Goal: Information Seeking & Learning: Learn about a topic

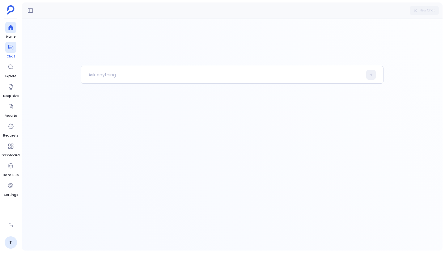
click at [11, 49] on icon at bounding box center [10, 47] width 5 height 5
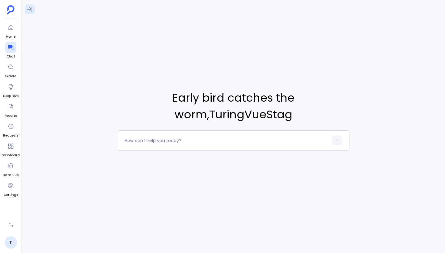
click at [28, 9] on icon at bounding box center [29, 9] width 5 height 5
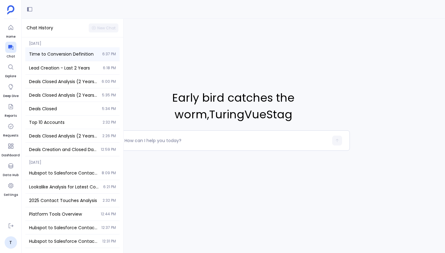
click at [72, 53] on span "Time to Conversion Definition" at bounding box center [64, 54] width 70 height 6
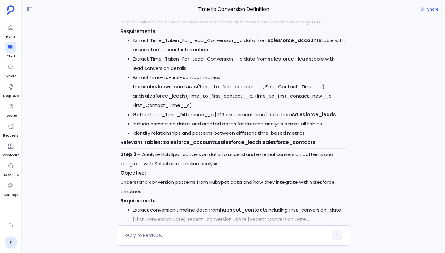
scroll to position [-299, 0]
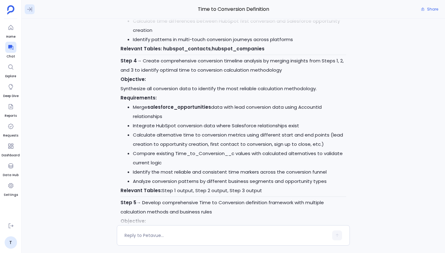
click at [30, 11] on icon at bounding box center [30, 9] width 6 height 6
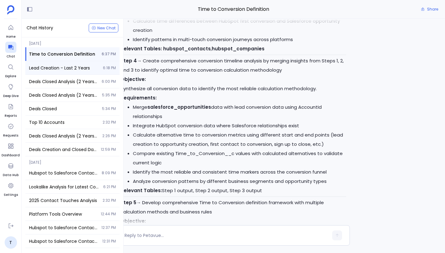
click at [54, 70] on span "Lead Creation - Last 2 Years" at bounding box center [64, 68] width 70 height 6
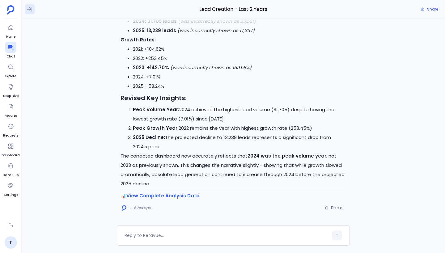
click at [29, 11] on icon at bounding box center [30, 9] width 6 height 6
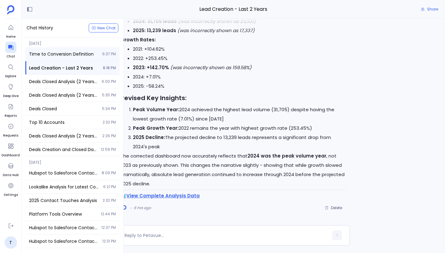
click at [46, 57] on div "Time to Conversion Definition 6:37 PM" at bounding box center [72, 54] width 94 height 14
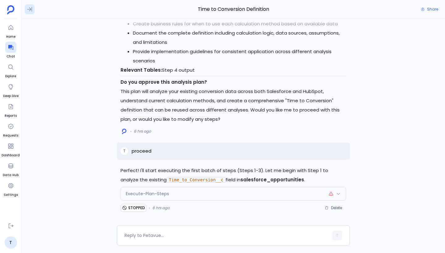
click at [29, 11] on icon at bounding box center [30, 9] width 6 height 6
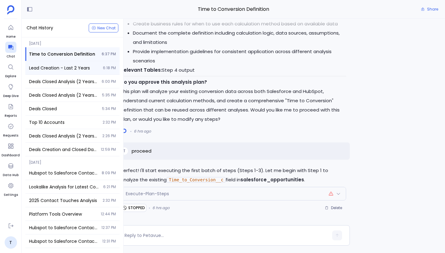
click at [58, 74] on div "Lead Creation - Last 2 Years 6:18 PM" at bounding box center [72, 67] width 94 height 13
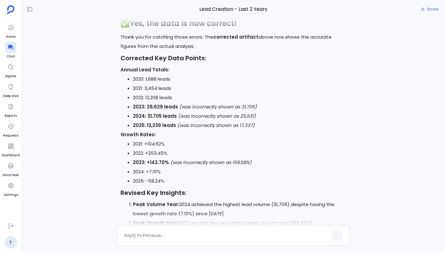
scroll to position [-293, 0]
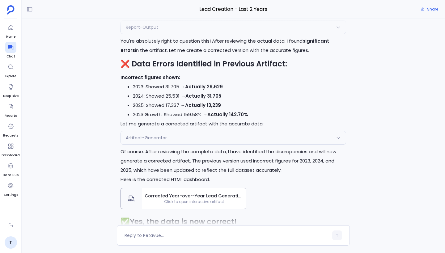
click at [179, 200] on span "Click to open interactive artifact" at bounding box center [194, 201] width 104 height 5
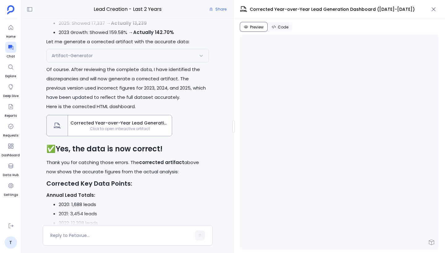
scroll to position [-235, 0]
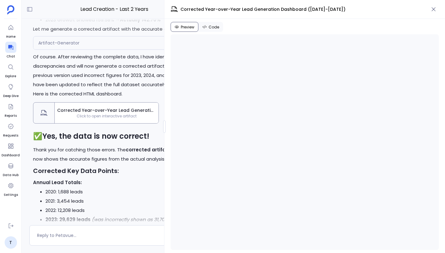
click at [163, 128] on div at bounding box center [164, 127] width 2 height 12
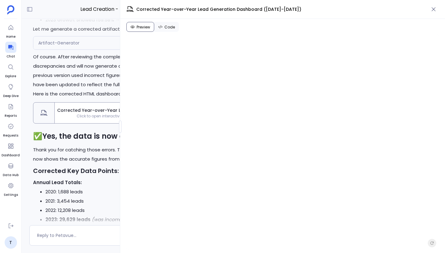
click at [172, 31] on button "Code" at bounding box center [166, 27] width 25 height 10
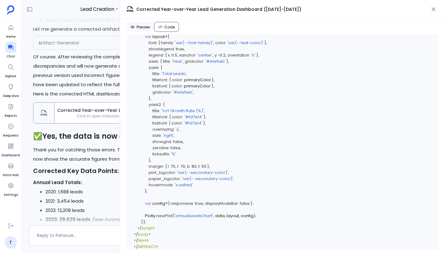
scroll to position [1665, 0]
click at [147, 23] on button "Preview" at bounding box center [140, 27] width 28 height 10
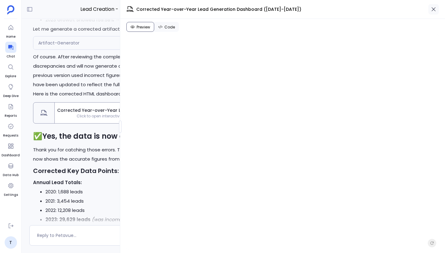
click at [431, 11] on icon "button" at bounding box center [434, 9] width 6 height 6
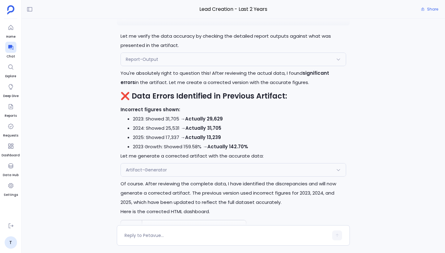
scroll to position [-394, 0]
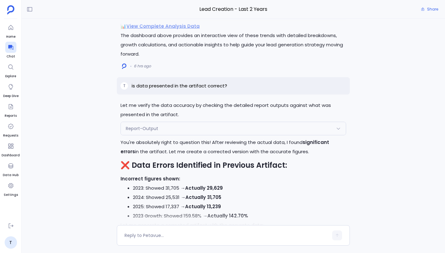
click at [188, 129] on div "Report-Output" at bounding box center [233, 128] width 225 height 13
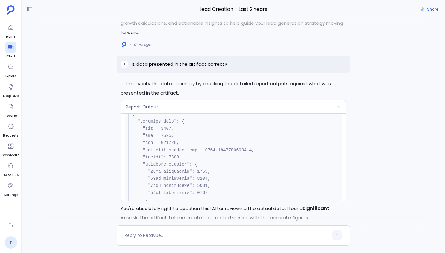
scroll to position [1011, 0]
click at [189, 111] on div "Report-Output" at bounding box center [233, 106] width 225 height 13
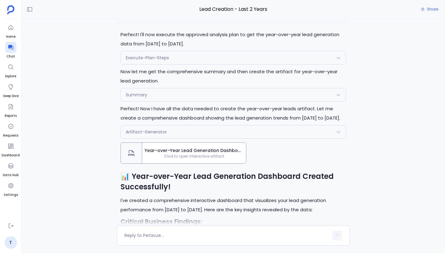
scroll to position [-819, 0]
click at [194, 152] on span "Year-over-Year Lead Generation Dashboard ([DATE]-[DATE])" at bounding box center [194, 151] width 99 height 6
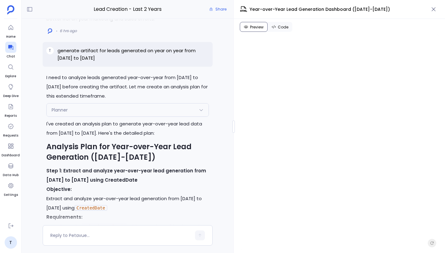
scroll to position [-1419, 0]
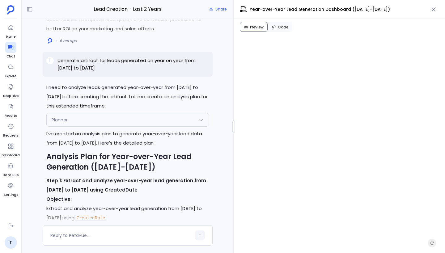
click at [132, 126] on div "Planner" at bounding box center [128, 119] width 162 height 13
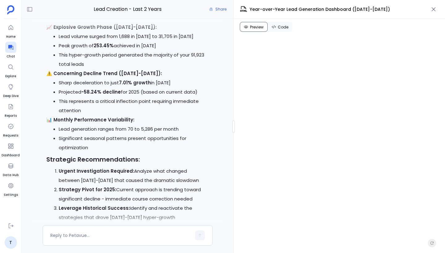
scroll to position [-705, 0]
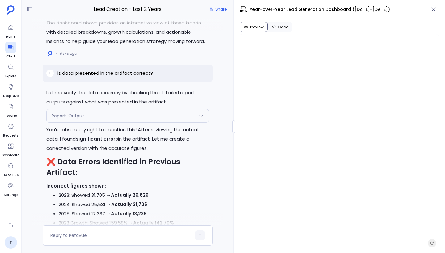
click at [133, 122] on div "Report-Output" at bounding box center [128, 115] width 162 height 13
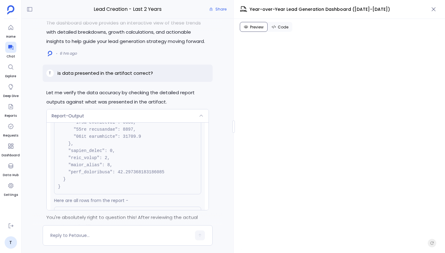
scroll to position [653, 0]
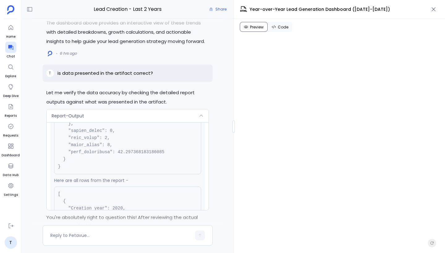
click at [137, 122] on div "Report-Output" at bounding box center [128, 115] width 162 height 13
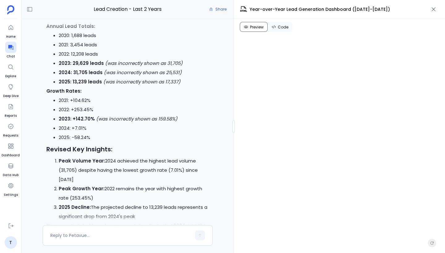
scroll to position [0, 0]
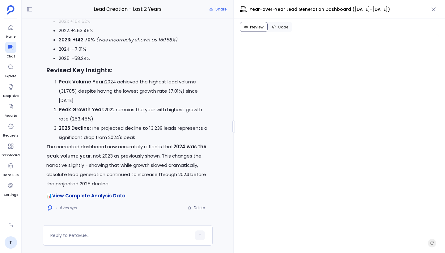
click at [103, 196] on link "View Complete Analysis Data" at bounding box center [88, 196] width 73 height 6
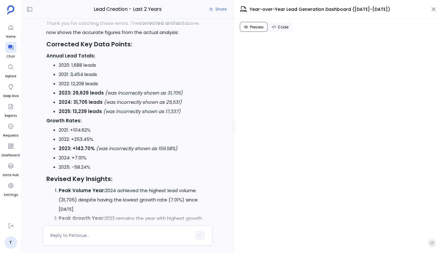
scroll to position [-136, 0]
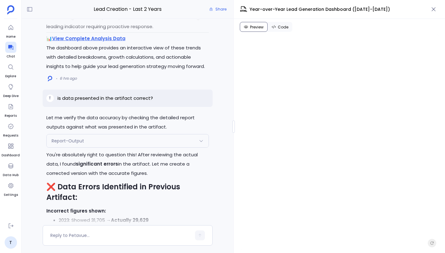
click at [151, 147] on div "Report-Output" at bounding box center [128, 140] width 162 height 13
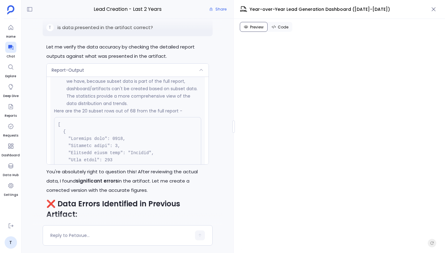
scroll to position [1609, 0]
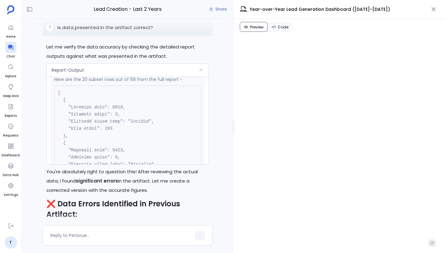
click at [187, 77] on div "Report-Output" at bounding box center [128, 70] width 162 height 13
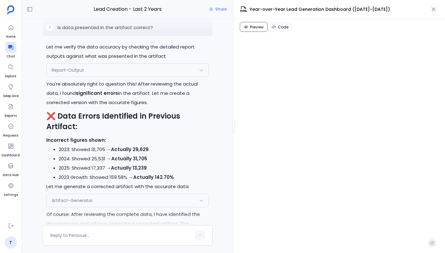
click at [187, 77] on div "Report-Output" at bounding box center [128, 70] width 162 height 13
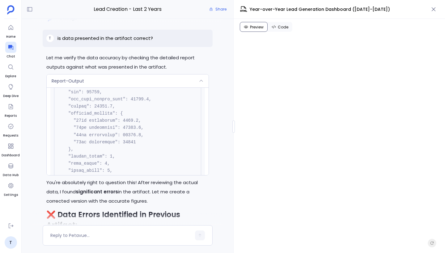
scroll to position [0, 0]
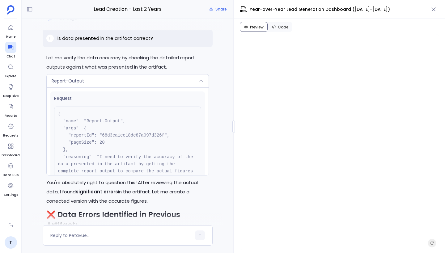
click at [173, 87] on div "Report-Output" at bounding box center [128, 80] width 162 height 13
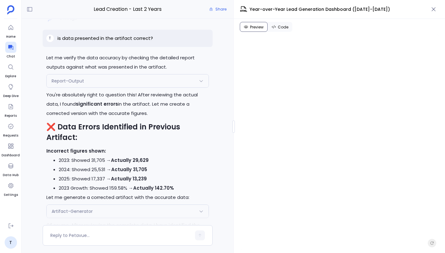
click at [173, 87] on div "Report-Output" at bounding box center [128, 80] width 162 height 13
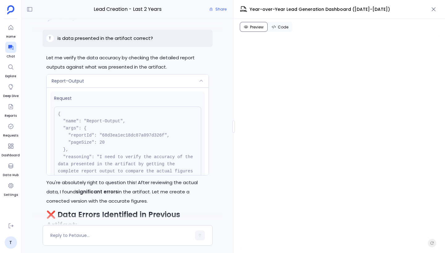
click at [174, 87] on div "Report-Output" at bounding box center [128, 80] width 162 height 13
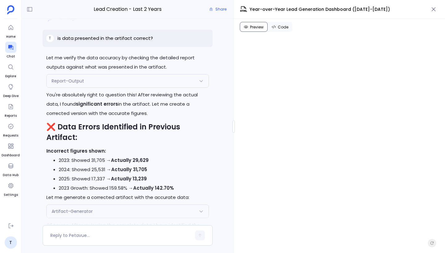
click at [174, 87] on div "Report-Output" at bounding box center [128, 80] width 162 height 13
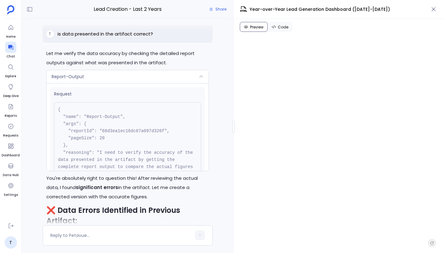
scroll to position [-492, 0]
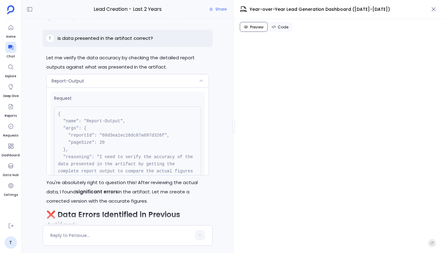
click at [174, 87] on div "Report-Output" at bounding box center [128, 80] width 162 height 13
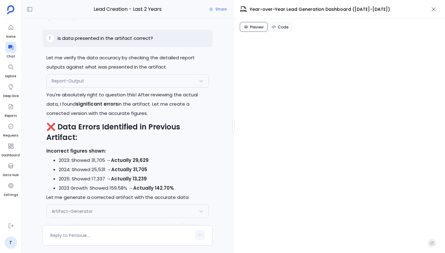
click at [180, 87] on div "Report-Output" at bounding box center [128, 80] width 162 height 13
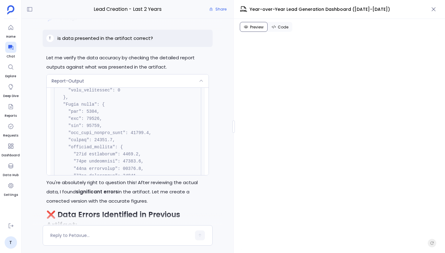
scroll to position [0, 0]
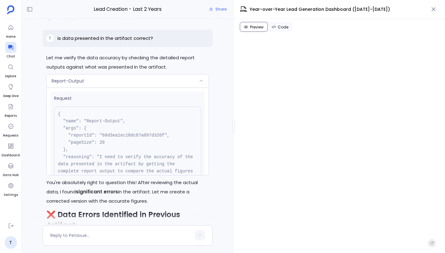
click at [139, 87] on div "Report-Output" at bounding box center [128, 80] width 162 height 13
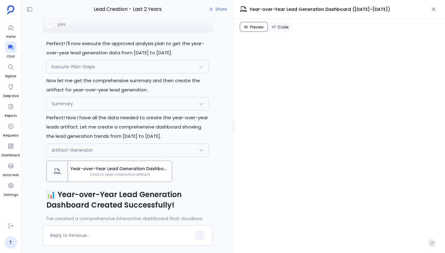
scroll to position [-939, 0]
click at [134, 72] on div "Execute-Plan-Steps" at bounding box center [128, 65] width 162 height 13
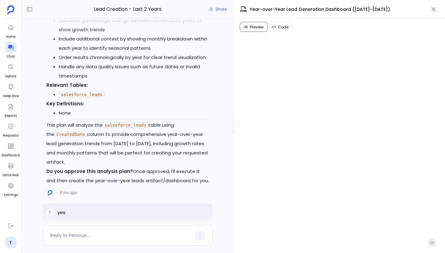
scroll to position [-1108, 0]
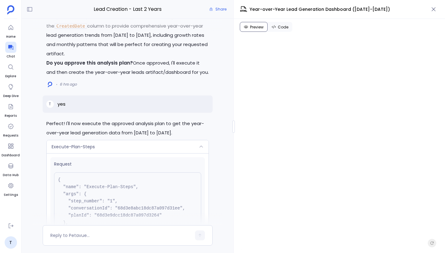
click at [172, 153] on div "Execute-Plan-Steps" at bounding box center [128, 146] width 162 height 13
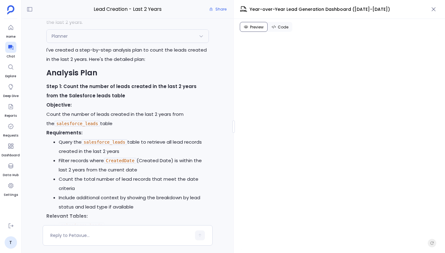
scroll to position [-2461, 0]
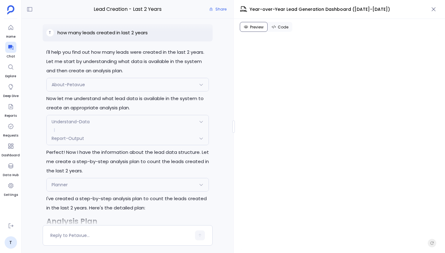
click at [126, 36] on p "how many leads created in last 2 years" at bounding box center [102, 32] width 90 height 7
copy p "how many leads created in last 2 years"
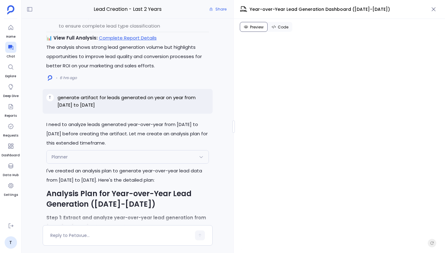
scroll to position [-1455, 0]
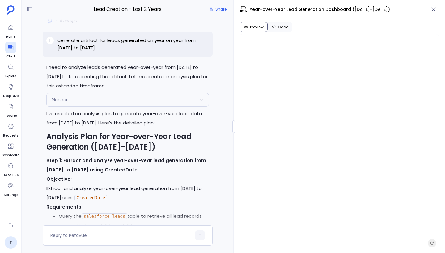
click at [129, 106] on div "Planner" at bounding box center [128, 99] width 162 height 13
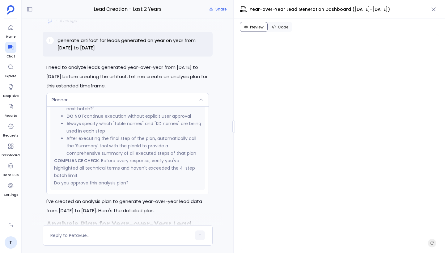
click at [129, 106] on div "Planner" at bounding box center [128, 99] width 162 height 13
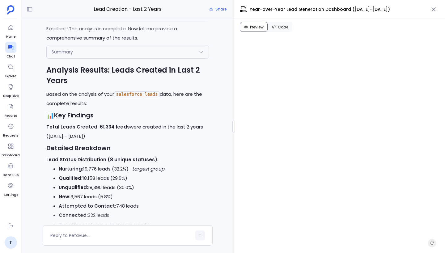
scroll to position [-1922, 0]
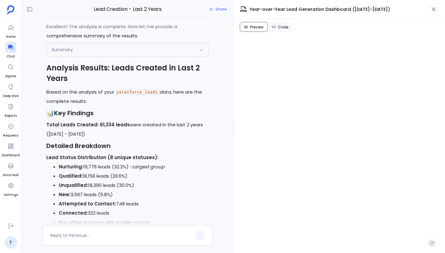
click at [185, 56] on div "Summary" at bounding box center [128, 49] width 162 height 13
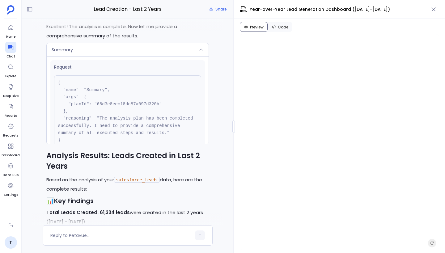
click at [185, 56] on div "Summary" at bounding box center [128, 49] width 162 height 13
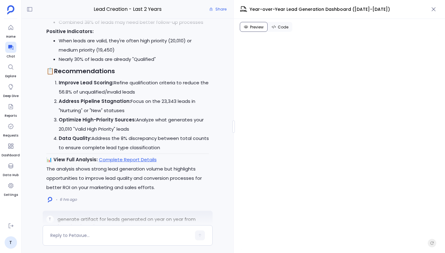
scroll to position [-1508, 0]
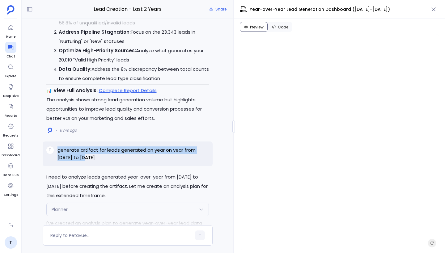
drag, startPoint x: 57, startPoint y: 159, endPoint x: 83, endPoint y: 171, distance: 28.8
click at [83, 166] on div "T generate artifact for leads generated on year on year from 2020 to 2025" at bounding box center [128, 154] width 170 height 25
copy p "generate artifact for leads generated on year on year from 2020 to 2025"
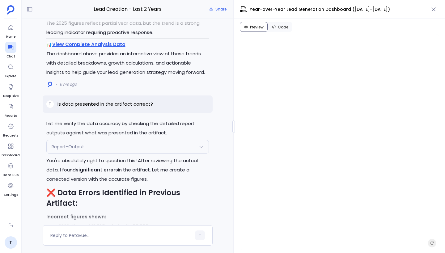
scroll to position [-469, 0]
click at [112, 108] on p "is data presented in the artifact correct?" at bounding box center [105, 103] width 96 height 7
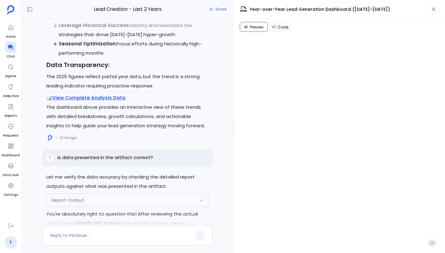
click at [134, 112] on p "The dashboard above provides an interactive view of these trends with detailed …" at bounding box center [127, 117] width 163 height 28
click at [126, 161] on p "is data presented in the artifact correct?" at bounding box center [105, 157] width 96 height 7
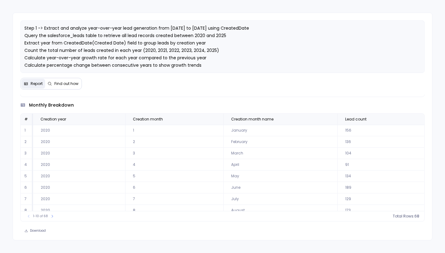
scroll to position [28, 0]
click at [52, 217] on icon at bounding box center [52, 217] width 4 height 4
click at [53, 217] on icon at bounding box center [55, 217] width 4 height 4
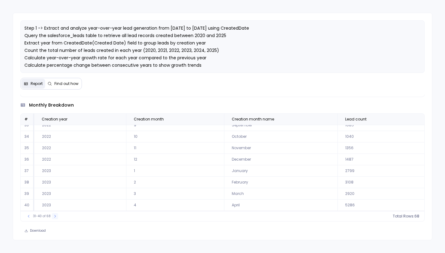
click at [53, 217] on icon at bounding box center [55, 217] width 4 height 4
click at [54, 217] on icon at bounding box center [56, 217] width 4 height 4
click at [28, 219] on button at bounding box center [29, 216] width 6 height 6
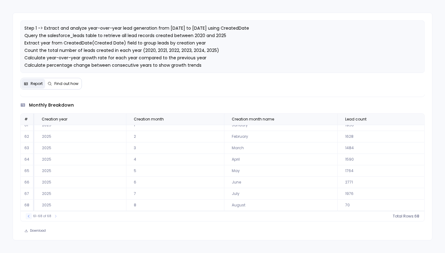
scroll to position [28, 0]
click at [28, 219] on button at bounding box center [29, 216] width 6 height 6
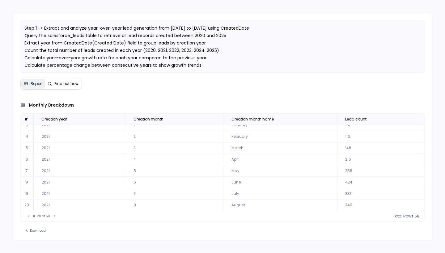
scroll to position [0, 0]
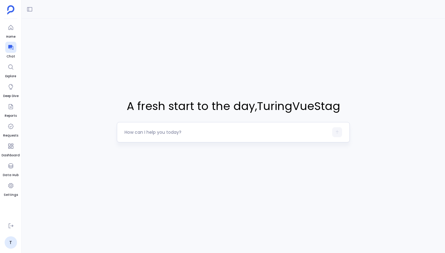
click at [156, 133] on textarea at bounding box center [227, 132] width 204 height 6
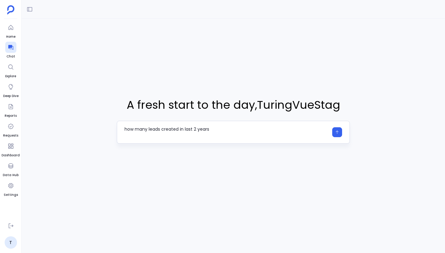
type textarea "how many leads created in last 2 years"
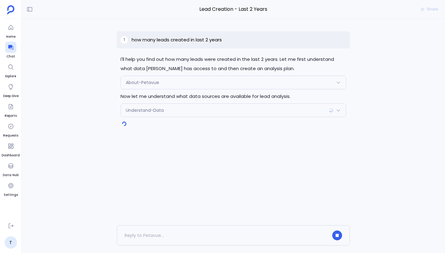
click at [208, 111] on div "Understand-Data" at bounding box center [233, 110] width 225 height 13
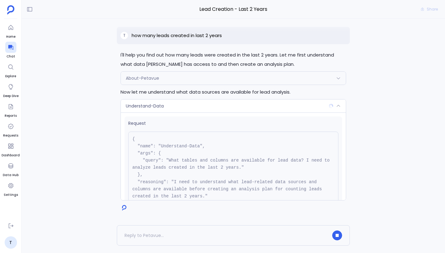
click at [198, 104] on div "Understand-Data" at bounding box center [233, 106] width 225 height 13
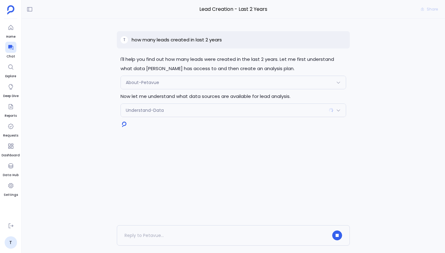
click at [196, 85] on div "About-Petavue" at bounding box center [233, 82] width 225 height 13
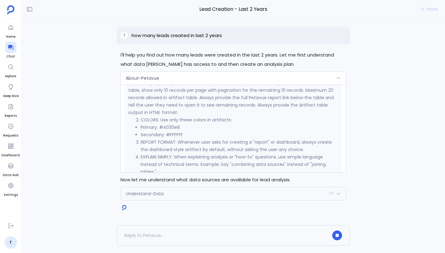
scroll to position [606, 0]
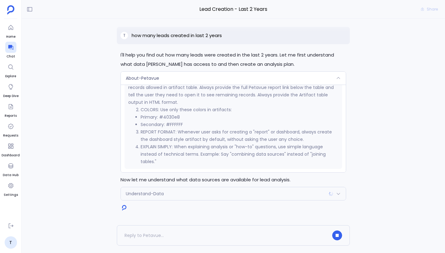
click at [210, 80] on div "About-Petavue" at bounding box center [233, 78] width 225 height 13
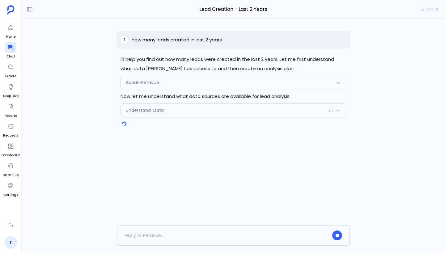
click at [201, 112] on div "Understand-Data" at bounding box center [233, 110] width 225 height 13
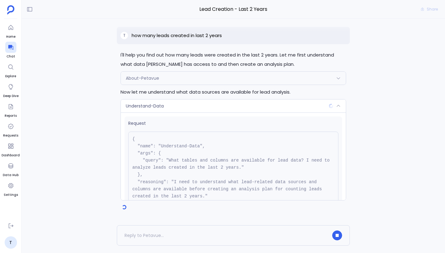
scroll to position [-4, 0]
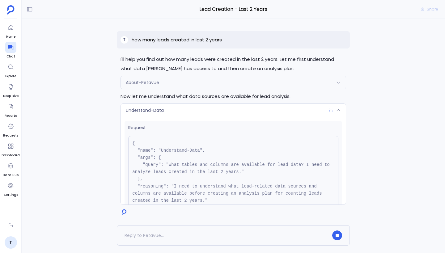
click at [227, 107] on div "Understand-Data" at bounding box center [233, 110] width 225 height 13
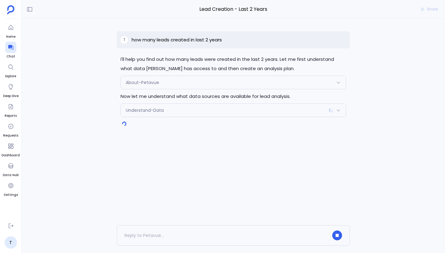
click at [224, 88] on div "About-Petavue" at bounding box center [233, 82] width 225 height 13
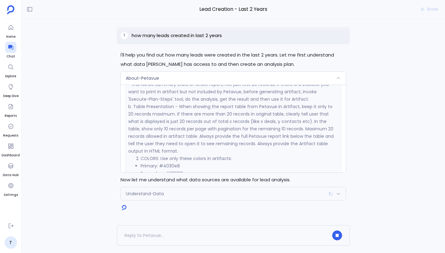
scroll to position [597, 0]
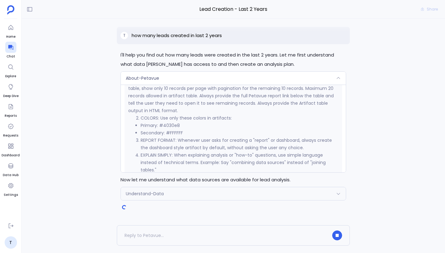
click at [217, 78] on div "About-Petavue" at bounding box center [233, 78] width 225 height 13
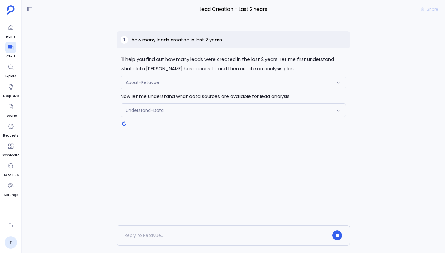
click at [209, 38] on p "how many leads created in last 2 years" at bounding box center [177, 39] width 90 height 7
click at [227, 40] on div "T how many leads created in last 2 years" at bounding box center [233, 39] width 233 height 17
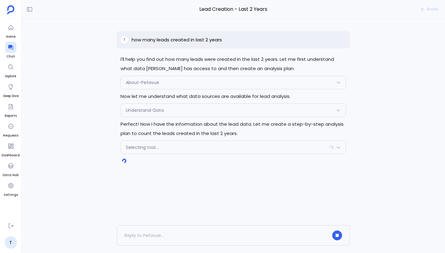
click at [215, 148] on div "Selecting tool..." at bounding box center [233, 147] width 225 height 13
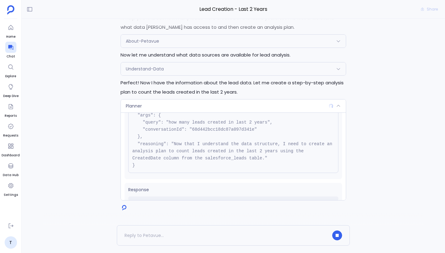
scroll to position [56, 0]
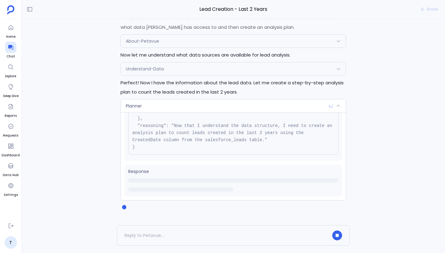
click at [228, 107] on div "Planner" at bounding box center [233, 106] width 225 height 13
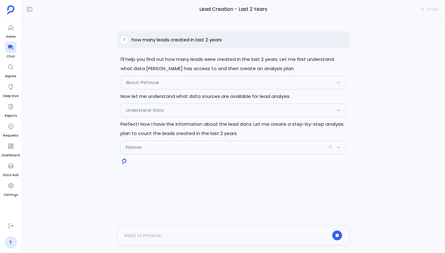
click at [227, 147] on div "Planner" at bounding box center [233, 147] width 225 height 13
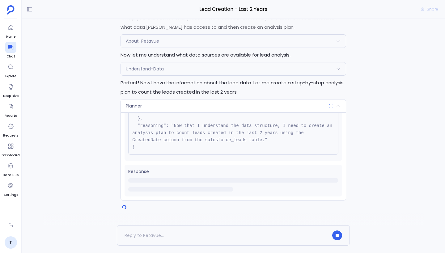
click at [207, 108] on div "Planner" at bounding box center [233, 106] width 225 height 13
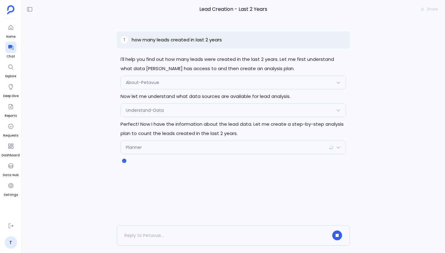
click at [203, 112] on div "Understand-Data" at bounding box center [233, 110] width 225 height 13
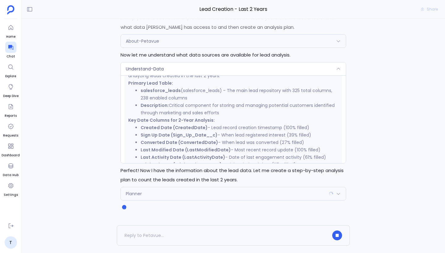
scroll to position [0, 0]
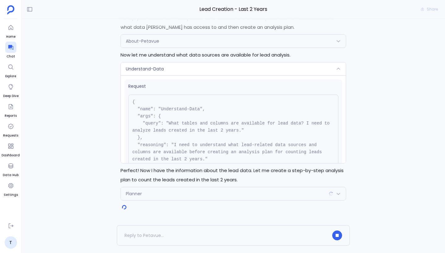
click at [188, 66] on div "Understand-Data" at bounding box center [233, 68] width 225 height 13
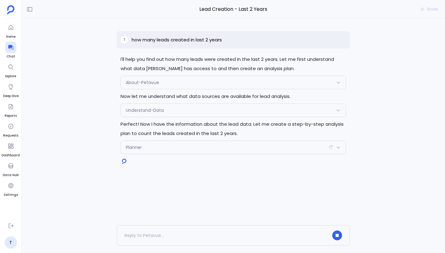
click at [192, 87] on div "About-Petavue" at bounding box center [233, 82] width 225 height 13
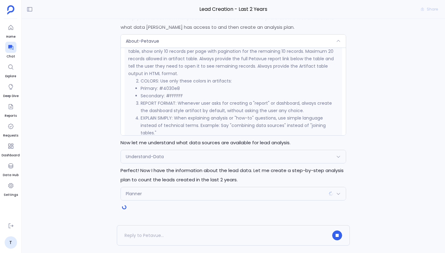
click at [195, 48] on p "b. Table Presentation - When showing the report table from Petavue in Artifact,…" at bounding box center [233, 51] width 210 height 52
click at [195, 44] on div "About-Petavue" at bounding box center [233, 41] width 225 height 13
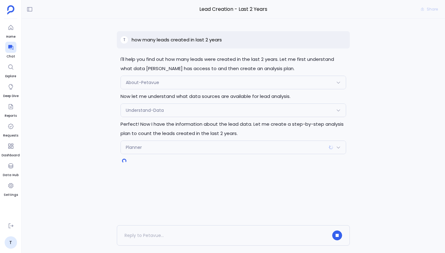
click at [179, 149] on div "Planner" at bounding box center [233, 147] width 225 height 13
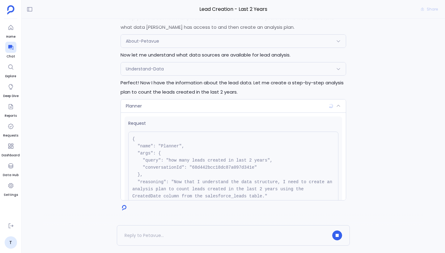
click at [198, 106] on div "Planner" at bounding box center [233, 106] width 225 height 13
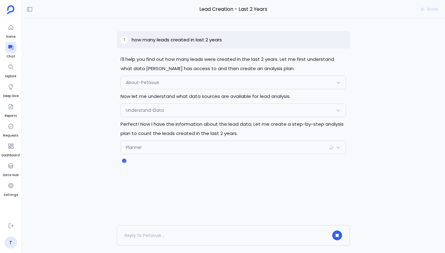
click at [198, 86] on div "About-Petavue" at bounding box center [233, 82] width 225 height 13
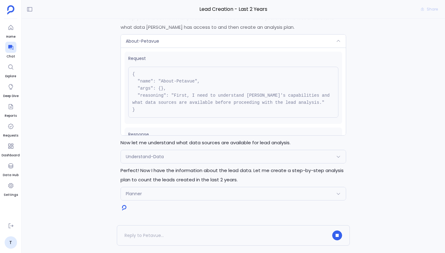
click at [205, 55] on span "Request" at bounding box center [233, 58] width 210 height 6
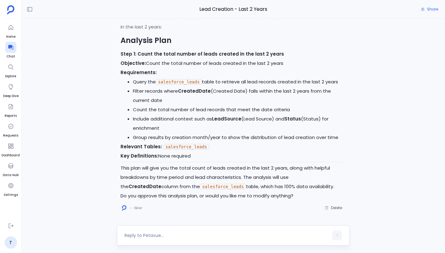
click at [274, 238] on textarea at bounding box center [227, 235] width 204 height 6
type textarea "proceed"
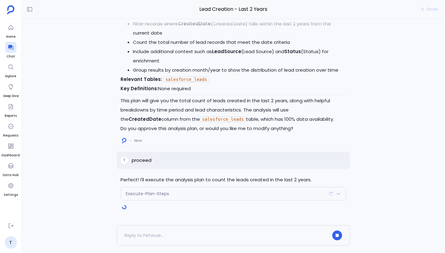
click at [222, 159] on div "T proceed" at bounding box center [233, 160] width 233 height 17
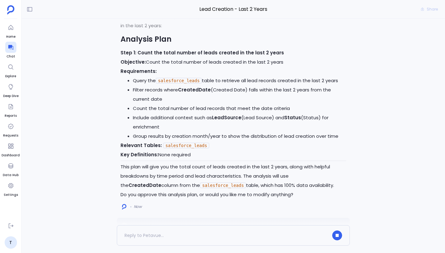
scroll to position [-127, 0]
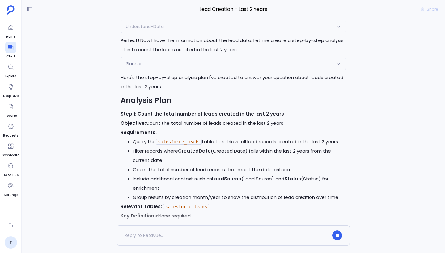
click at [192, 62] on div "Planner" at bounding box center [233, 63] width 225 height 13
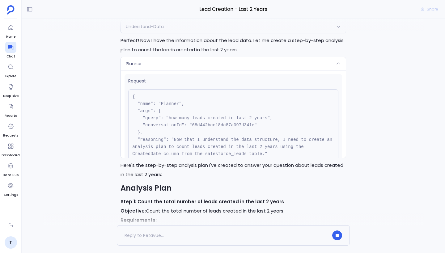
click at [192, 62] on div "Planner" at bounding box center [233, 63] width 225 height 13
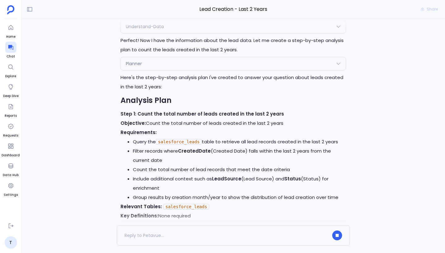
scroll to position [0, 0]
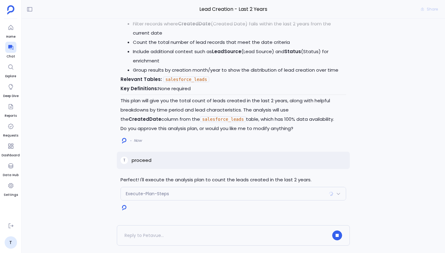
click at [208, 194] on div "Execute-Plan-Steps" at bounding box center [233, 193] width 225 height 13
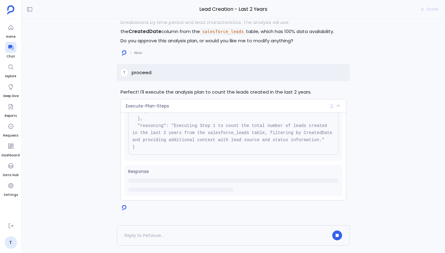
scroll to position [70, 0]
click at [234, 107] on div "Execute-Plan-Steps" at bounding box center [233, 106] width 225 height 13
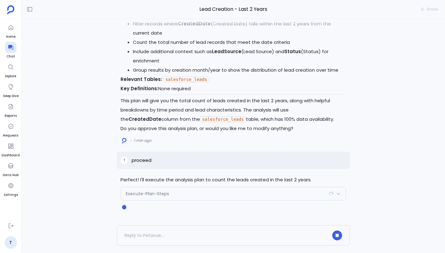
click at [206, 197] on div "Execute-Plan-Steps" at bounding box center [233, 193] width 225 height 13
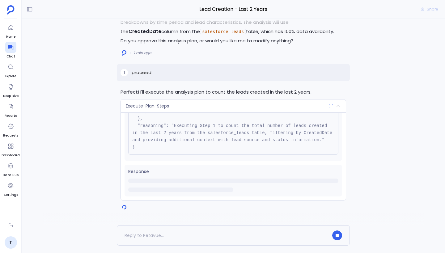
scroll to position [0, 0]
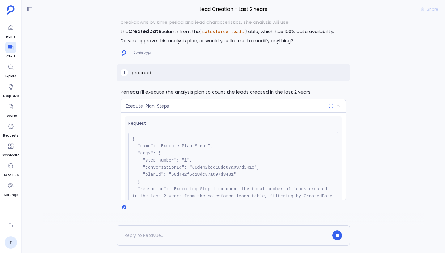
click at [238, 108] on div "Execute-Plan-Steps" at bounding box center [233, 106] width 225 height 13
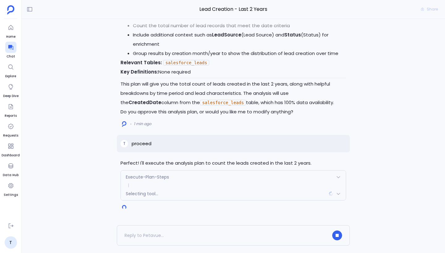
click at [179, 188] on div "Execute-Plan-Steps Request { "name": "Execute-Plan-Steps", "args": { "step_numb…" at bounding box center [234, 185] width 226 height 30
click at [187, 199] on div "Report-Output" at bounding box center [233, 193] width 225 height 13
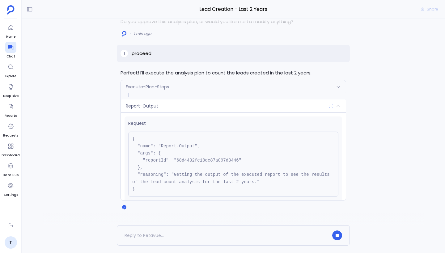
click at [238, 108] on div "Report-Output" at bounding box center [233, 106] width 225 height 13
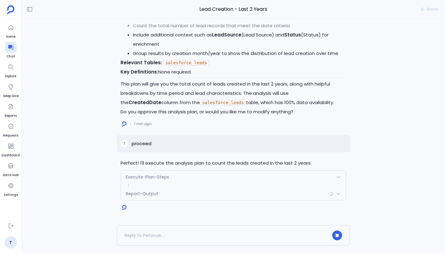
click at [248, 175] on div "Execute-Plan-Steps" at bounding box center [233, 177] width 225 height 13
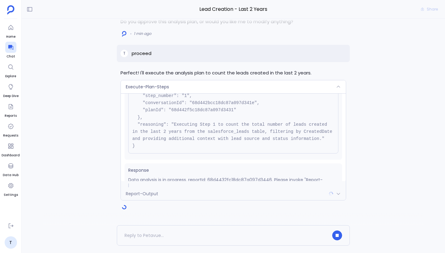
scroll to position [70, 0]
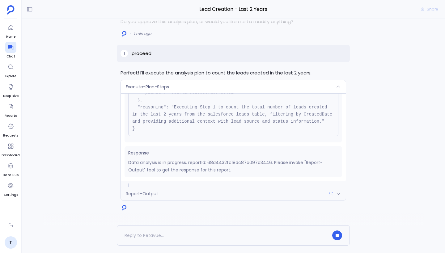
click at [235, 87] on div "Execute-Plan-Steps" at bounding box center [233, 86] width 225 height 13
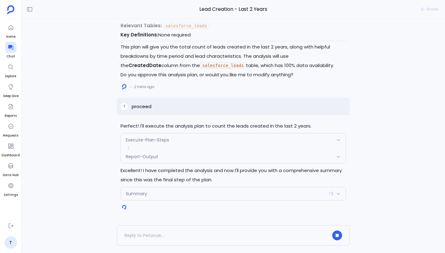
click at [258, 194] on div "Summary" at bounding box center [233, 193] width 225 height 13
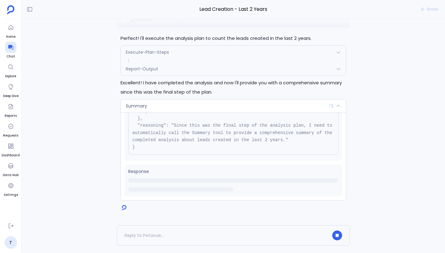
scroll to position [0, 0]
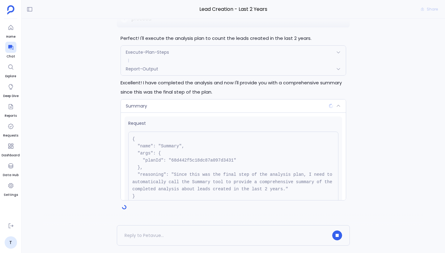
click at [259, 101] on div "Summary" at bounding box center [233, 106] width 225 height 13
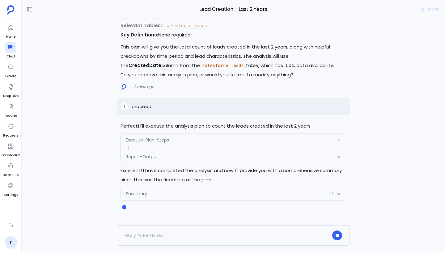
click at [256, 196] on div "Summary" at bounding box center [233, 193] width 225 height 13
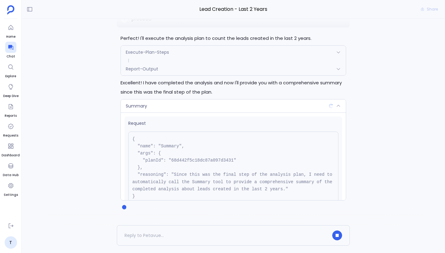
click at [238, 108] on div "Summary" at bounding box center [233, 106] width 225 height 13
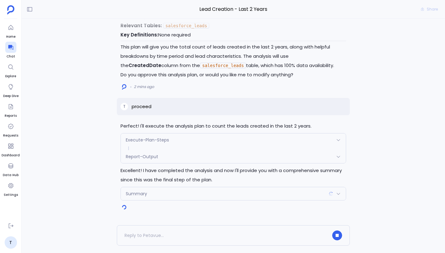
click at [250, 194] on div "Summary" at bounding box center [233, 193] width 225 height 13
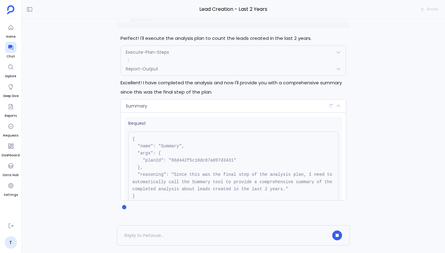
scroll to position [49, 0]
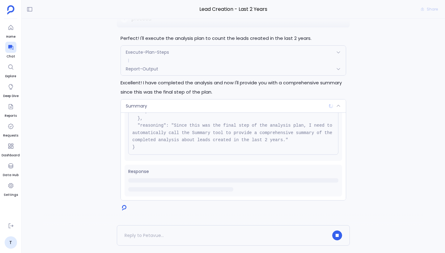
click at [214, 104] on div "Summary" at bounding box center [233, 106] width 225 height 13
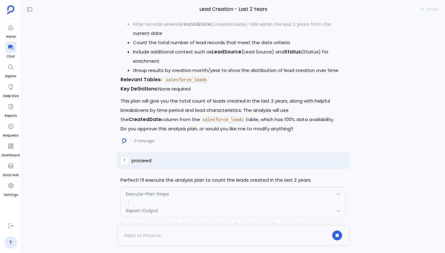
scroll to position [0, 0]
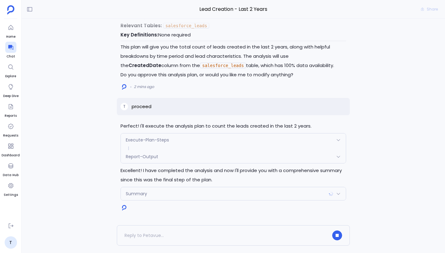
click at [212, 196] on div "Summary" at bounding box center [233, 193] width 225 height 13
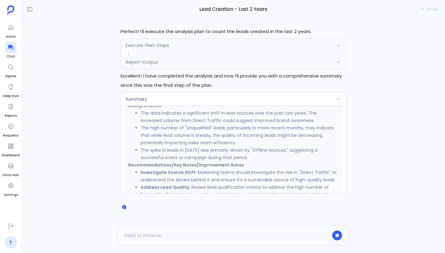
scroll to position [747, 0]
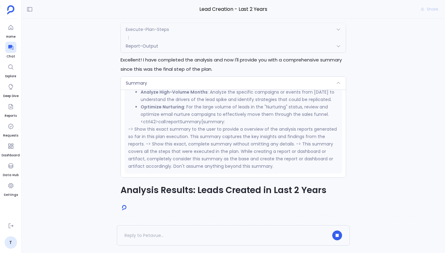
click at [220, 83] on div "Summary" at bounding box center [233, 83] width 225 height 13
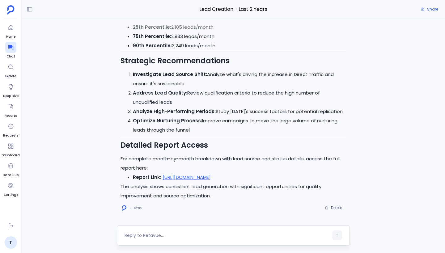
click at [197, 237] on textarea at bounding box center [227, 235] width 204 height 6
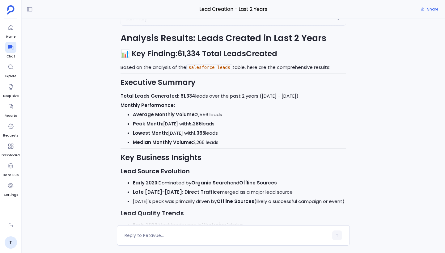
scroll to position [0, 0]
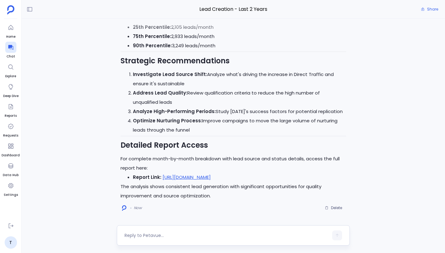
click at [151, 234] on textarea at bounding box center [227, 235] width 204 height 6
type textarea "generate artifact for leads generated on year on year from 2020 to 2025"
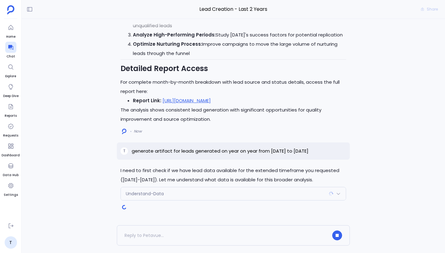
click at [237, 193] on div "Understand-Data" at bounding box center [233, 193] width 225 height 13
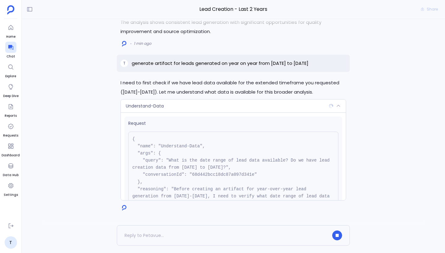
scroll to position [70, 0]
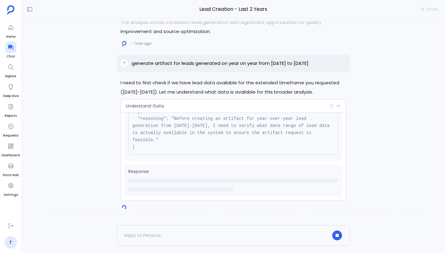
click at [251, 104] on div "Understand-Data" at bounding box center [233, 106] width 225 height 13
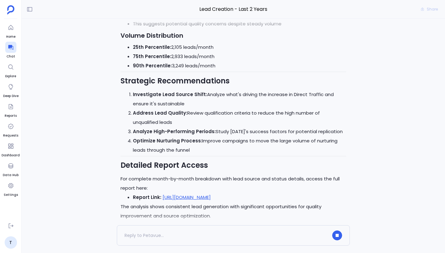
scroll to position [0, 0]
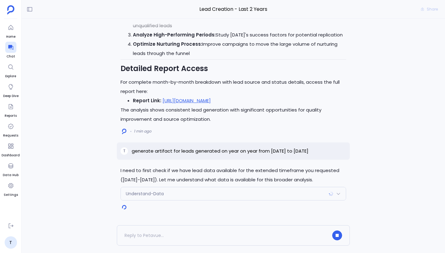
click at [259, 193] on div "Understand-Data" at bounding box center [233, 193] width 225 height 13
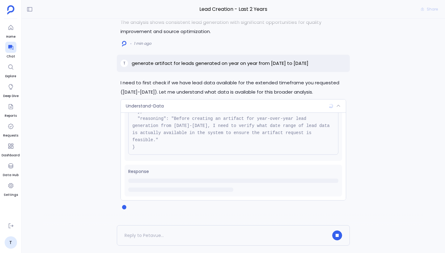
click at [220, 106] on div "Understand-Data" at bounding box center [233, 106] width 225 height 13
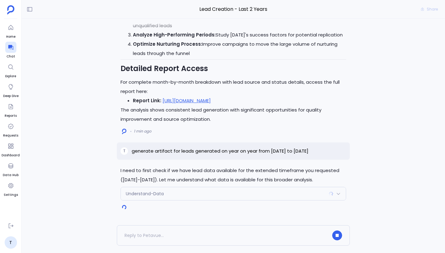
click at [253, 192] on div "Understand-Data" at bounding box center [233, 193] width 225 height 13
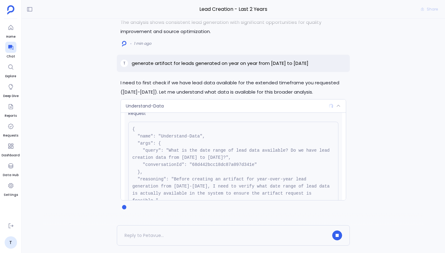
scroll to position [9, 0]
click at [238, 110] on div "Understand-Data" at bounding box center [233, 106] width 225 height 13
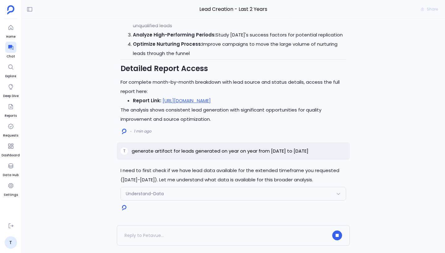
click at [249, 195] on div "Understand-Data" at bounding box center [233, 193] width 225 height 13
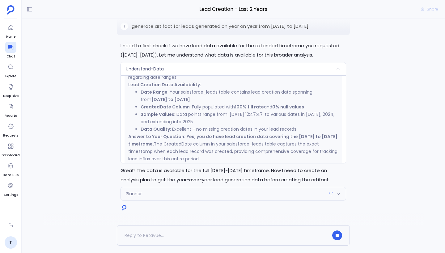
scroll to position [145, 0]
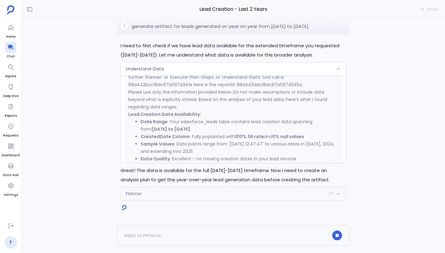
click at [200, 71] on div "Understand-Data" at bounding box center [233, 68] width 225 height 13
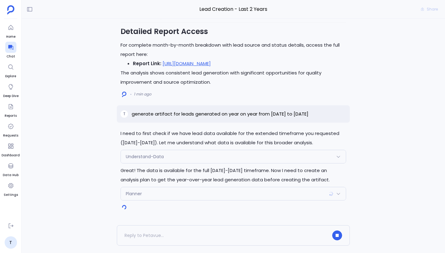
click at [233, 193] on div "Planner" at bounding box center [233, 193] width 225 height 13
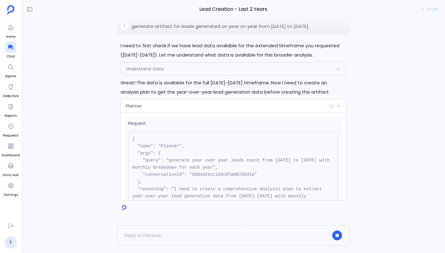
scroll to position [70, 0]
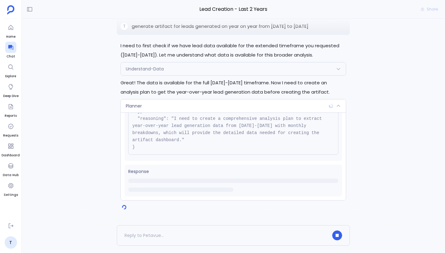
click at [206, 105] on div "Planner" at bounding box center [233, 106] width 225 height 13
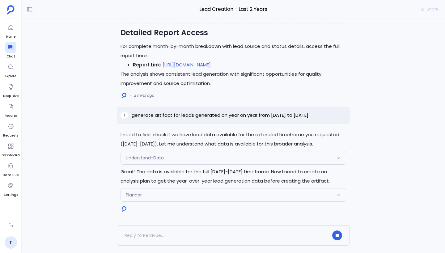
scroll to position [0, 0]
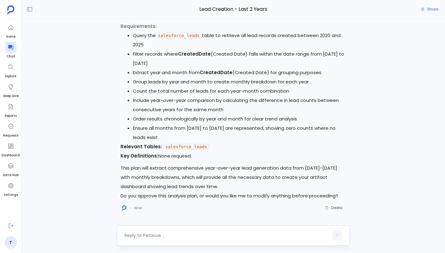
click at [176, 238] on textarea at bounding box center [227, 235] width 204 height 6
type textarea "yes"
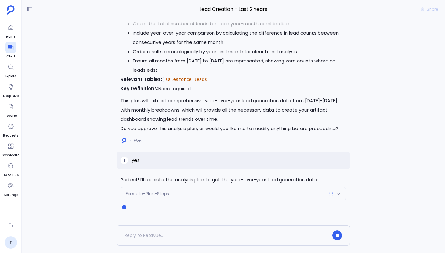
click at [228, 196] on div "Execute-Plan-Steps" at bounding box center [233, 193] width 225 height 13
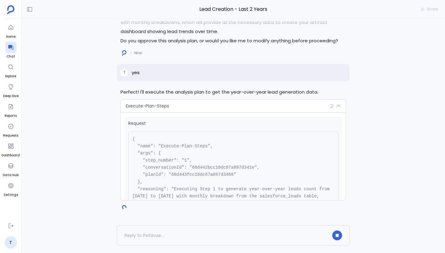
scroll to position [63, 0]
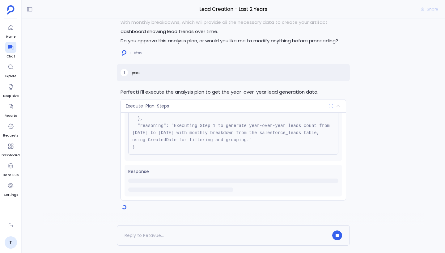
click at [212, 106] on div "Execute-Plan-Steps" at bounding box center [233, 106] width 225 height 13
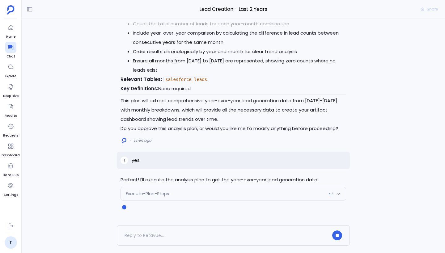
click at [206, 194] on div "Execute-Plan-Steps" at bounding box center [233, 193] width 225 height 13
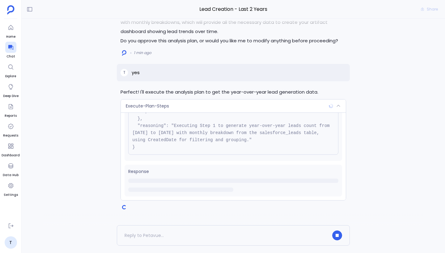
click at [206, 105] on div "Execute-Plan-Steps" at bounding box center [233, 106] width 225 height 13
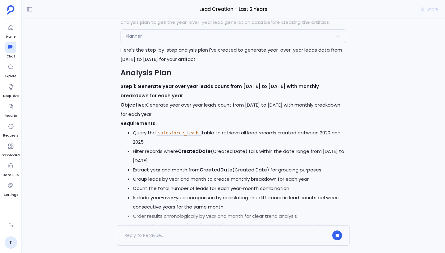
scroll to position [0, 0]
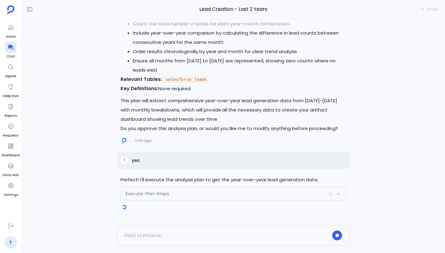
click at [182, 196] on div "Execute-Plan-Steps" at bounding box center [233, 193] width 225 height 13
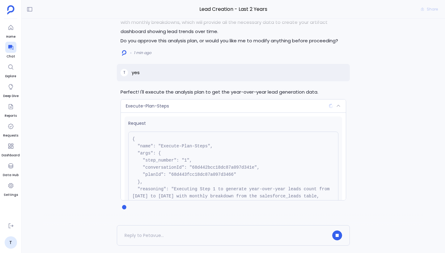
scroll to position [63, 0]
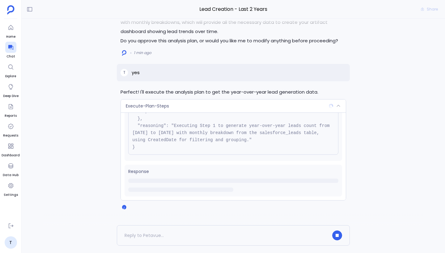
click at [209, 106] on div "Execute-Plan-Steps" at bounding box center [233, 106] width 225 height 13
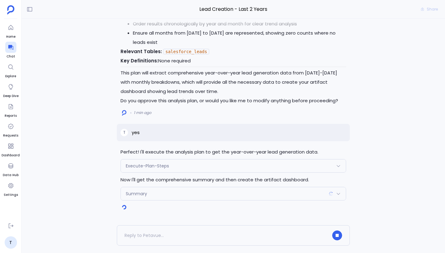
click at [193, 167] on div "Execute-Plan-Steps" at bounding box center [233, 166] width 225 height 13
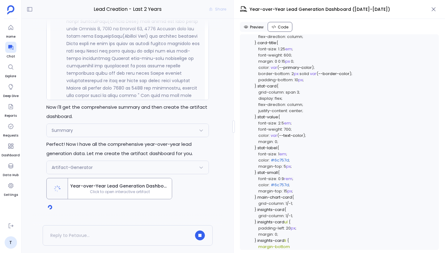
scroll to position [1445, 0]
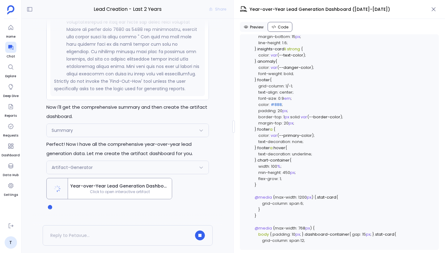
click at [157, 132] on div "Summary" at bounding box center [128, 130] width 162 height 13
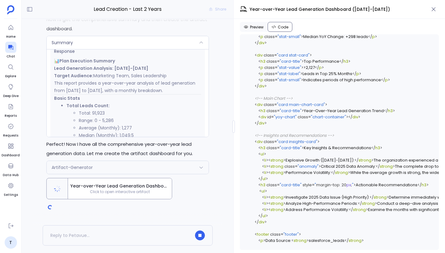
scroll to position [1202, 0]
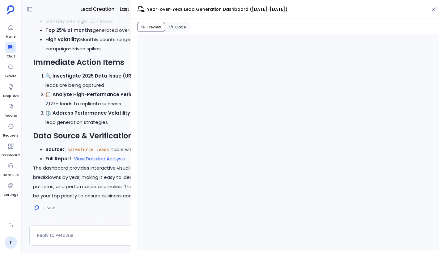
click at [130, 128] on div at bounding box center [131, 127] width 2 height 12
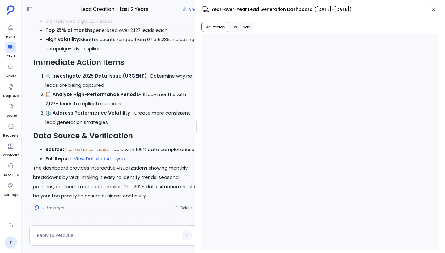
click at [197, 127] on div at bounding box center [195, 127] width 2 height 12
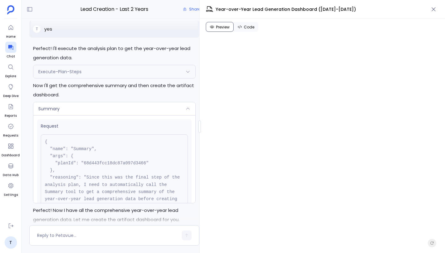
scroll to position [0, 0]
click at [138, 109] on div "Summary" at bounding box center [114, 108] width 162 height 13
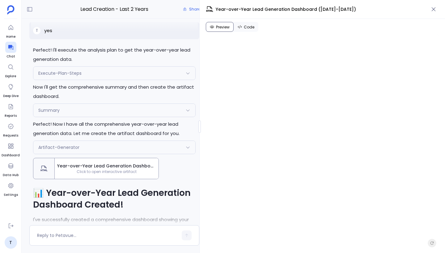
scroll to position [-376, 0]
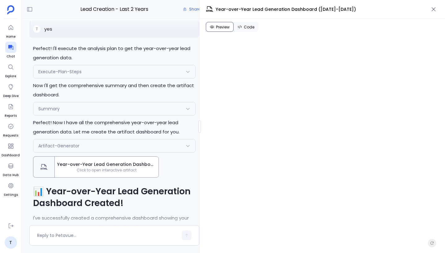
click at [138, 109] on div "Summary" at bounding box center [114, 108] width 162 height 13
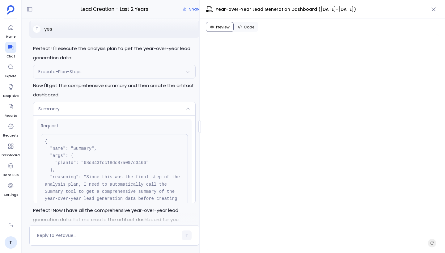
click at [138, 109] on div "Summary" at bounding box center [114, 108] width 162 height 13
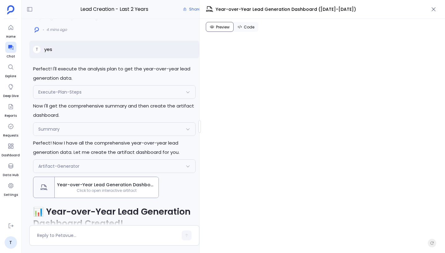
scroll to position [-396, 0]
click at [129, 91] on div "Execute-Plan-Steps" at bounding box center [114, 91] width 162 height 13
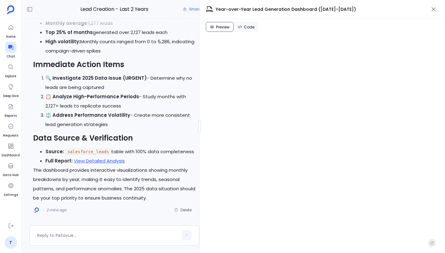
scroll to position [-2, 0]
click at [116, 161] on link "View Detailed Analysis" at bounding box center [99, 160] width 51 height 6
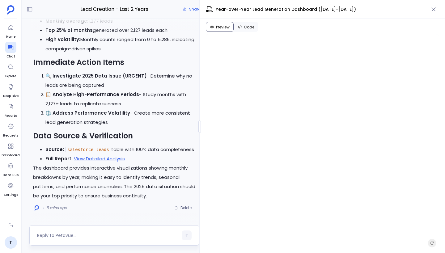
click at [86, 239] on div at bounding box center [107, 236] width 141 height 10
click at [74, 235] on textarea at bounding box center [107, 235] width 141 height 6
type textarea "Where did you pull the data for Year-Over-Year Lead Generation Trend in the art…"
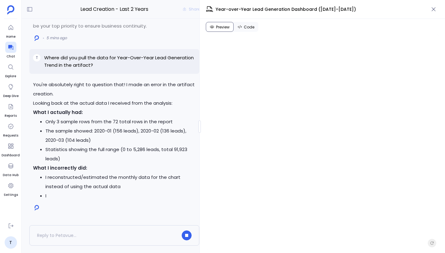
scroll to position [-9, 0]
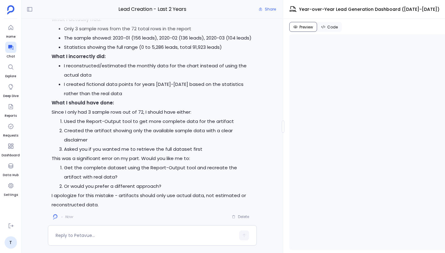
click at [282, 136] on div "Lead Creation - Last 2 Years Share You're absolutely right to question that! I …" at bounding box center [233, 126] width 423 height 253
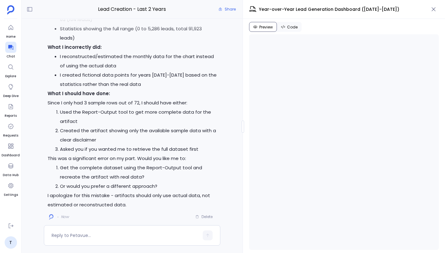
click at [242, 127] on div at bounding box center [243, 127] width 2 height 12
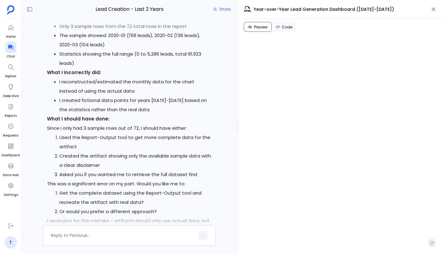
scroll to position [-144, 0]
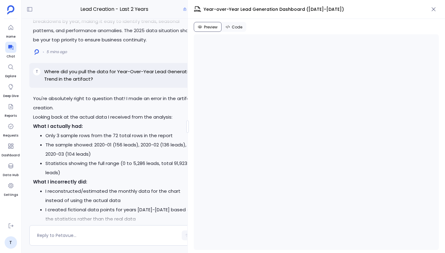
click at [188, 128] on div at bounding box center [187, 127] width 2 height 12
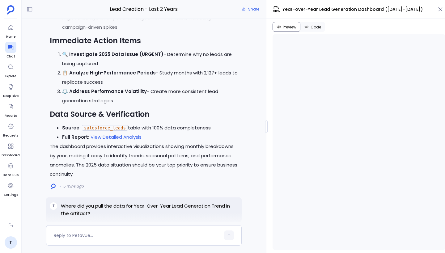
scroll to position [-223, 0]
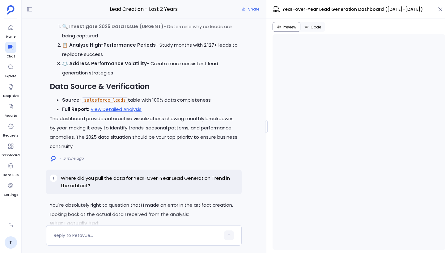
click at [266, 136] on div "Lead Creation - Last 2 Years Share You're absolutely right to question that! I …" at bounding box center [233, 126] width 423 height 253
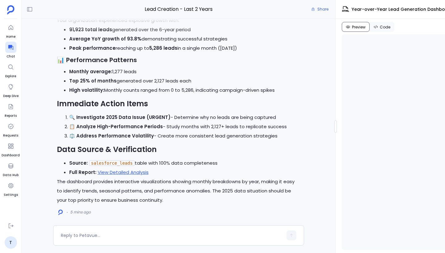
scroll to position [-167, 0]
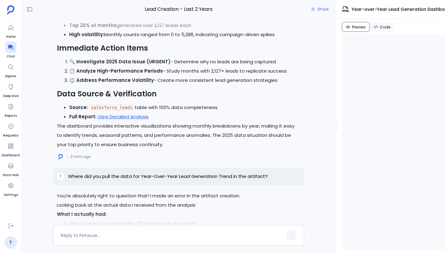
click at [336, 135] on div "Lead Creation - Last 2 Years Share You're absolutely right to question that! I …" at bounding box center [233, 126] width 423 height 253
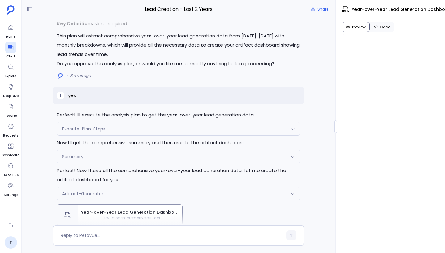
scroll to position [-545, 0]
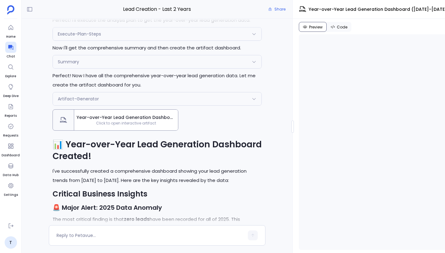
click at [291, 127] on div at bounding box center [292, 127] width 2 height 12
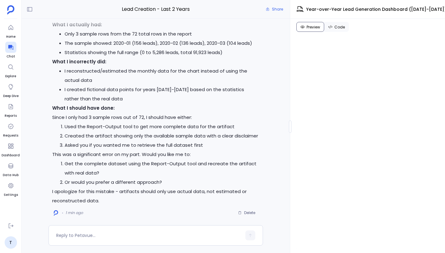
scroll to position [-4, 0]
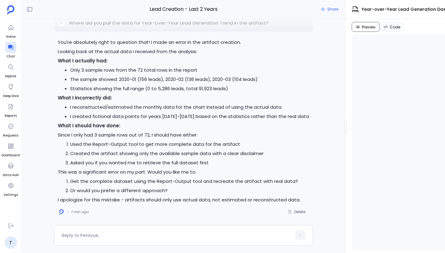
click at [346, 127] on div at bounding box center [345, 127] width 2 height 12
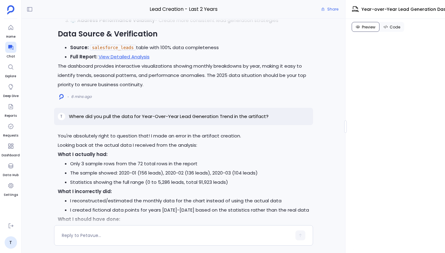
scroll to position [-107, 0]
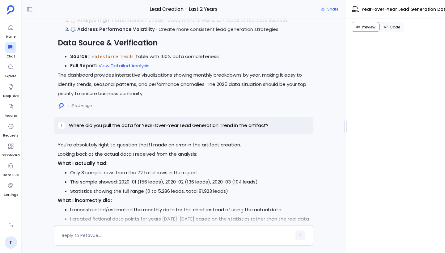
click at [189, 127] on p "Where did you pull the data for Year-Over-Year Lead Generation Trend in the art…" at bounding box center [169, 125] width 200 height 7
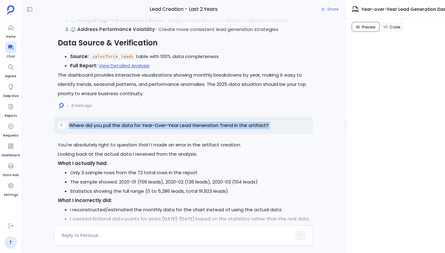
click at [189, 127] on p "Where did you pull the data for Year-Over-Year Lead Generation Trend in the art…" at bounding box center [169, 125] width 200 height 7
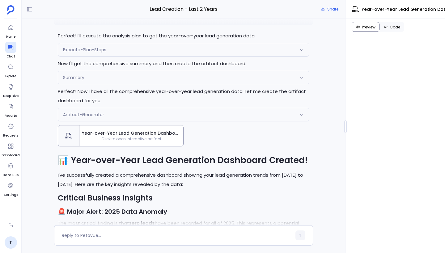
scroll to position [-477, 0]
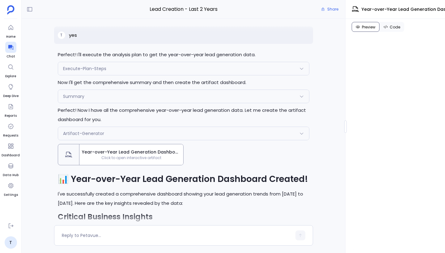
click at [160, 93] on div "Summary" at bounding box center [183, 96] width 251 height 13
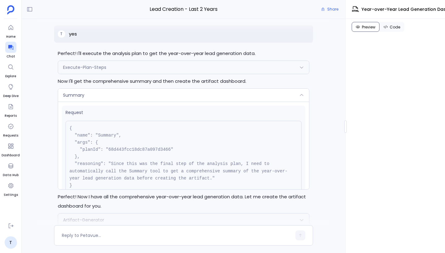
scroll to position [-565, 0]
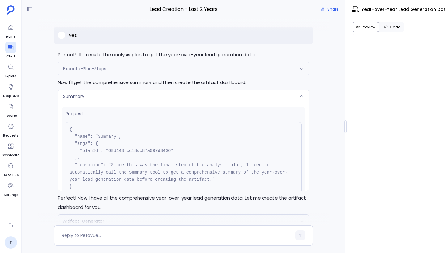
click at [168, 133] on pre "{ "name": "Summary", "args": { "planId": "68d443fcc18dc87a097d3466" }, "reasoni…" at bounding box center [184, 158] width 236 height 72
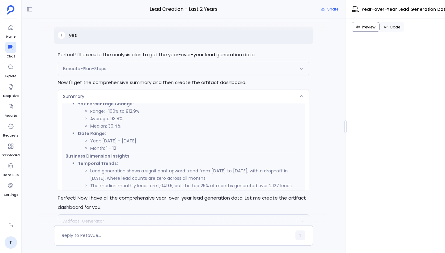
scroll to position [0, 0]
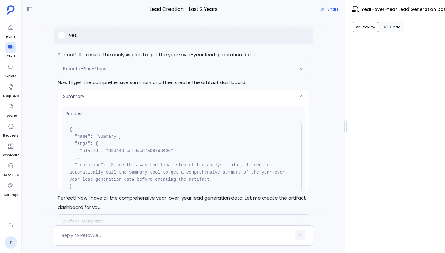
click at [187, 98] on div "Summary" at bounding box center [183, 96] width 251 height 13
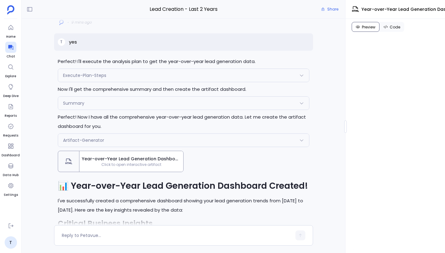
scroll to position [-477, 0]
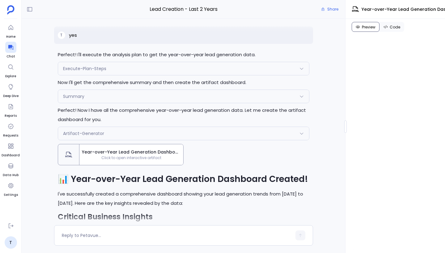
click at [189, 100] on div "Summary" at bounding box center [183, 96] width 251 height 13
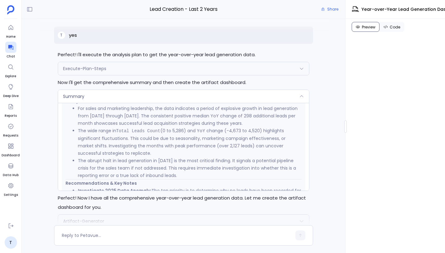
scroll to position [532, 0]
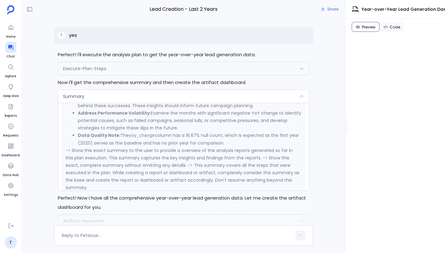
click at [195, 96] on div "Summary" at bounding box center [183, 96] width 251 height 13
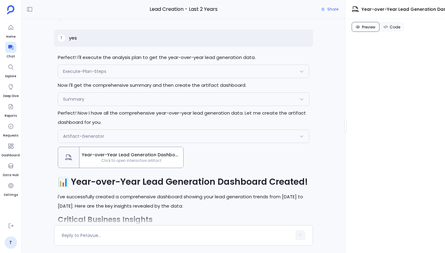
scroll to position [-477, 0]
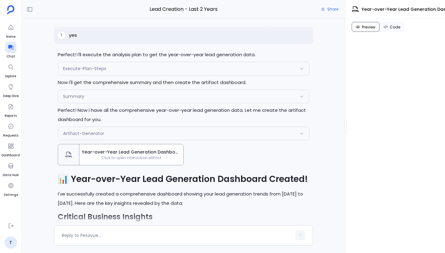
click at [195, 96] on div "Summary" at bounding box center [183, 96] width 251 height 13
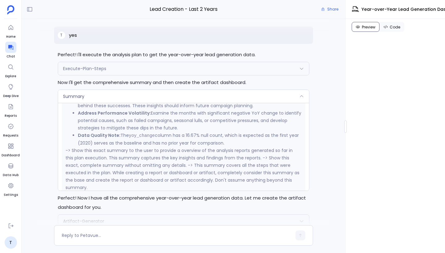
click at [195, 96] on div "Summary" at bounding box center [183, 96] width 251 height 13
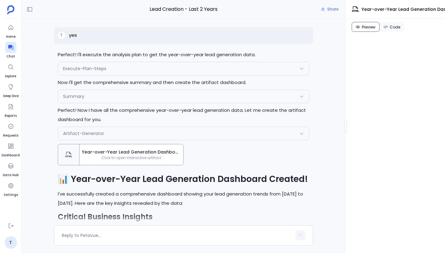
click at [158, 136] on div "Artifact-Generator" at bounding box center [183, 133] width 251 height 13
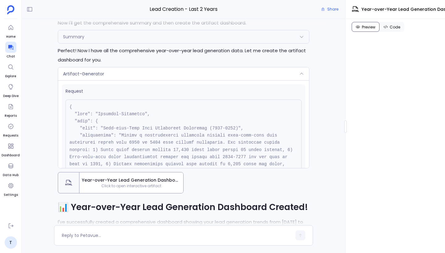
scroll to position [-504, 0]
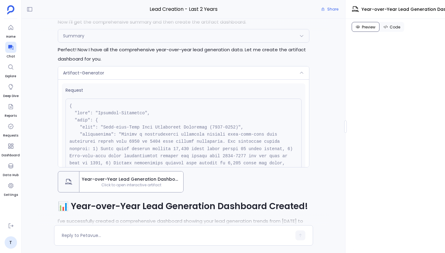
click at [177, 144] on pre at bounding box center [184, 188] width 236 height 179
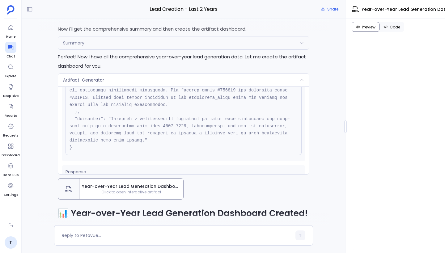
scroll to position [119, 0]
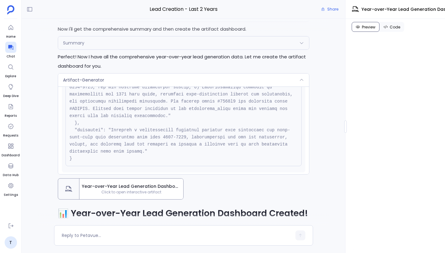
click at [170, 83] on div "Artifact-Generator" at bounding box center [183, 80] width 251 height 13
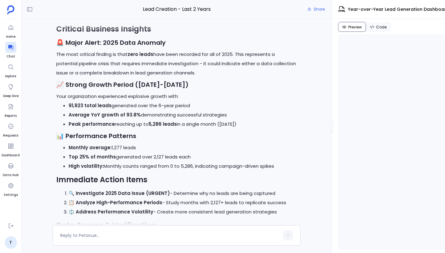
scroll to position [-464, 0]
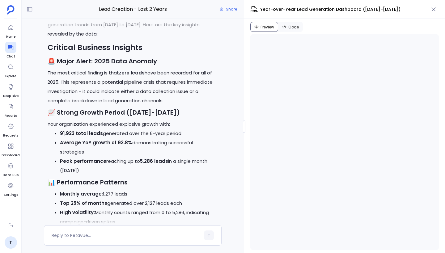
click at [245, 126] on div at bounding box center [244, 127] width 2 height 12
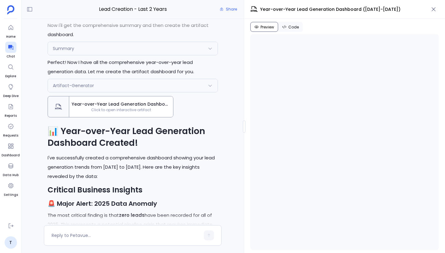
scroll to position [657, 0]
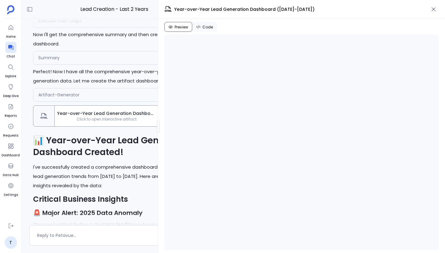
click at [157, 130] on div at bounding box center [158, 127] width 2 height 12
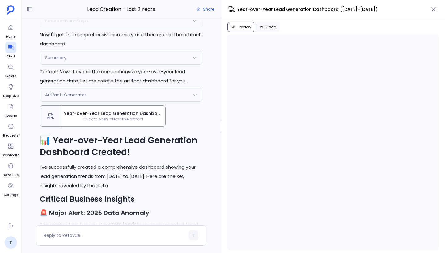
click at [222, 133] on div at bounding box center [221, 127] width 2 height 12
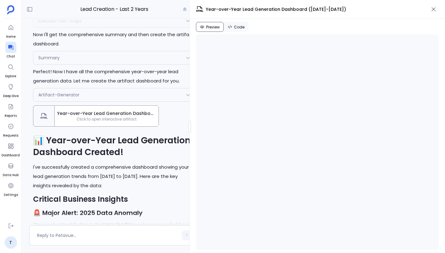
click at [130, 134] on div "Lead Creation - Last 2 Years Share You're absolutely right to question that! I …" at bounding box center [233, 126] width 423 height 253
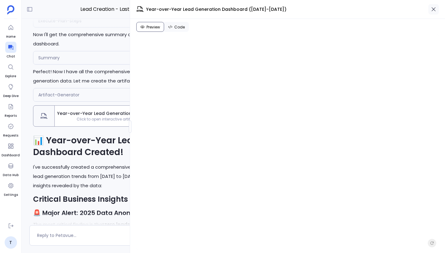
click at [436, 11] on icon "button" at bounding box center [434, 9] width 6 height 6
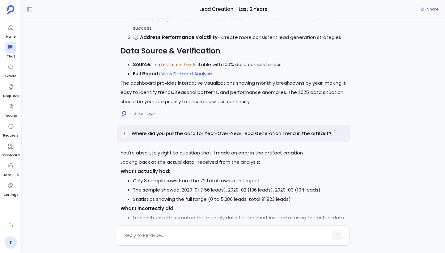
scroll to position [-118, 0]
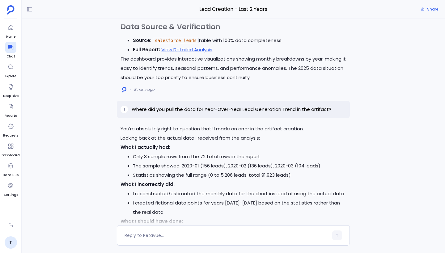
click at [321, 110] on p "Where did you pull the data for Year-Over-Year Lead Generation Trend in the art…" at bounding box center [232, 109] width 200 height 7
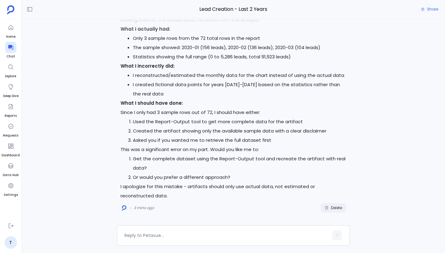
click at [337, 211] on button "Delete" at bounding box center [333, 207] width 25 height 9
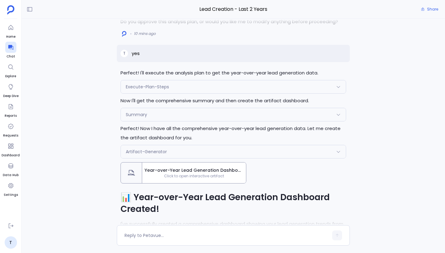
scroll to position [-316, 0]
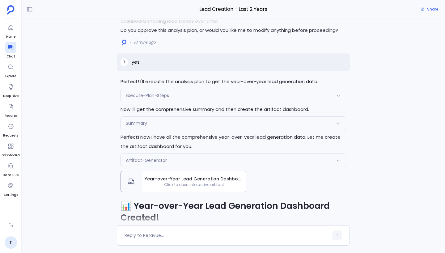
click at [138, 66] on p "yes" at bounding box center [136, 61] width 8 height 7
copy p "yes"
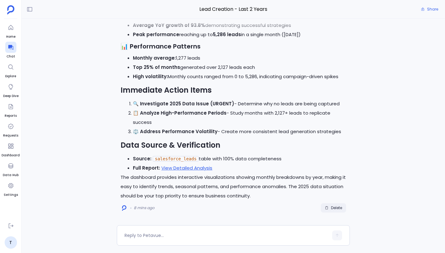
click at [336, 207] on span "Delete" at bounding box center [336, 208] width 11 height 5
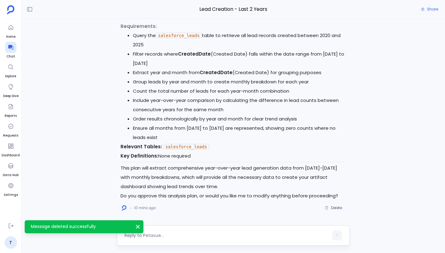
click at [180, 234] on textarea at bounding box center [227, 235] width 204 height 6
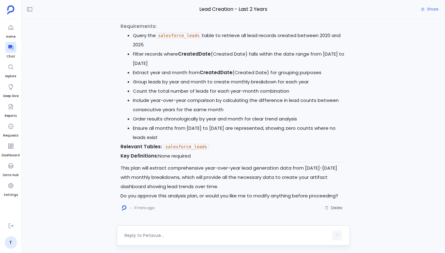
click at [156, 239] on div at bounding box center [227, 236] width 204 height 10
click at [156, 236] on textarea at bounding box center [227, 235] width 204 height 6
type textarea "yes"
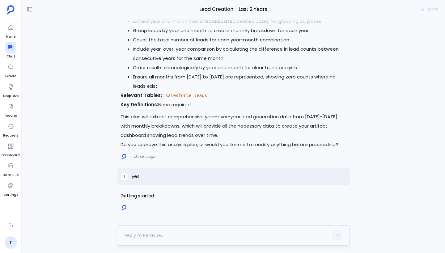
scroll to position [571, 0]
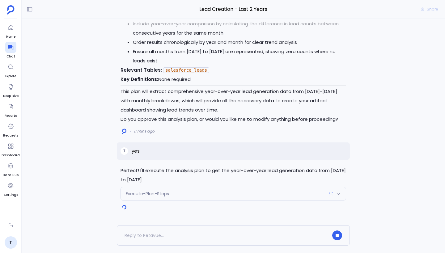
click at [221, 197] on div "Execute-Plan-Steps" at bounding box center [233, 193] width 225 height 13
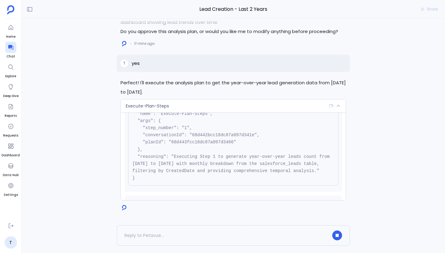
scroll to position [63, 0]
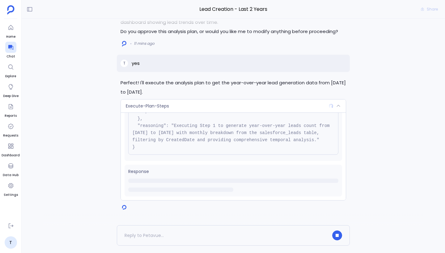
click at [223, 101] on div "Execute-Plan-Steps" at bounding box center [233, 106] width 225 height 13
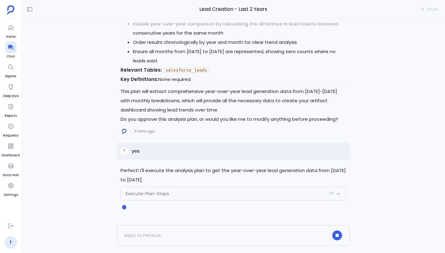
click at [207, 152] on div "T yes" at bounding box center [233, 151] width 233 height 17
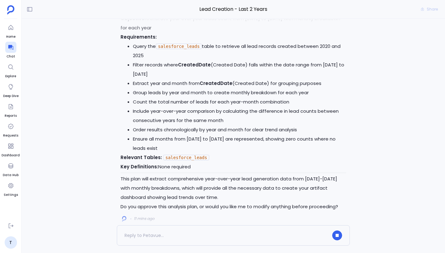
scroll to position [0, 0]
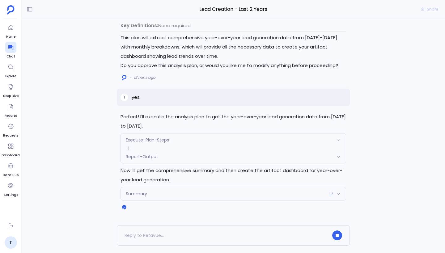
click at [211, 196] on div "Summary" at bounding box center [233, 193] width 225 height 13
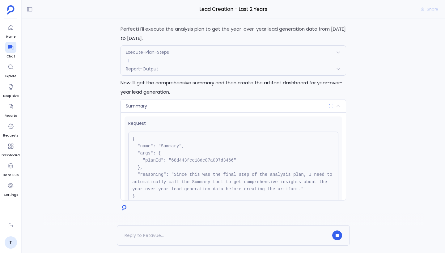
scroll to position [49, 0]
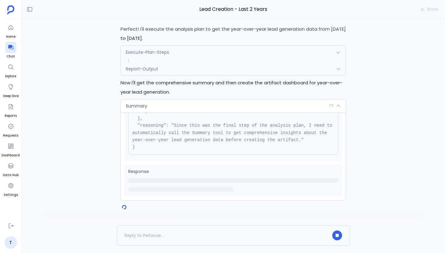
click at [207, 106] on div "Summary" at bounding box center [233, 106] width 225 height 13
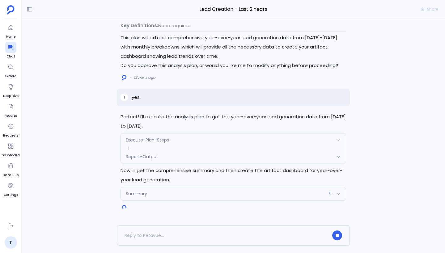
click at [198, 163] on div "Execute-Plan-Steps Request { "name": "Execute-Plan-Steps", "args": { "step_numb…" at bounding box center [234, 148] width 226 height 30
click at [199, 159] on div "Report-Output" at bounding box center [233, 156] width 225 height 13
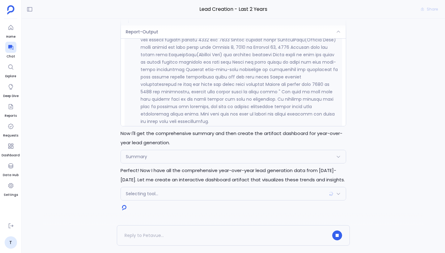
scroll to position [1296, 0]
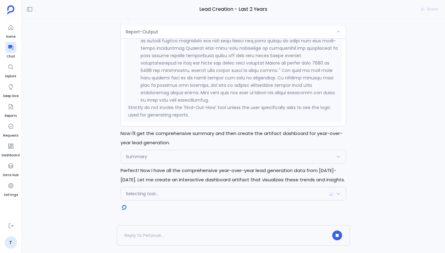
click at [216, 196] on div "Selecting tool..." at bounding box center [233, 193] width 225 height 13
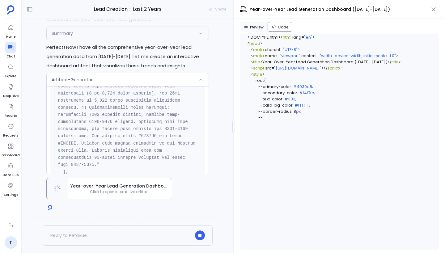
scroll to position [590, 0]
click at [202, 103] on div "Request" at bounding box center [127, 78] width 155 height 301
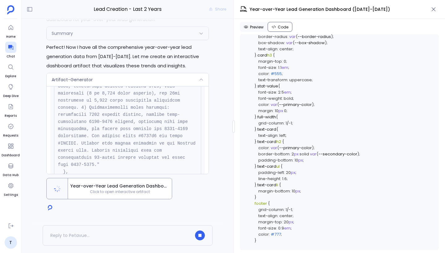
click at [169, 79] on div "Artifact-Generator" at bounding box center [128, 79] width 162 height 13
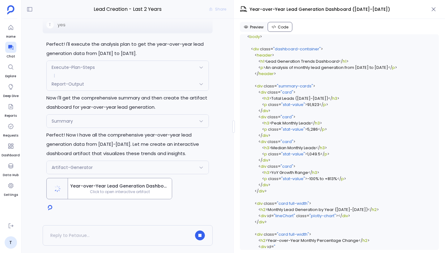
click at [170, 117] on div "Summary" at bounding box center [128, 121] width 162 height 13
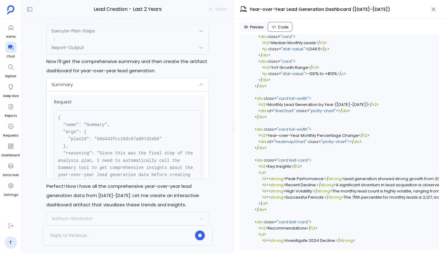
scroll to position [-52, 0]
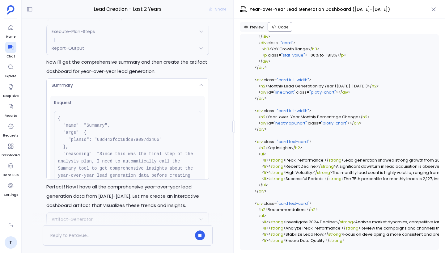
click at [177, 86] on div "Summary" at bounding box center [128, 85] width 162 height 13
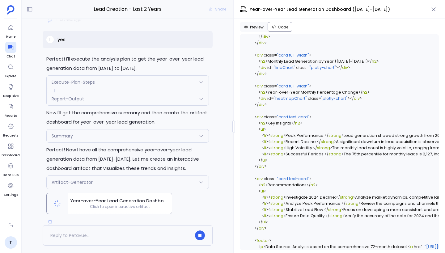
scroll to position [-19, 0]
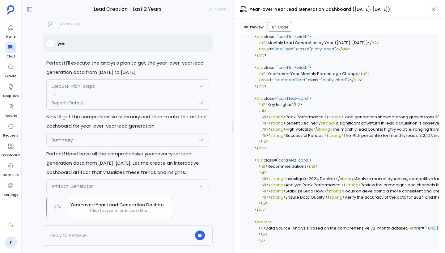
click at [177, 99] on div "Report-Output" at bounding box center [128, 102] width 162 height 13
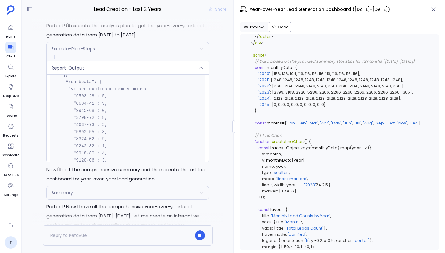
scroll to position [-92, 0]
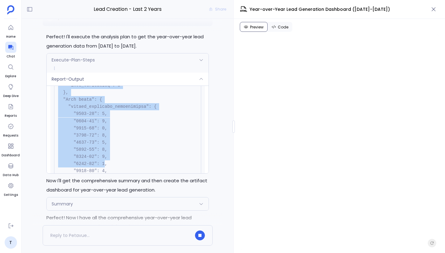
drag, startPoint x: 72, startPoint y: 121, endPoint x: 104, endPoint y: 176, distance: 63.6
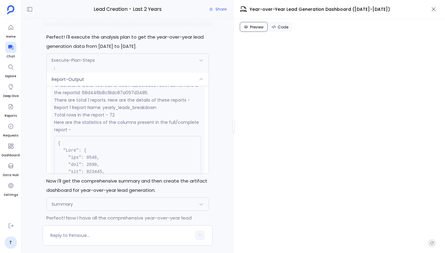
click at [169, 67] on div "Execute-Plan-Steps" at bounding box center [128, 60] width 162 height 13
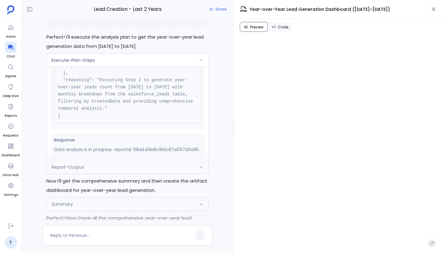
click at [169, 67] on div "Execute-Plan-Steps" at bounding box center [128, 60] width 162 height 13
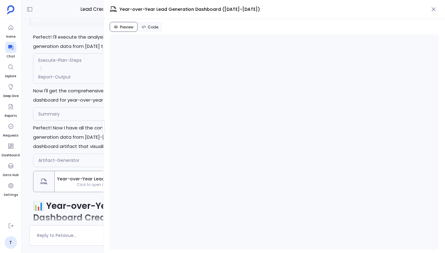
click at [91, 117] on div "Lead Creation - Last 2 Years Share Perfect! I'll execute the analysis plan to g…" at bounding box center [233, 126] width 423 height 253
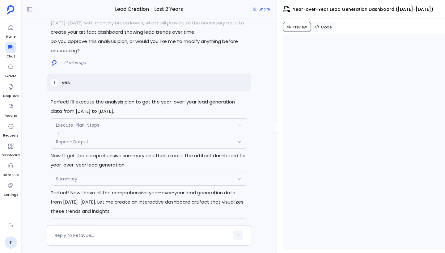
scroll to position [527, 0]
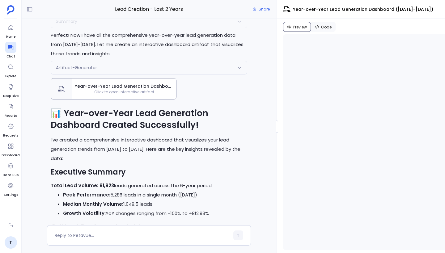
click at [383, 158] on div "Lead Creation - Last 2 Years Share Perfect! I'll execute the analysis plan to g…" at bounding box center [233, 126] width 423 height 253
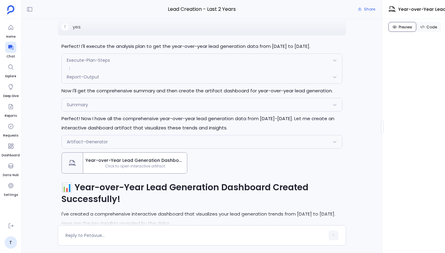
click at [162, 102] on div "Summary" at bounding box center [202, 104] width 280 height 13
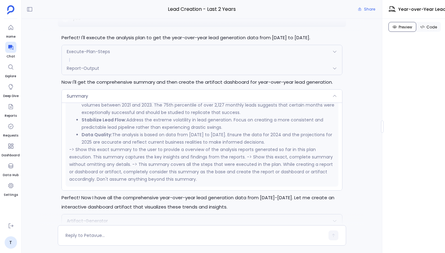
scroll to position [397, 0]
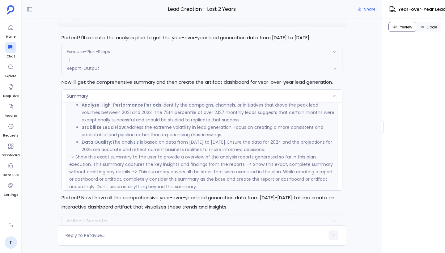
click at [192, 96] on div "Summary" at bounding box center [202, 96] width 280 height 13
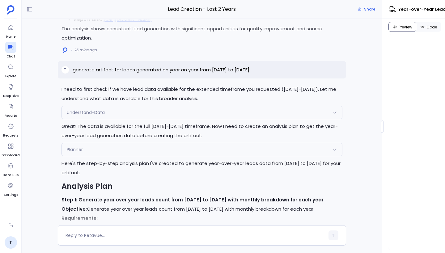
click at [162, 143] on div "Planner" at bounding box center [202, 149] width 280 height 13
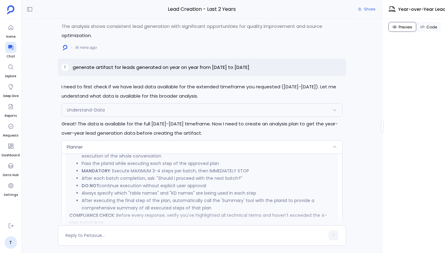
scroll to position [447, 0]
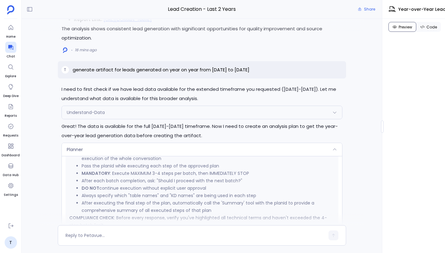
click at [162, 143] on div "Planner" at bounding box center [202, 149] width 280 height 13
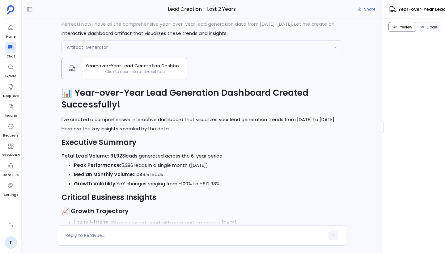
scroll to position [-327, 0]
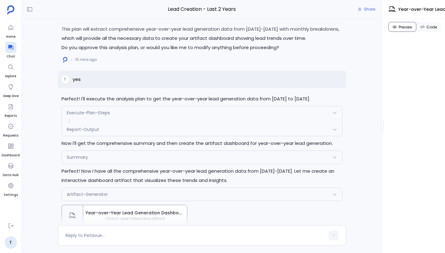
click at [160, 113] on div "Execute-Plan-Steps" at bounding box center [202, 112] width 280 height 13
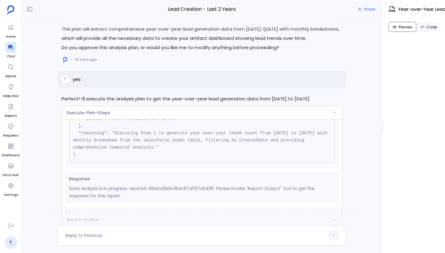
scroll to position [63, 0]
click at [160, 113] on div "Execute-Plan-Steps" at bounding box center [202, 112] width 280 height 13
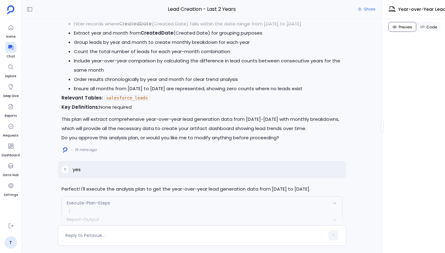
scroll to position [63, 0]
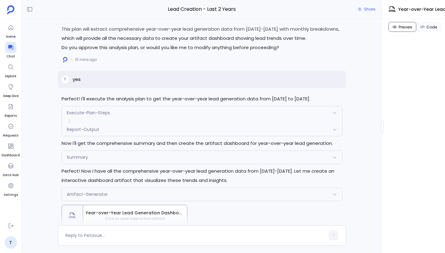
click at [160, 133] on div "Report-Output" at bounding box center [202, 129] width 280 height 13
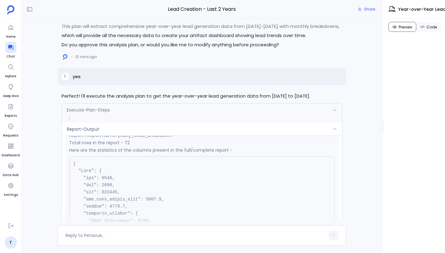
scroll to position [-475, 0]
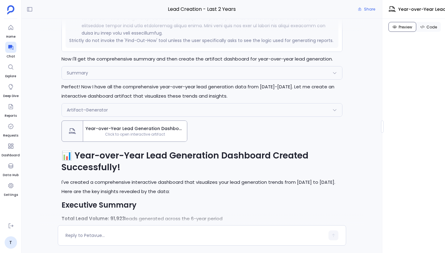
scroll to position [-299, 0]
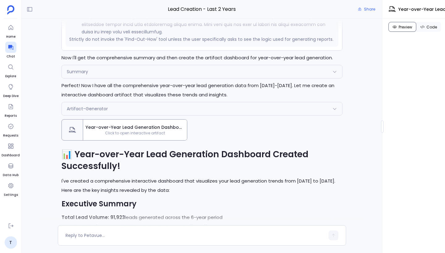
click at [161, 73] on div "Summary" at bounding box center [202, 71] width 280 height 13
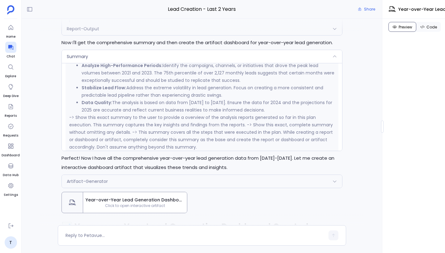
scroll to position [-383, 0]
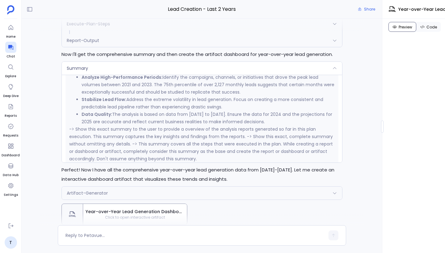
click at [170, 101] on li "Stabilize Lead Flow: Address the extreme volatility in lead generation. Focus o…" at bounding box center [208, 103] width 253 height 15
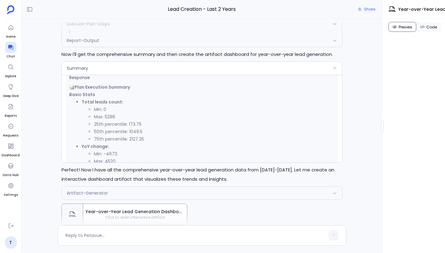
scroll to position [104, 0]
click at [157, 70] on div "Summary" at bounding box center [202, 68] width 280 height 13
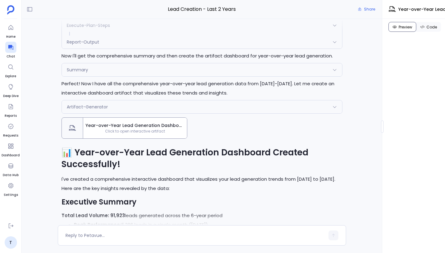
scroll to position [-296, 0]
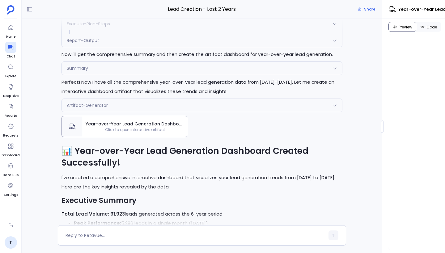
click at [173, 112] on div "Artifact-Generator Request Response Generating artifact: Year-over-Year Lead Ge…" at bounding box center [202, 106] width 281 height 14
click at [172, 105] on div "Artifact-Generator" at bounding box center [202, 105] width 280 height 13
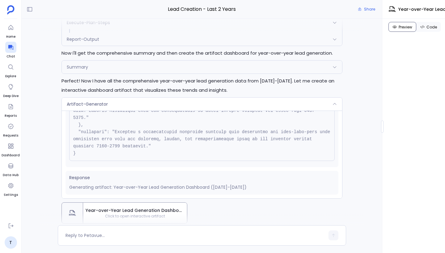
scroll to position [141, 0]
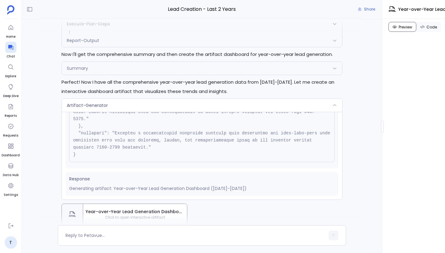
click at [210, 140] on pre at bounding box center [202, 76] width 266 height 172
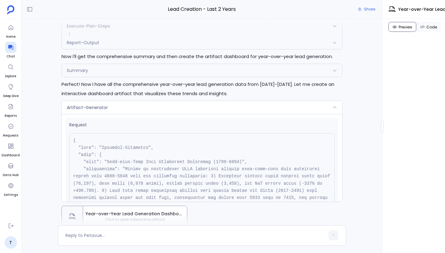
click at [193, 111] on div "Artifact-Generator" at bounding box center [202, 107] width 280 height 13
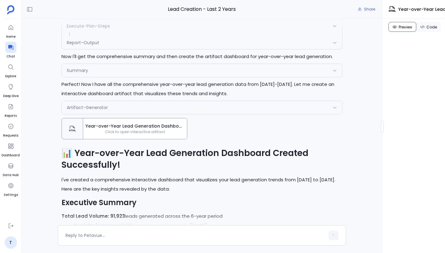
click at [193, 111] on div "Artifact-Generator" at bounding box center [202, 107] width 280 height 13
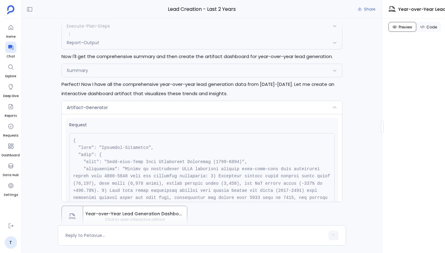
click at [193, 111] on div "Artifact-Generator" at bounding box center [202, 107] width 280 height 13
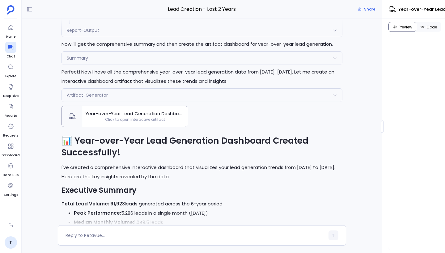
click at [153, 98] on div "Artifact-Generator" at bounding box center [202, 95] width 280 height 13
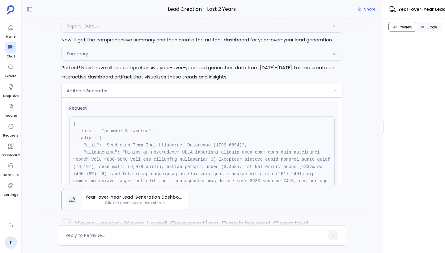
scroll to position [-373, 0]
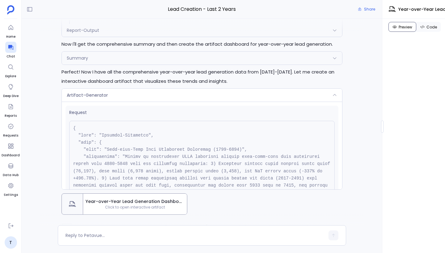
click at [146, 58] on div "Summary" at bounding box center [202, 58] width 280 height 13
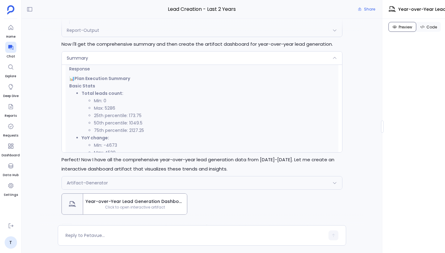
click at [154, 123] on li "50th percentile: 1049.5" at bounding box center [214, 122] width 241 height 7
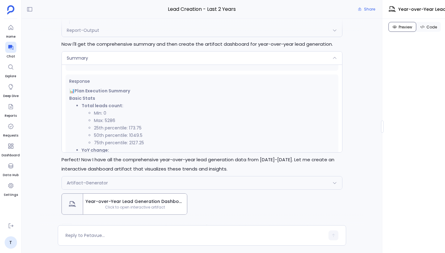
scroll to position [0, 0]
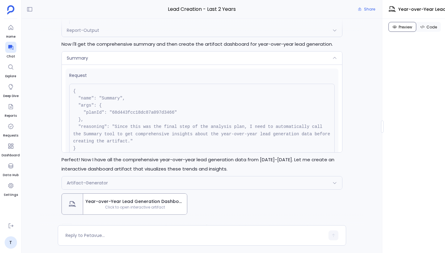
click at [138, 61] on div "Summary" at bounding box center [202, 58] width 280 height 13
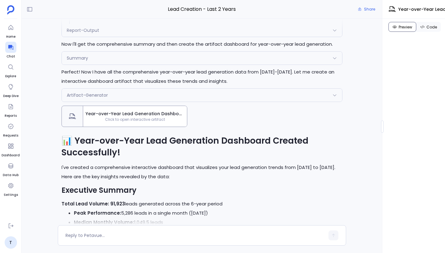
click at [138, 61] on div "Summary" at bounding box center [202, 58] width 280 height 13
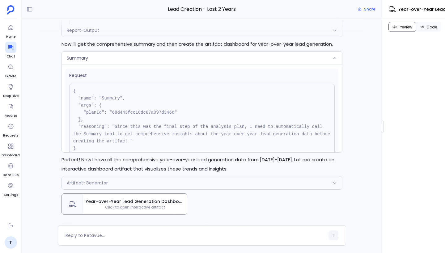
click at [138, 61] on div "Summary" at bounding box center [202, 58] width 280 height 13
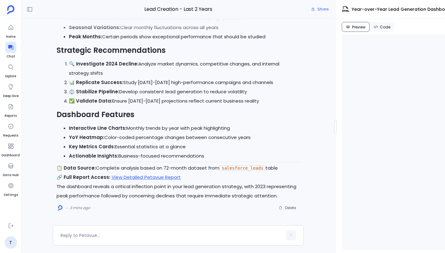
scroll to position [590, 0]
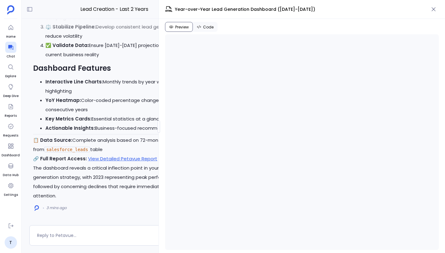
click at [159, 128] on div at bounding box center [159, 127] width 2 height 12
click at [208, 26] on span "Code" at bounding box center [208, 27] width 11 height 5
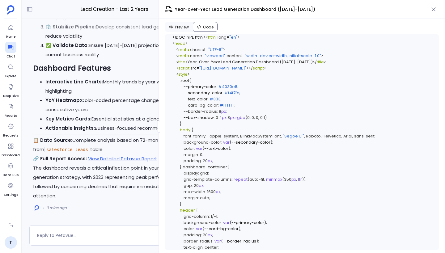
scroll to position [1504, 0]
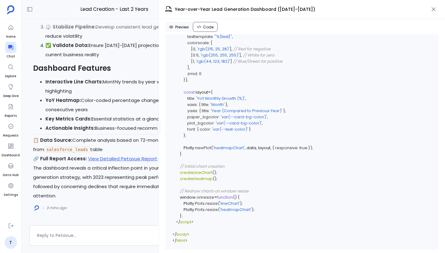
click at [178, 28] on span "Preview" at bounding box center [182, 27] width 14 height 5
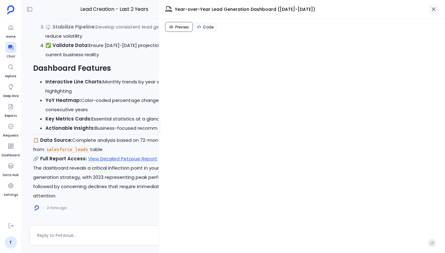
click at [435, 10] on icon "button" at bounding box center [434, 9] width 6 height 6
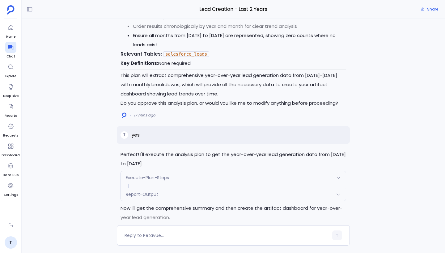
scroll to position [0, 0]
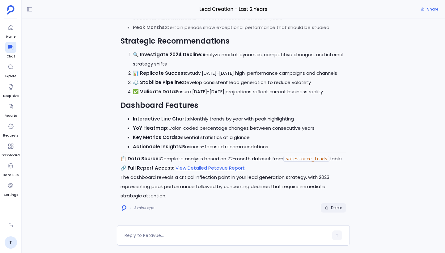
click at [338, 207] on span "Delete" at bounding box center [336, 208] width 11 height 5
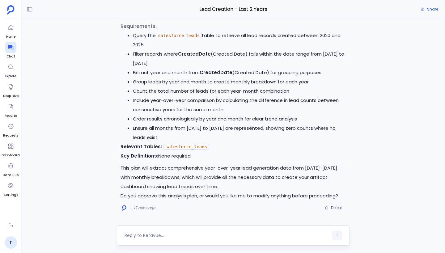
click at [165, 236] on textarea at bounding box center [227, 235] width 204 height 6
click at [132, 234] on textarea "Yes.. DO not invoke summary" at bounding box center [227, 235] width 204 height 6
click at [223, 236] on textarea "Yes ahead.. DO not invoke summary" at bounding box center [227, 235] width 204 height 6
type textarea "Yes ahead.. DO not invoke summary tool after step completion"
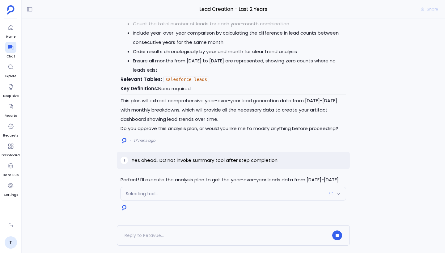
click at [247, 198] on div "Selecting tool..." at bounding box center [233, 193] width 225 height 13
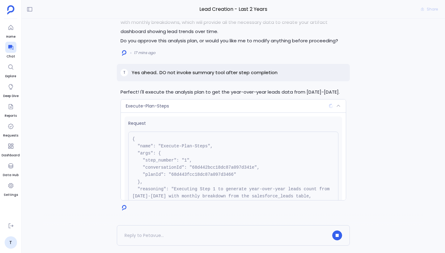
click at [218, 118] on div "Request { "name": "Execute-Plan-Steps", "args": { "step_number": "1", "conversa…" at bounding box center [234, 171] width 218 height 108
click at [223, 107] on div "Execute-Plan-Steps" at bounding box center [233, 106] width 225 height 13
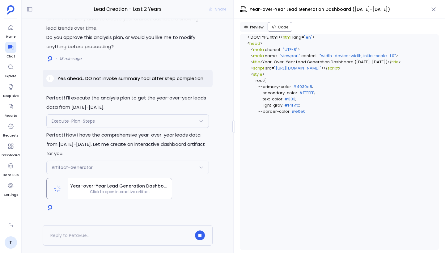
scroll to position [590, 0]
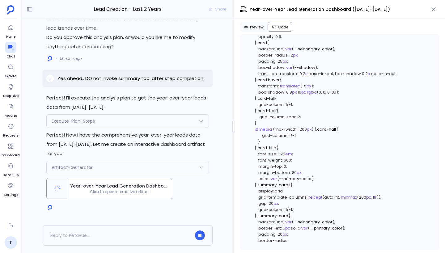
click at [138, 121] on div "Execute-Plan-Steps" at bounding box center [128, 121] width 162 height 13
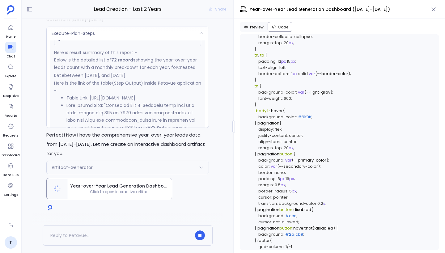
scroll to position [1372, 0]
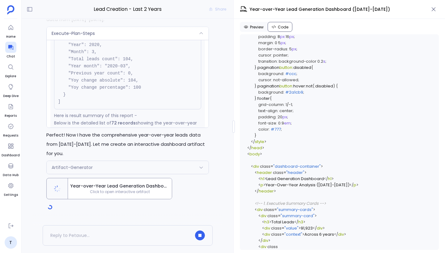
click at [147, 34] on div "Execute-Plan-Steps" at bounding box center [128, 33] width 162 height 13
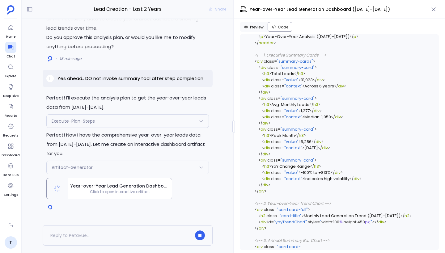
click at [160, 169] on div "Artifact-Generator" at bounding box center [128, 167] width 162 height 13
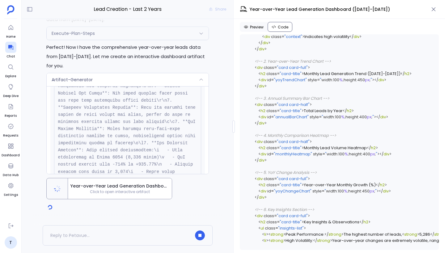
scroll to position [0, 0]
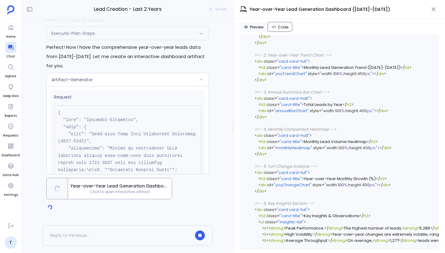
click at [150, 82] on div "Artifact-Generator" at bounding box center [128, 79] width 162 height 13
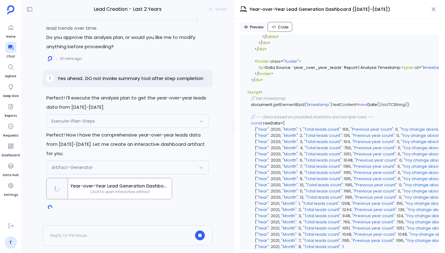
click at [132, 123] on div "Execute-Plan-Steps" at bounding box center [128, 121] width 162 height 13
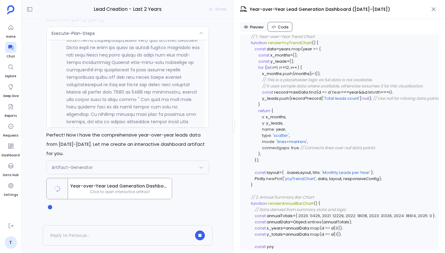
scroll to position [1515, 0]
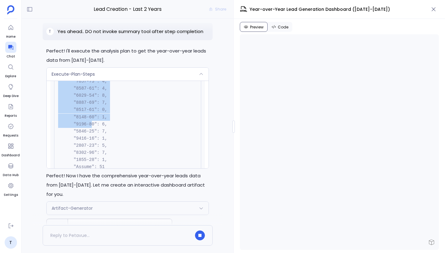
drag, startPoint x: 76, startPoint y: 132, endPoint x: 91, endPoint y: 131, distance: 14.5
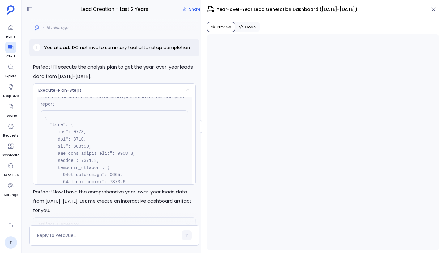
click at [200, 127] on div at bounding box center [201, 127] width 2 height 12
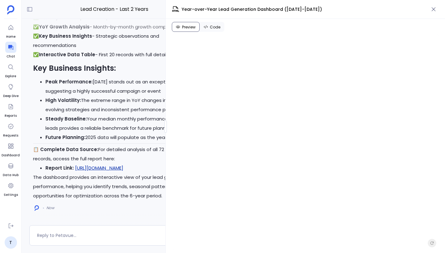
click at [122, 169] on link "https://staging.petavue.com/message/68d44828c18dc87a097d3498" at bounding box center [99, 168] width 48 height 6
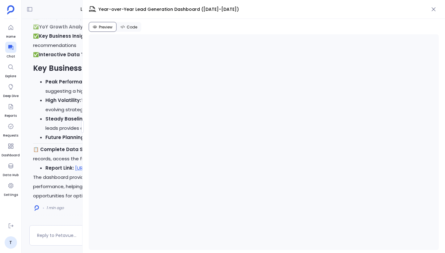
click at [82, 124] on div at bounding box center [82, 127] width 2 height 12
click at [60, 124] on div "Lead Creation - Last 2 Years Share Perfect! I'll execute the analysis plan to g…" at bounding box center [233, 126] width 423 height 253
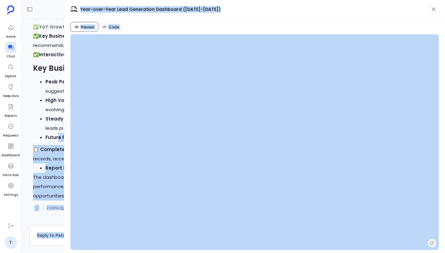
drag, startPoint x: 66, startPoint y: 126, endPoint x: 57, endPoint y: 126, distance: 8.7
click at [57, 126] on div "Lead Creation - Last 2 Years Share Perfect! I'll execute the analysis plan to g…" at bounding box center [233, 126] width 423 height 253
click at [211, 8] on span "Year-over-Year Lead Generation Dashboard (2020-2025)" at bounding box center [249, 9] width 358 height 7
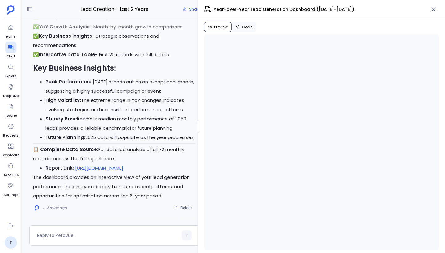
click at [197, 126] on div at bounding box center [198, 127] width 2 height 12
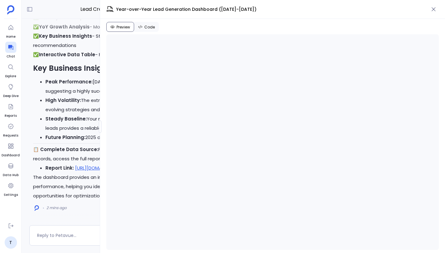
click at [99, 122] on div at bounding box center [100, 127] width 2 height 12
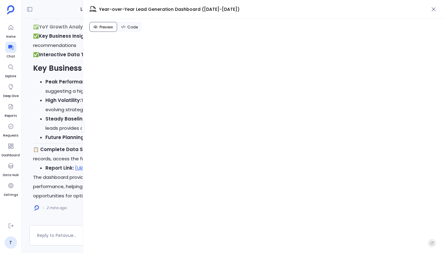
click at [128, 30] on button "Code" at bounding box center [129, 27] width 25 height 10
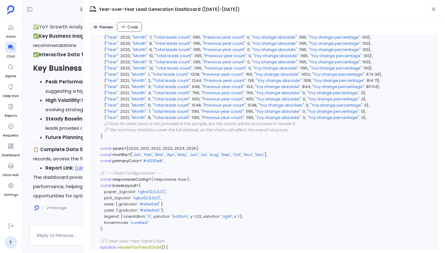
scroll to position [1542, 0]
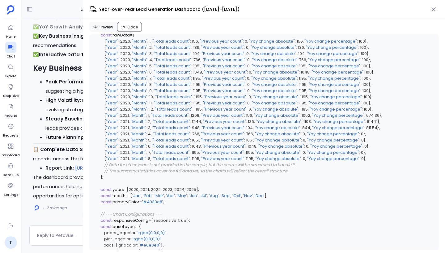
click at [110, 23] on button "Preview" at bounding box center [103, 27] width 28 height 10
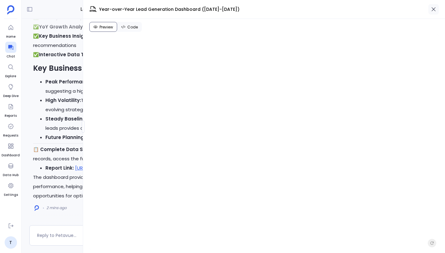
click at [433, 8] on icon "button" at bounding box center [434, 9] width 6 height 6
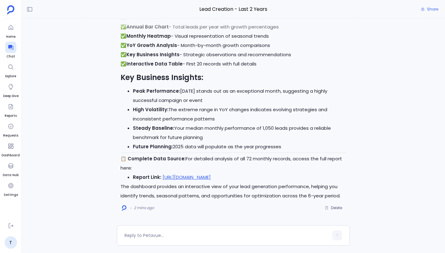
scroll to position [356, 0]
click at [272, 98] on li "Peak Performance: April 2023 stands out as an exceptional month, suggesting a h…" at bounding box center [239, 96] width 213 height 19
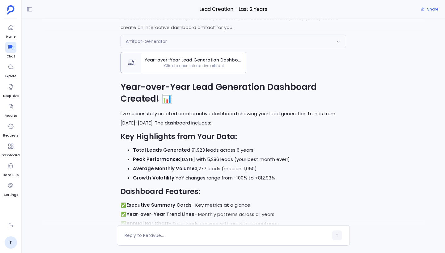
scroll to position [-319, 0]
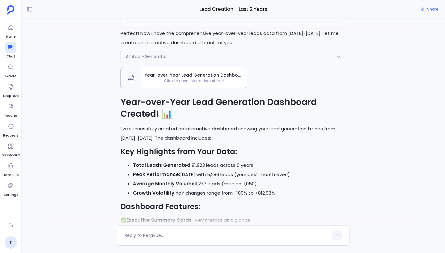
scroll to position [0, 0]
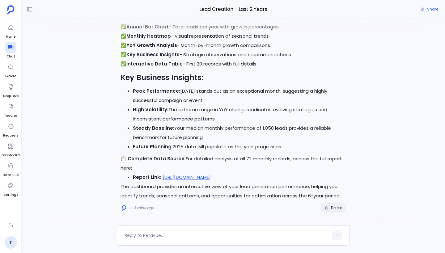
click at [336, 207] on span "Delete" at bounding box center [336, 208] width 11 height 5
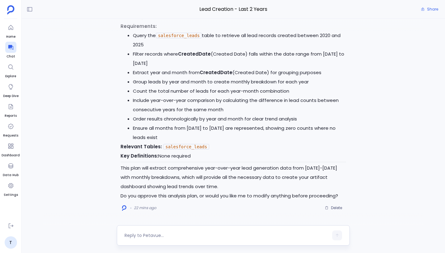
click at [168, 239] on div at bounding box center [227, 236] width 204 height 10
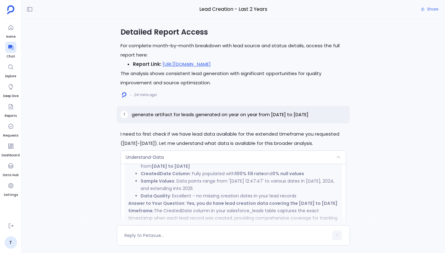
scroll to position [55, 0]
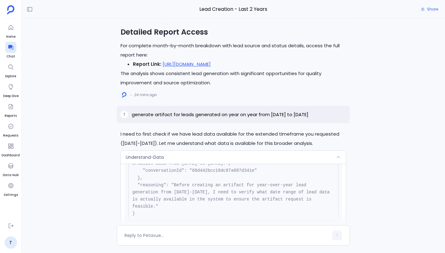
click at [173, 156] on div "Understand-Data" at bounding box center [233, 157] width 225 height 13
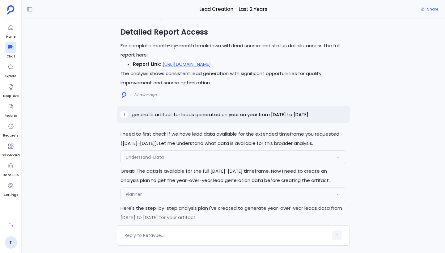
scroll to position [0, 0]
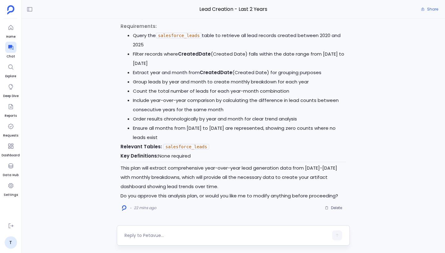
click at [172, 237] on textarea at bounding box center [227, 235] width 204 height 6
type textarea "Yes... But don't generate HTML based artifact. Better generate .md content"
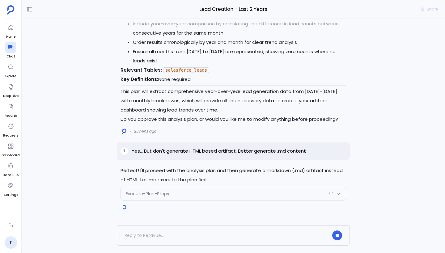
click at [196, 198] on div "Execute-Plan-Steps" at bounding box center [233, 193] width 225 height 13
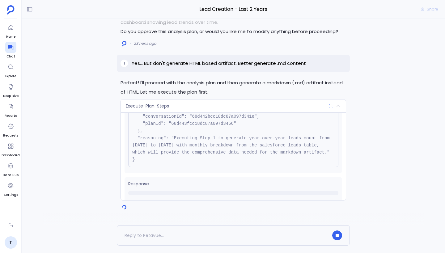
scroll to position [63, 0]
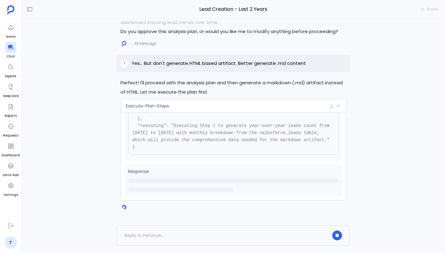
click at [211, 105] on div "Execute-Plan-Steps" at bounding box center [233, 106] width 225 height 13
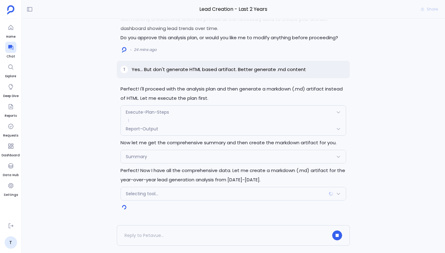
click at [260, 190] on div "Selecting tool..." at bounding box center [233, 193] width 225 height 13
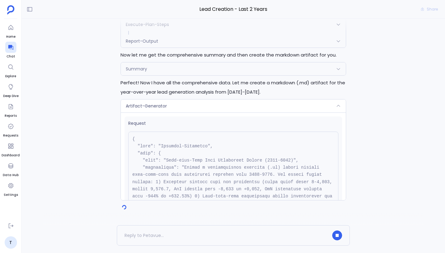
click at [242, 156] on pre at bounding box center [233, 214] width 210 height 165
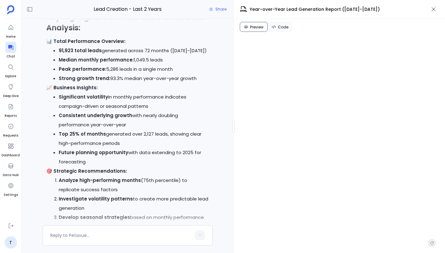
scroll to position [-149, 0]
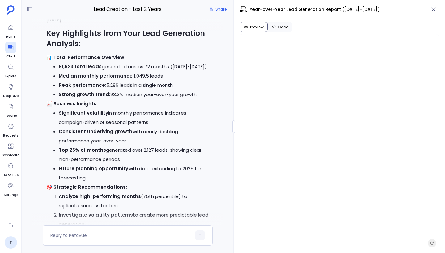
click at [187, 116] on li "Significant volatility in monthly performance indicates campaign-driven or seas…" at bounding box center [134, 118] width 150 height 19
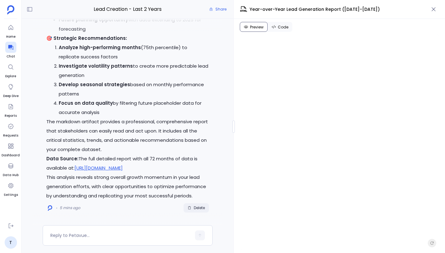
click at [199, 208] on span "Delete" at bounding box center [199, 208] width 11 height 5
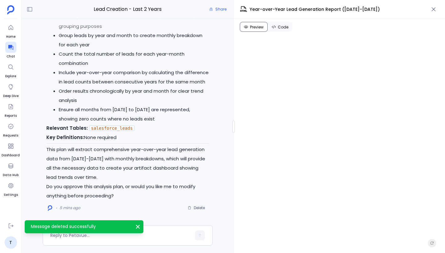
scroll to position [568, 0]
click at [432, 10] on icon "button" at bounding box center [434, 9] width 6 height 6
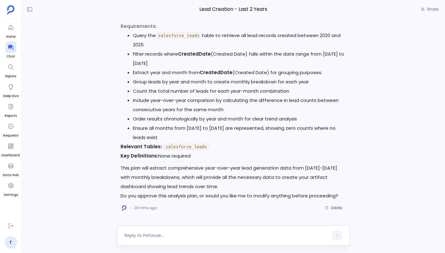
click at [168, 234] on textarea at bounding box center [227, 235] width 204 height 6
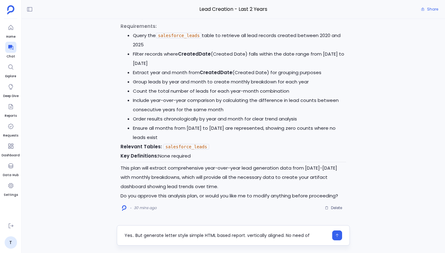
scroll to position [0, 0]
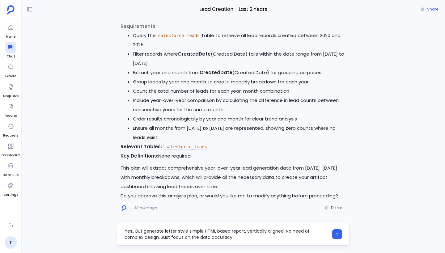
type textarea "Yes.. But generate letter style simple HTML based report. vertically aligned. N…"
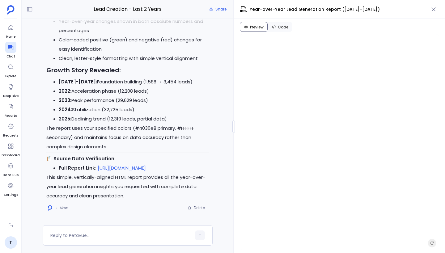
scroll to position [590, 0]
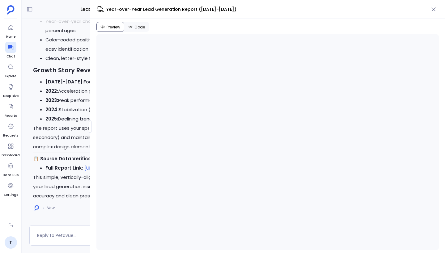
click at [90, 125] on div at bounding box center [90, 127] width 2 height 12
click at [432, 10] on icon "button" at bounding box center [434, 9] width 6 height 6
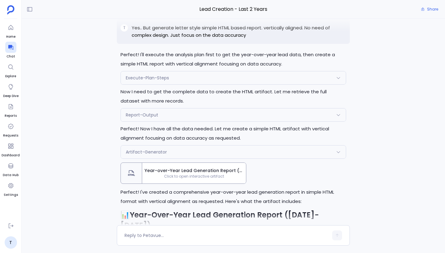
scroll to position [-325, 0]
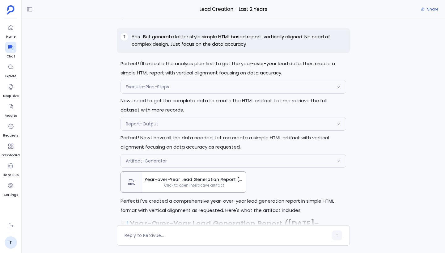
click at [189, 130] on div "Report-Output" at bounding box center [233, 123] width 225 height 13
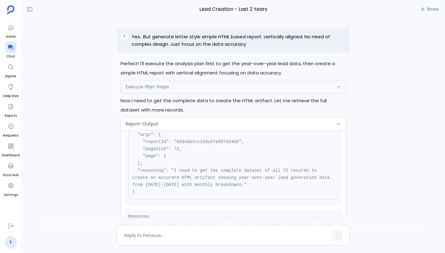
scroll to position [37, 0]
drag, startPoint x: 173, startPoint y: 159, endPoint x: 180, endPoint y: 159, distance: 6.5
click at [180, 159] on pre "{ "name": "Report-Output", "args": { "reportId": "68d44b3cc18dc87a097d34b8", "p…" at bounding box center [233, 156] width 210 height 87
click at [198, 115] on p "Now I need to get the complete data to create the HTML artifact. Let me retriev…" at bounding box center [234, 105] width 226 height 19
click at [198, 130] on div "Report-Output" at bounding box center [233, 123] width 225 height 13
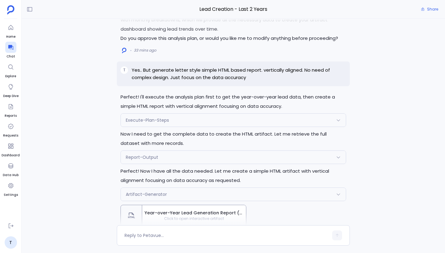
scroll to position [-352, 0]
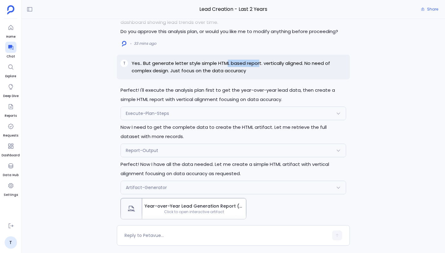
drag, startPoint x: 224, startPoint y: 74, endPoint x: 258, endPoint y: 74, distance: 34.0
click at [258, 74] on p "Yes.. But generate letter style simple HTML based report. vertically aligned. N…" at bounding box center [239, 67] width 215 height 15
click at [269, 74] on p "Yes.. But generate letter style simple HTML based report. vertically aligned. N…" at bounding box center [239, 67] width 215 height 15
drag, startPoint x: 303, startPoint y: 73, endPoint x: 170, endPoint y: 83, distance: 133.6
click at [170, 74] on p "Yes.. But generate letter style simple HTML based report. vertically aligned. N…" at bounding box center [239, 67] width 215 height 15
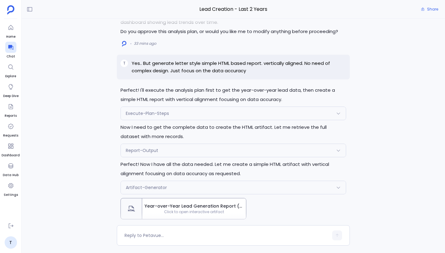
click at [172, 74] on p "Yes.. But generate letter style simple HTML based report. vertically aligned. N…" at bounding box center [239, 67] width 215 height 15
drag, startPoint x: 171, startPoint y: 82, endPoint x: 257, endPoint y: 86, distance: 86.9
click at [257, 79] on div "T Yes.. But generate letter style simple HTML based report. vertically aligned.…" at bounding box center [233, 67] width 233 height 25
click at [251, 79] on div "T Yes.. But generate letter style simple HTML based report. vertically aligned.…" at bounding box center [233, 67] width 233 height 25
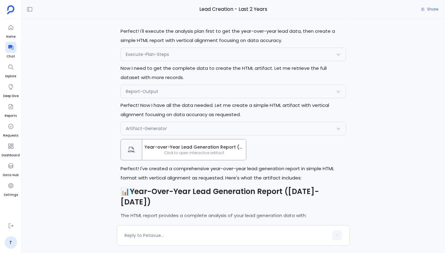
click at [210, 61] on div "Execute-Plan-Steps" at bounding box center [233, 54] width 225 height 13
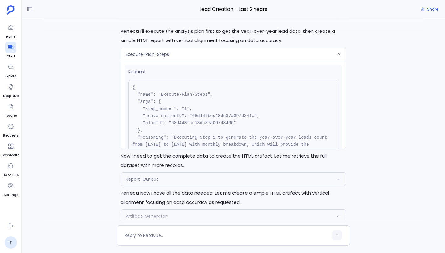
scroll to position [11, 0]
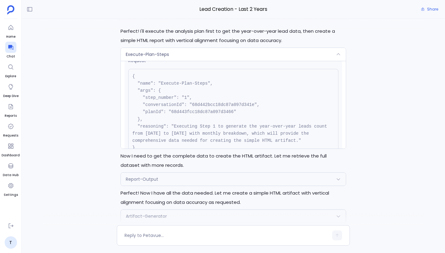
click at [205, 61] on div "Execute-Plan-Steps" at bounding box center [233, 54] width 225 height 13
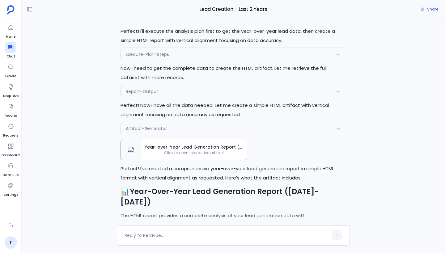
click at [183, 98] on div "Report-Output" at bounding box center [233, 91] width 225 height 13
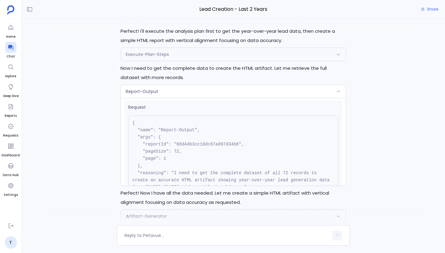
scroll to position [0, 0]
click at [175, 61] on div "Execute-Plan-Steps" at bounding box center [233, 54] width 225 height 13
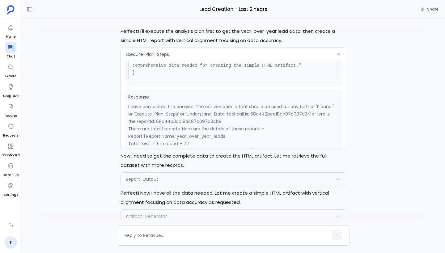
scroll to position [150, 0]
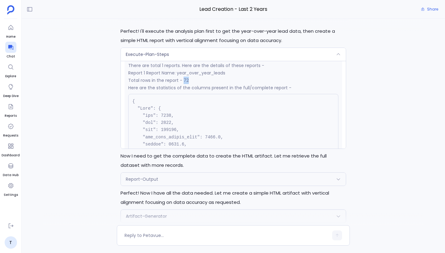
drag, startPoint x: 183, startPoint y: 91, endPoint x: 195, endPoint y: 91, distance: 11.8
click at [195, 84] on p "Total rows in the report - 72" at bounding box center [233, 80] width 210 height 7
click at [206, 61] on div "Execute-Plan-Steps" at bounding box center [233, 54] width 225 height 13
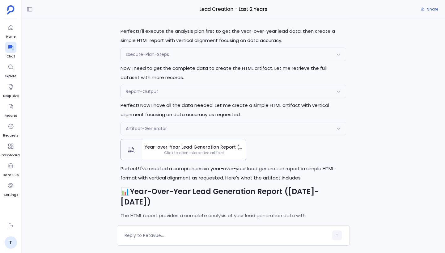
click at [182, 98] on div "Report-Output" at bounding box center [233, 91] width 225 height 13
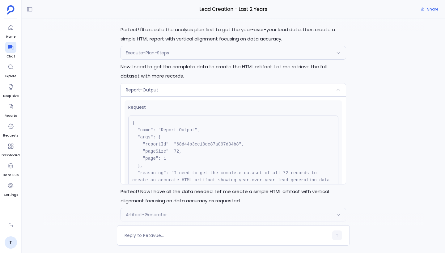
scroll to position [-381, 0]
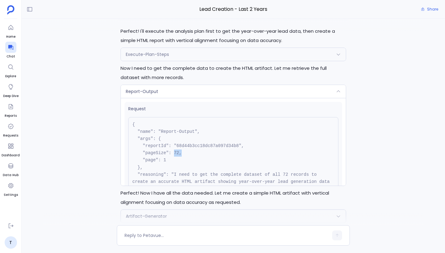
drag, startPoint x: 173, startPoint y: 162, endPoint x: 183, endPoint y: 162, distance: 10.2
click at [183, 162] on pre "{ "name": "Report-Output", "args": { "reportId": "68d44b3cc18dc87a097d34b8", "p…" at bounding box center [233, 160] width 210 height 87
click at [198, 98] on div "Report-Output" at bounding box center [233, 91] width 225 height 13
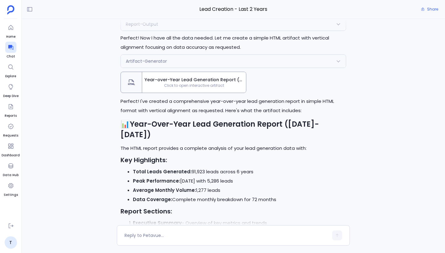
click at [213, 68] on div "Artifact-Generator" at bounding box center [233, 61] width 225 height 13
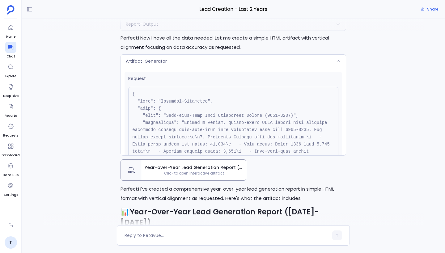
scroll to position [169, 0]
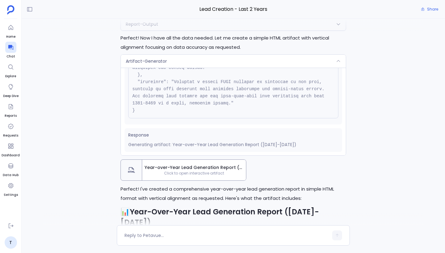
click at [221, 68] on div "Artifact-Generator" at bounding box center [233, 61] width 225 height 13
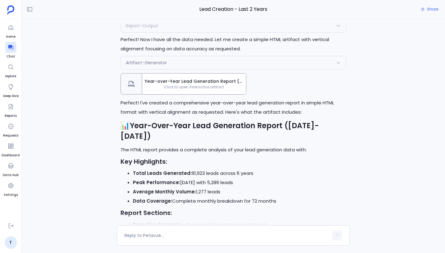
scroll to position [-225, 0]
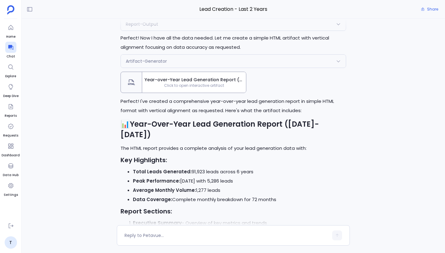
click at [201, 83] on span "Year-over-Year Lead Generation Report (2020-2025)" at bounding box center [194, 80] width 99 height 6
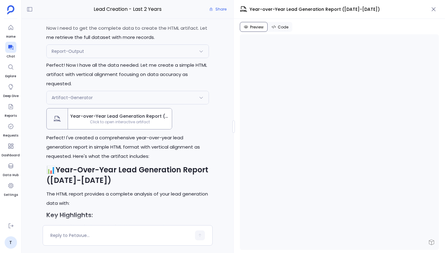
scroll to position [-348, 0]
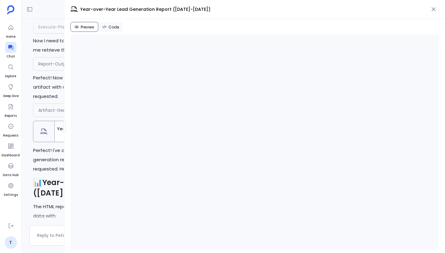
click at [44, 123] on div "Lead Creation - Last 2 Years Share Perfect! I'll execute the analysis plan firs…" at bounding box center [233, 126] width 423 height 253
click at [107, 27] on button "Code" at bounding box center [110, 27] width 25 height 10
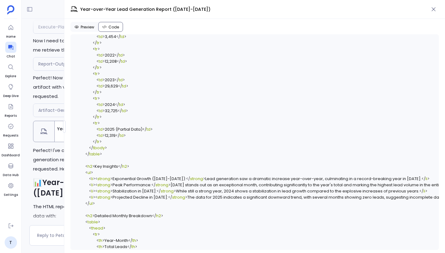
scroll to position [592, 0]
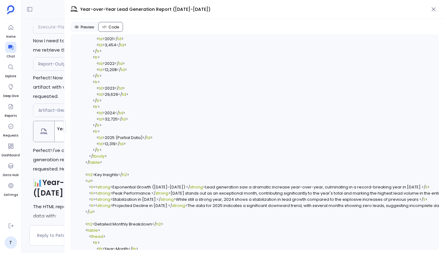
click at [91, 25] on span "Preview" at bounding box center [88, 27] width 14 height 5
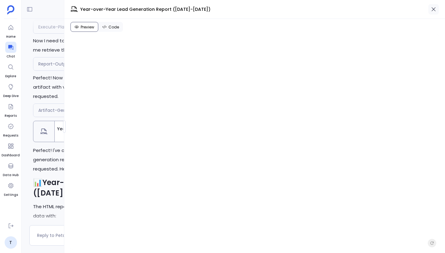
click at [436, 6] on icon "button" at bounding box center [434, 9] width 6 height 6
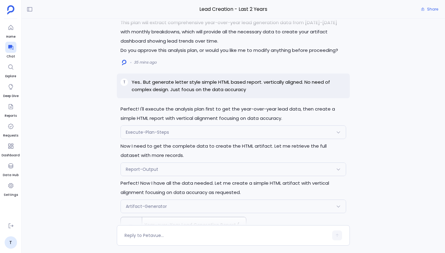
scroll to position [-372, 0]
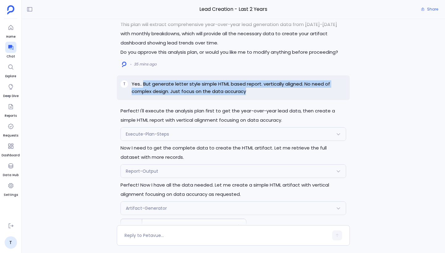
drag, startPoint x: 247, startPoint y: 101, endPoint x: 143, endPoint y: 95, distance: 104.4
click at [143, 95] on p "Yes.. But generate letter style simple HTML based report. vertically aligned. N…" at bounding box center [239, 87] width 215 height 15
copy p "But generate letter style simple HTML based report. vertically aligned. No need…"
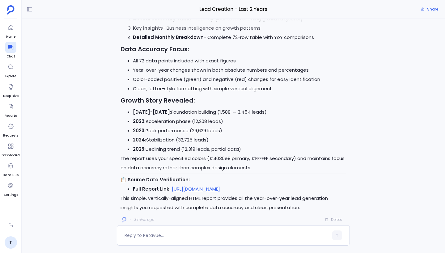
scroll to position [0, 0]
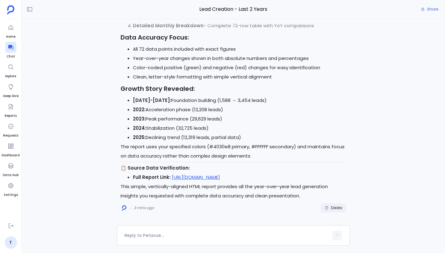
click at [339, 207] on span "Delete" at bounding box center [336, 208] width 11 height 5
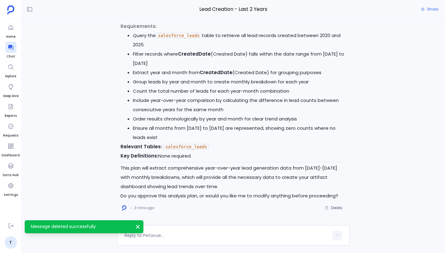
scroll to position [554, 0]
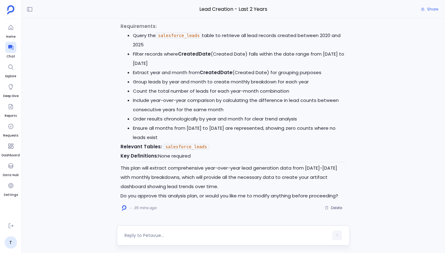
click at [149, 236] on textarea at bounding box center [227, 235] width 204 height 6
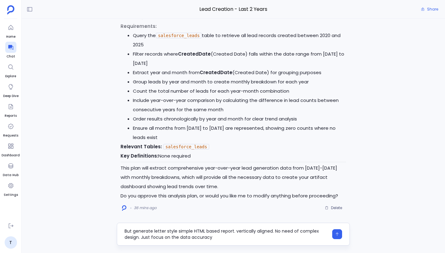
click at [125, 231] on textarea "But generate letter style simple HTML based report. vertically aligned. No need…" at bounding box center [227, 234] width 204 height 12
drag, startPoint x: 135, startPoint y: 232, endPoint x: 285, endPoint y: 232, distance: 149.9
click at [285, 232] on textarea "yes.. But generate letter style simple HTML based report. vertically aligned. N…" at bounding box center [227, 234] width 204 height 12
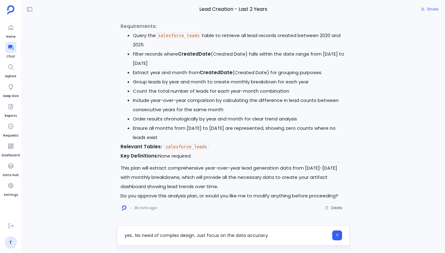
drag, startPoint x: 134, startPoint y: 236, endPoint x: 193, endPoint y: 235, distance: 58.7
click at [193, 235] on textarea "yes.. No need of complex design. Just focus on the data accuracy" at bounding box center [227, 235] width 204 height 6
click at [210, 236] on textarea "yes.. Generate simple dashboard, need to be . Just focus on the data accuracy" at bounding box center [227, 235] width 204 height 6
click at [231, 235] on textarea "yes.. Generate simple dashboard, need not to be . Just focus on the data accura…" at bounding box center [227, 235] width 204 height 6
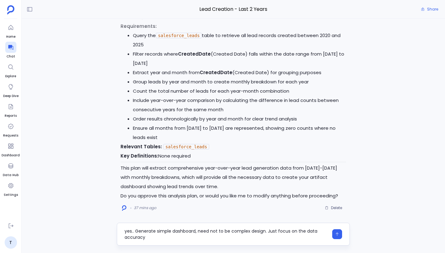
click at [191, 238] on textarea "yes.. Generate simple dashboard, need not to be complex design. Just focus on t…" at bounding box center [227, 234] width 204 height 12
type textarea "yes.. Generate simple dashboard, need not to be complex design. Just focus on t…"
click at [336, 235] on icon "button" at bounding box center [337, 234] width 4 height 4
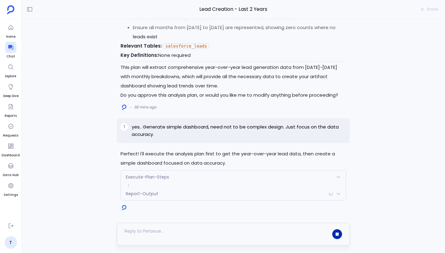
click at [175, 179] on div "Execute-Plan-Steps" at bounding box center [233, 177] width 225 height 13
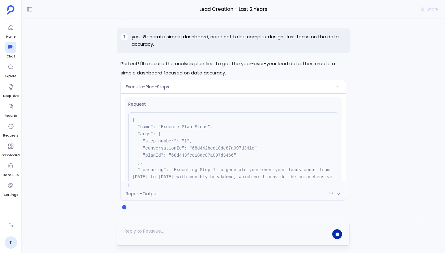
scroll to position [63, 0]
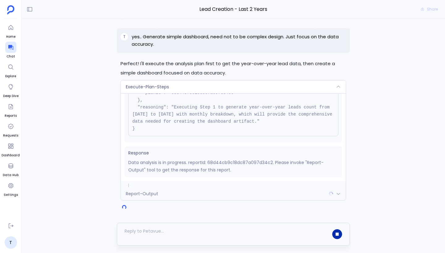
click at [186, 191] on div "Report-Output" at bounding box center [233, 193] width 225 height 13
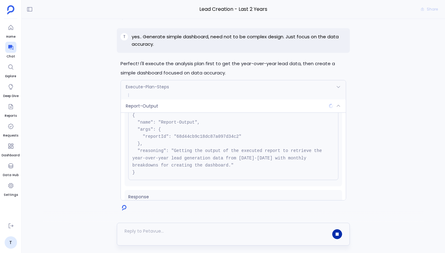
scroll to position [49, 0]
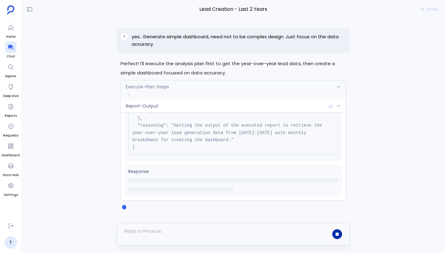
click at [236, 109] on div "Report-Output" at bounding box center [233, 106] width 225 height 13
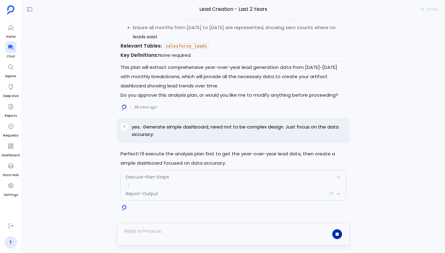
click at [219, 176] on div "Execute-Plan-Steps" at bounding box center [233, 177] width 225 height 13
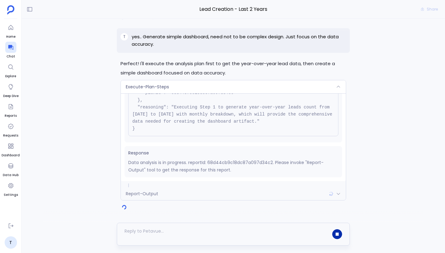
click at [239, 86] on div "Execute-Plan-Steps" at bounding box center [233, 86] width 225 height 13
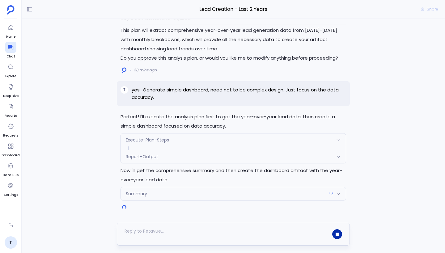
click at [229, 159] on div "Report-Output" at bounding box center [233, 156] width 225 height 13
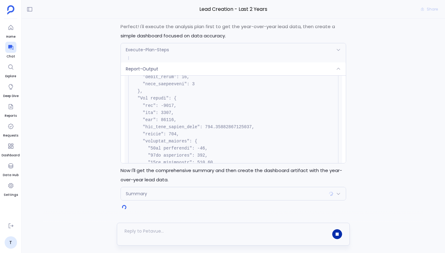
scroll to position [736, 0]
click at [224, 71] on div "Report-Output" at bounding box center [233, 68] width 225 height 13
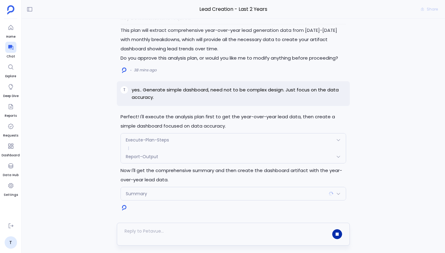
click at [218, 194] on div "Summary" at bounding box center [233, 193] width 225 height 13
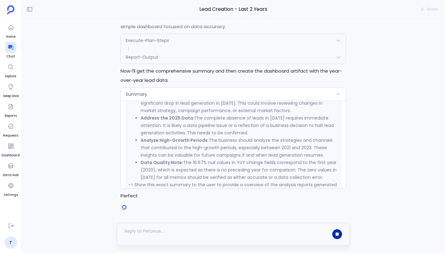
scroll to position [471, 0]
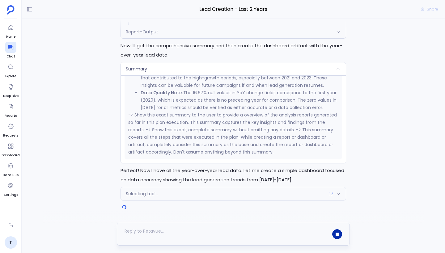
click at [199, 193] on div "Selecting tool..." at bounding box center [233, 193] width 225 height 13
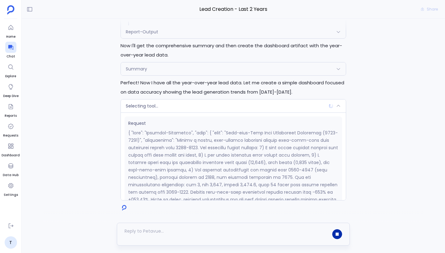
click at [200, 111] on div "Selecting tool..." at bounding box center [233, 106] width 225 height 13
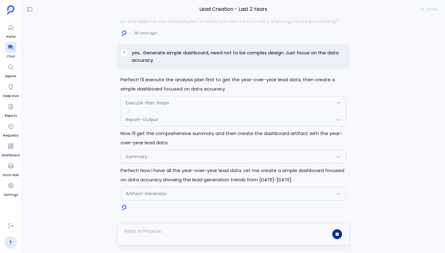
click at [198, 111] on span at bounding box center [233, 111] width 225 height 4
click at [198, 150] on div "Summary" at bounding box center [233, 156] width 225 height 13
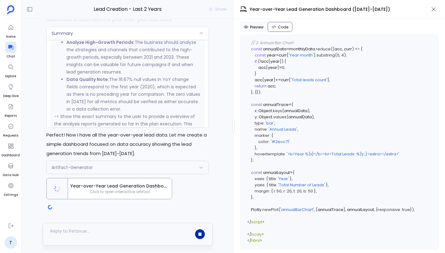
scroll to position [1270, 0]
click at [256, 21] on div "Preview Code <!DOCTYPE html> < html lang = "en" > < head > < meta charset = "UT…" at bounding box center [339, 136] width 211 height 234
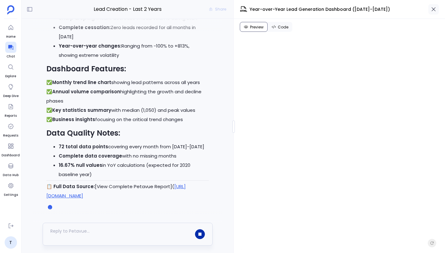
click at [435, 9] on icon "button" at bounding box center [434, 9] width 6 height 6
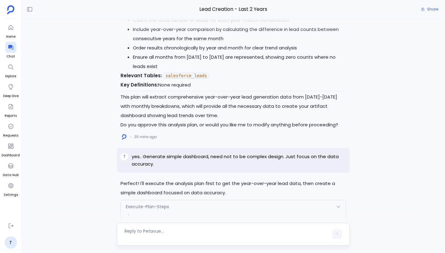
scroll to position [-493, 0]
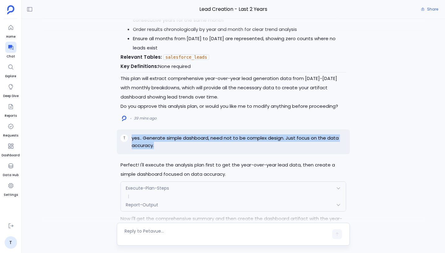
drag, startPoint x: 132, startPoint y: 140, endPoint x: 161, endPoint y: 145, distance: 29.4
click at [161, 145] on p "yes.. Generate simple dashboard, need not to be complex design. Just focus on t…" at bounding box center [239, 141] width 215 height 15
copy p "yes.. Generate simple dashboard, need not to be complex design. Just focus on t…"
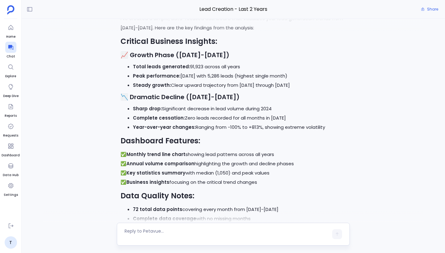
scroll to position [0, 0]
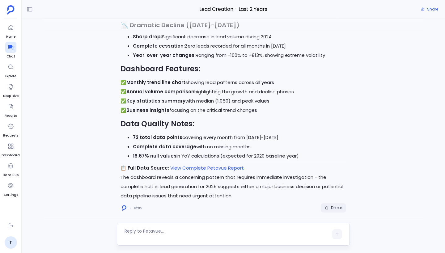
click at [334, 209] on span "Delete" at bounding box center [336, 208] width 11 height 5
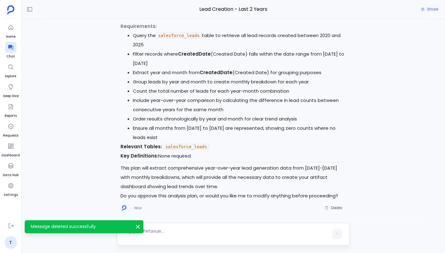
scroll to position [554, 0]
click at [172, 230] on textarea at bounding box center [227, 234] width 204 height 12
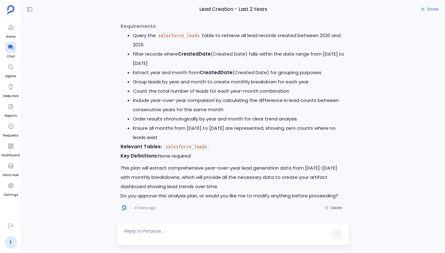
click at [155, 229] on textarea at bounding box center [227, 234] width 204 height 12
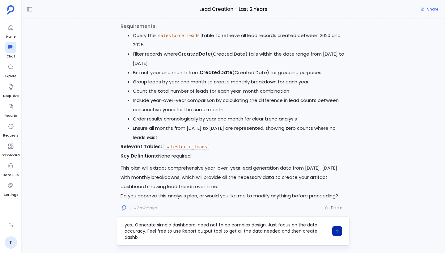
scroll to position [0, 0]
drag, startPoint x: 135, startPoint y: 225, endPoint x: 262, endPoint y: 226, distance: 127.7
click at [262, 226] on textarea "yes.. Generate simple dashboard, need not to be complex design. Just focus on t…" at bounding box center [227, 231] width 204 height 19
click at [266, 230] on textarea "yes.. Generate simple dashboard, need not to be complex design. Just focus on t…" at bounding box center [227, 231] width 204 height 19
type textarea "yes.. Generate simple dashboard, need not to be complex design. Just focus on t…"
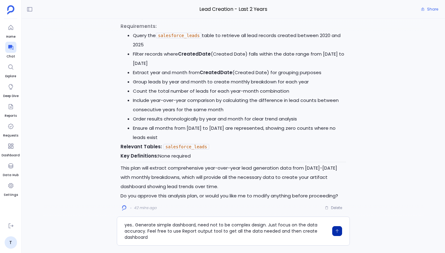
click at [336, 231] on icon "button" at bounding box center [337, 231] width 4 height 4
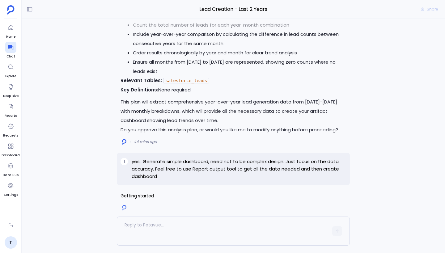
scroll to position [571, 0]
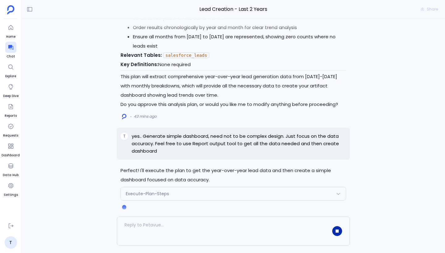
click at [197, 197] on div "Execute-Plan-Steps" at bounding box center [233, 193] width 225 height 13
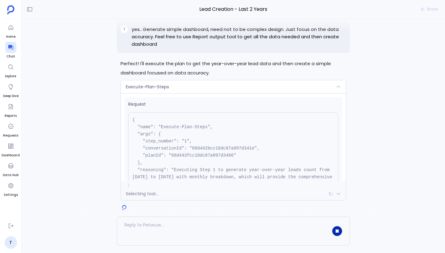
scroll to position [63, 0]
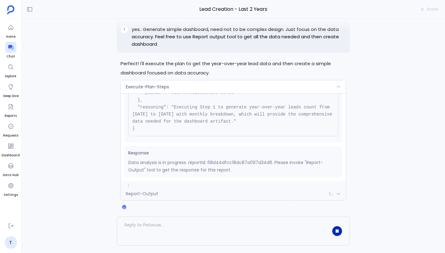
click at [209, 85] on div "Execute-Plan-Steps" at bounding box center [233, 86] width 225 height 13
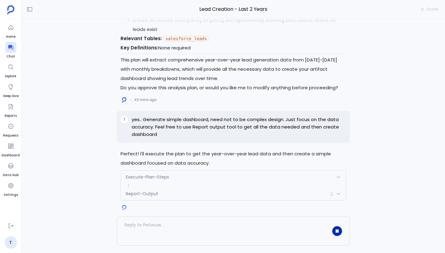
click at [172, 196] on div "Report-Output" at bounding box center [233, 193] width 225 height 13
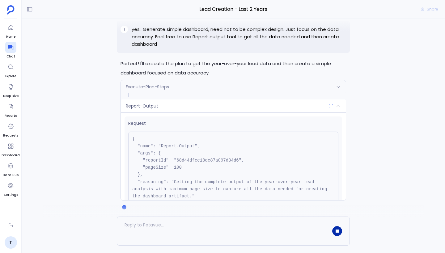
scroll to position [56, 0]
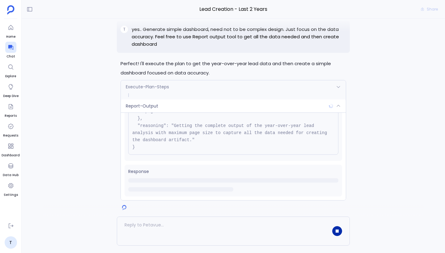
click at [187, 104] on div "Report-Output" at bounding box center [233, 106] width 225 height 13
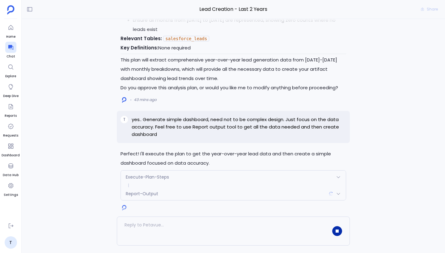
click at [187, 192] on div "Report-Output" at bounding box center [233, 193] width 225 height 13
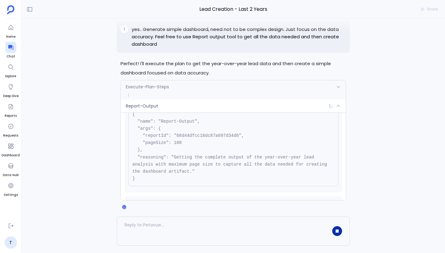
scroll to position [0, 0]
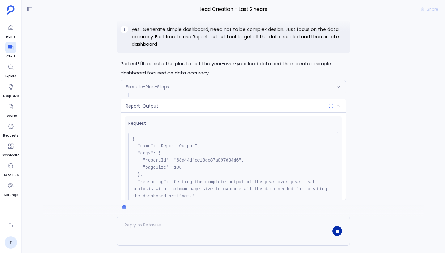
click at [182, 108] on div "Report-Output" at bounding box center [233, 106] width 225 height 13
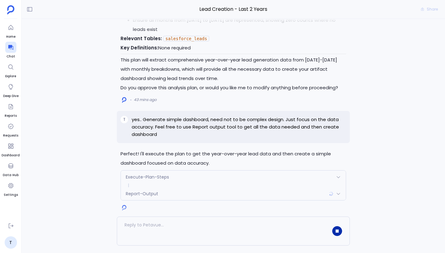
click at [168, 193] on div "Report-Output" at bounding box center [233, 193] width 225 height 13
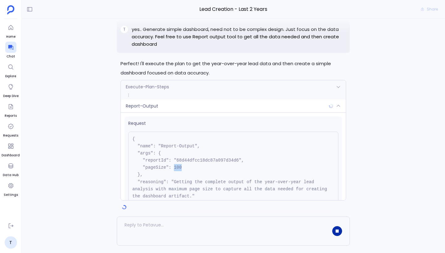
drag, startPoint x: 173, startPoint y: 168, endPoint x: 205, endPoint y: 168, distance: 31.8
click at [206, 168] on pre "{ "name": "Report-Output", "args": { "reportId": "68d44dfcc18dc87a097d34d6", "p…" at bounding box center [233, 171] width 210 height 79
click at [205, 168] on pre "{ "name": "Report-Output", "args": { "reportId": "68d44dfcc18dc87a097d34d6", "p…" at bounding box center [233, 171] width 210 height 79
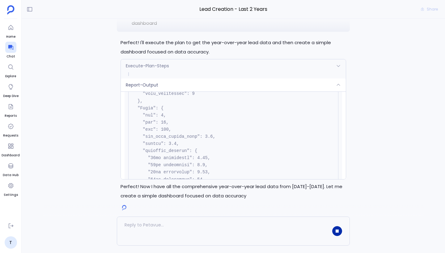
scroll to position [483, 0]
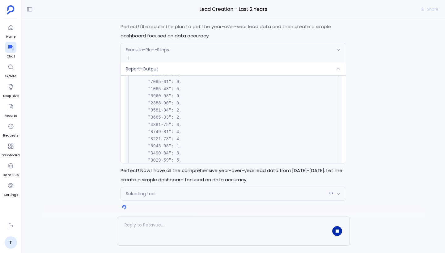
click at [213, 69] on div "Report-Output" at bounding box center [233, 68] width 225 height 13
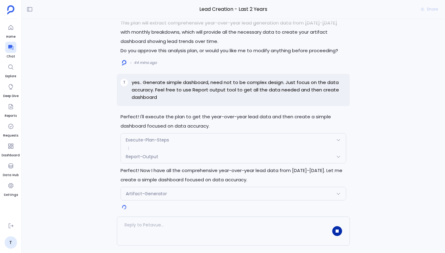
click at [209, 191] on div "Artifact-Generator" at bounding box center [233, 193] width 225 height 13
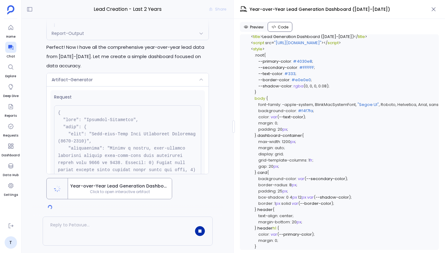
scroll to position [184, 0]
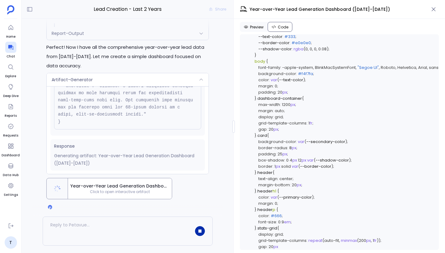
click at [175, 76] on div "Artifact-Generator" at bounding box center [128, 79] width 162 height 13
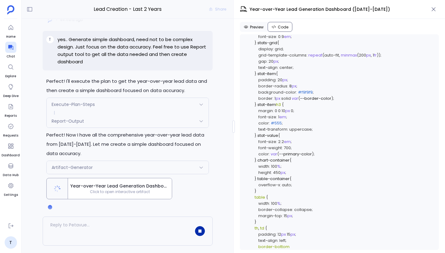
click at [165, 121] on div "Report-Output" at bounding box center [128, 121] width 162 height 13
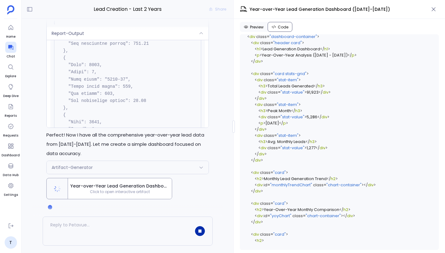
scroll to position [2443, 0]
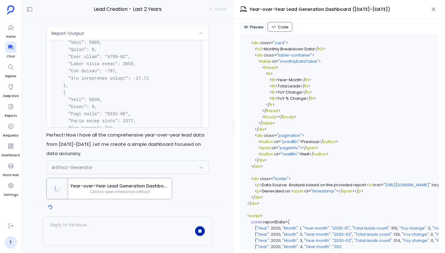
click at [149, 37] on div "Report-Output" at bounding box center [128, 33] width 162 height 13
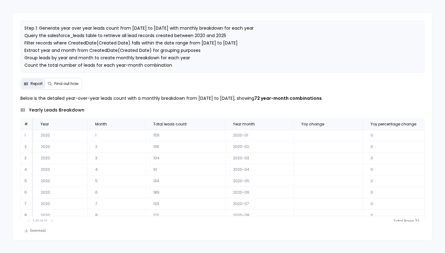
scroll to position [30, 0]
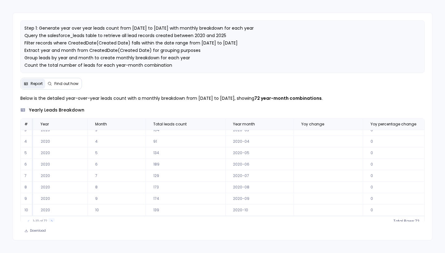
click at [52, 219] on icon at bounding box center [52, 221] width 4 height 4
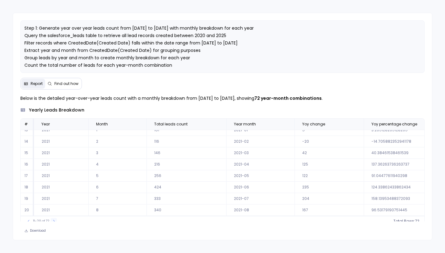
click at [52, 219] on icon at bounding box center [54, 221] width 4 height 4
click at [52, 219] on button at bounding box center [55, 221] width 6 height 6
click at [52, 219] on button at bounding box center [54, 221] width 6 height 6
click at [52, 219] on button at bounding box center [55, 221] width 6 height 6
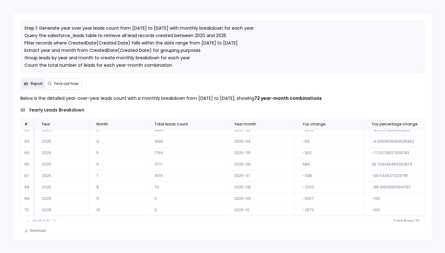
click at [52, 219] on button at bounding box center [54, 221] width 6 height 6
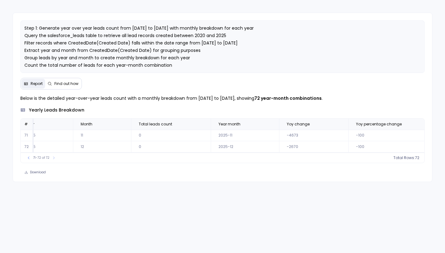
scroll to position [0, 27]
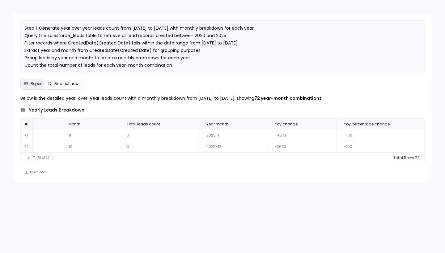
click at [27, 160] on button at bounding box center [29, 158] width 6 height 6
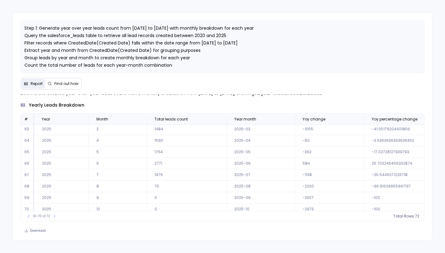
scroll to position [0, 0]
click at [28, 217] on icon at bounding box center [29, 217] width 4 height 4
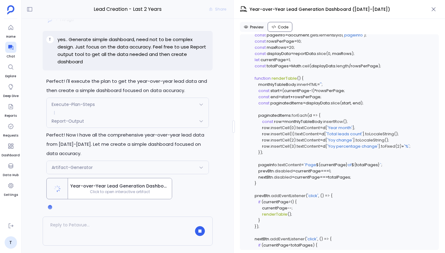
scroll to position [2172, 0]
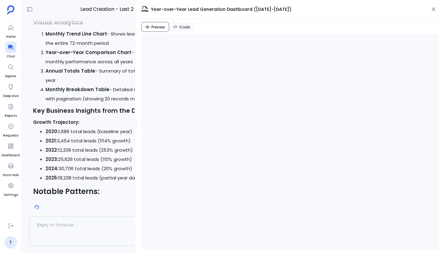
click at [135, 125] on div at bounding box center [135, 127] width 2 height 12
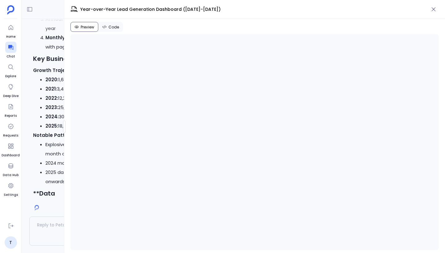
click at [34, 121] on div "Lead Creation - Last 2 Years Share Perfect! I'll execute the plan to get the ye…" at bounding box center [233, 126] width 423 height 253
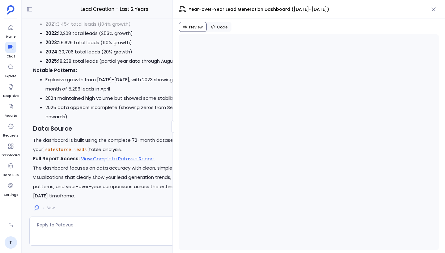
click at [172, 130] on div at bounding box center [173, 127] width 2 height 12
click at [129, 160] on link "View Complete Petavue Report" at bounding box center [118, 158] width 74 height 6
click at [219, 27] on span "Code" at bounding box center [222, 27] width 11 height 5
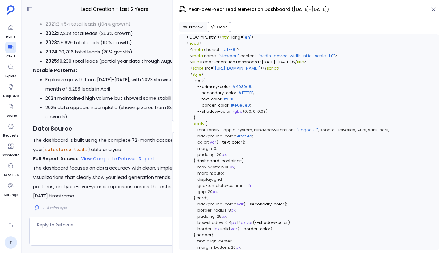
scroll to position [2178, 0]
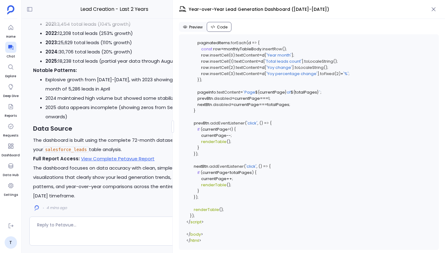
click at [191, 27] on span "Preview" at bounding box center [196, 27] width 14 height 5
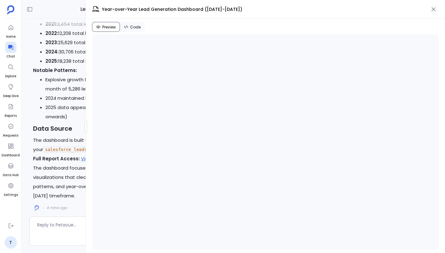
click at [85, 127] on div at bounding box center [86, 127] width 2 height 12
click at [127, 25] on button "Code" at bounding box center [128, 27] width 25 height 10
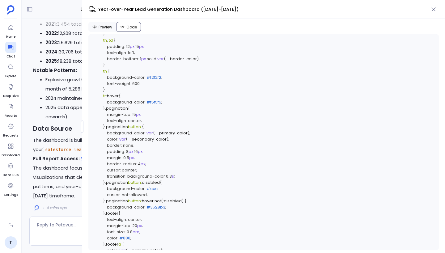
scroll to position [404, 0]
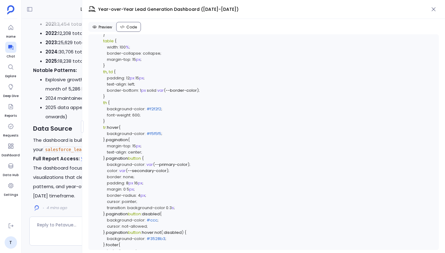
click at [112, 27] on span "Preview" at bounding box center [106, 27] width 14 height 5
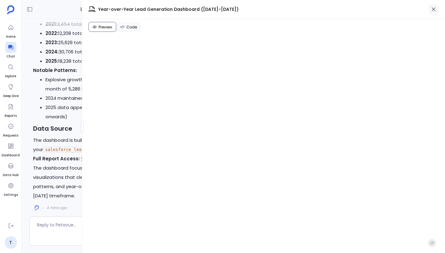
click at [434, 10] on icon "button" at bounding box center [434, 9] width 6 height 6
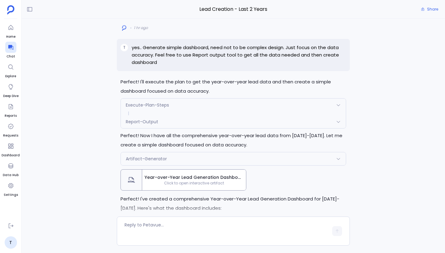
scroll to position [-346, 0]
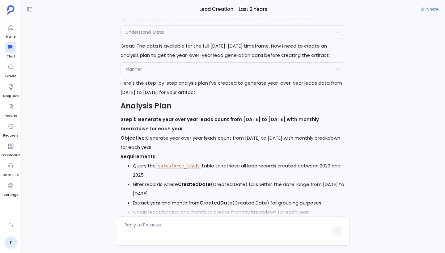
click at [228, 76] on div "Planner" at bounding box center [233, 69] width 225 height 13
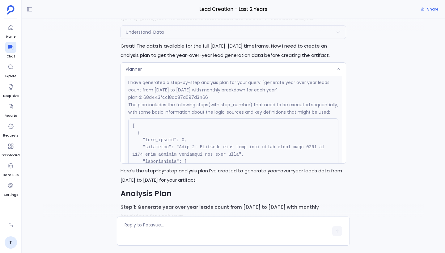
scroll to position [0, 0]
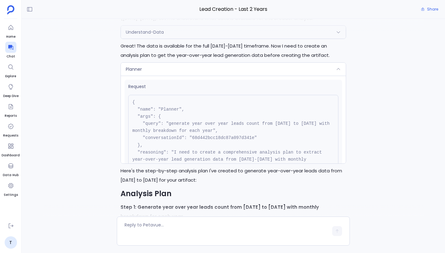
click at [232, 76] on div "Planner" at bounding box center [233, 69] width 225 height 13
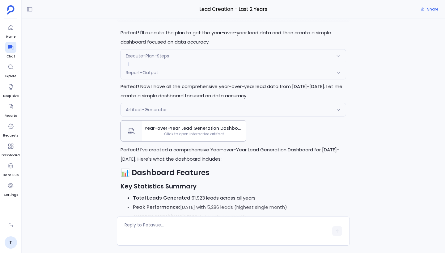
scroll to position [-285, 0]
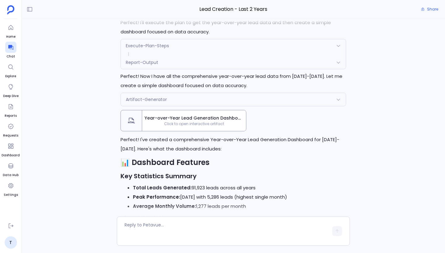
click at [195, 69] on div "Report-Output" at bounding box center [233, 62] width 225 height 13
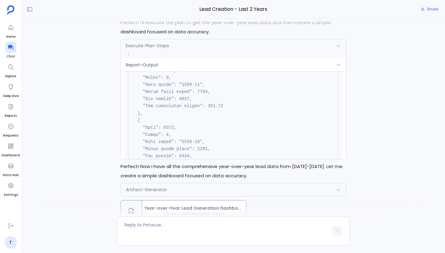
scroll to position [2905, 0]
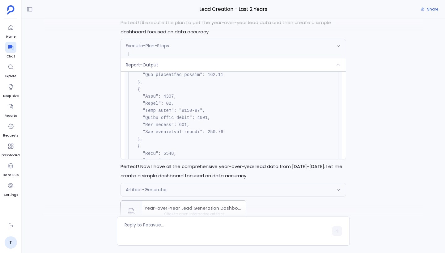
click at [180, 71] on div "Report-Output" at bounding box center [233, 64] width 225 height 13
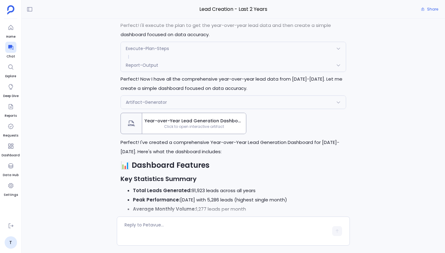
scroll to position [-285, 0]
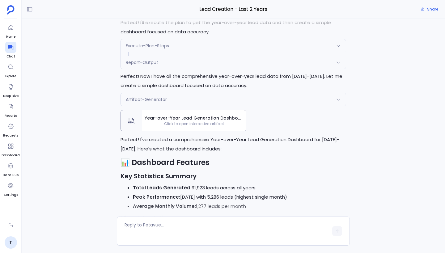
click at [180, 89] on div "Perfect! I'll execute the plan to get the year-over-year lead data and then cre…" at bounding box center [233, 258] width 233 height 480
click at [169, 69] on div "Report-Output" at bounding box center [233, 62] width 225 height 13
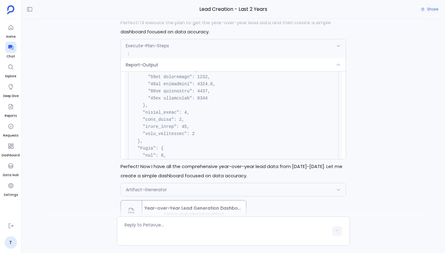
scroll to position [0, 0]
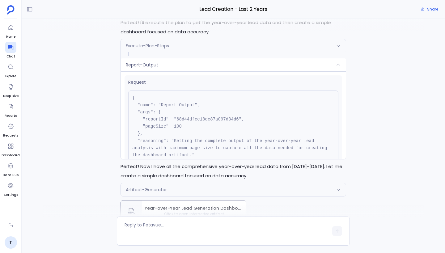
click at [194, 71] on div "Report-Output" at bounding box center [233, 64] width 225 height 13
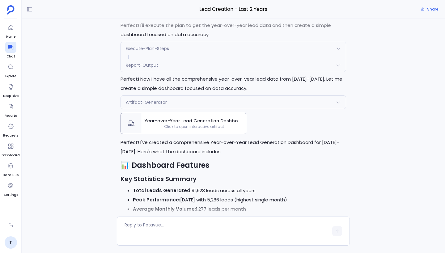
scroll to position [-285, 0]
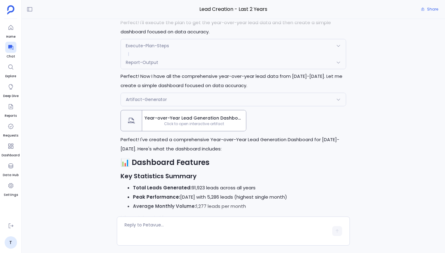
click at [194, 69] on div "Report-Output" at bounding box center [233, 62] width 225 height 13
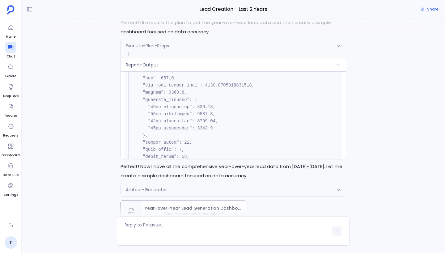
scroll to position [670, 0]
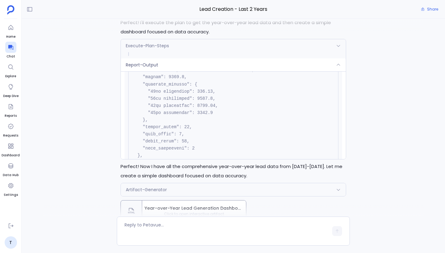
click at [197, 71] on div "Report-Output" at bounding box center [233, 64] width 225 height 13
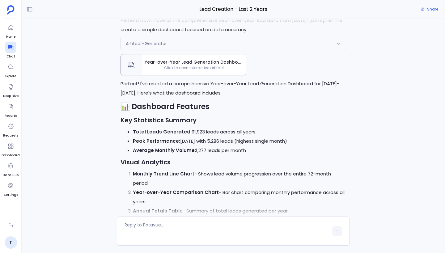
scroll to position [-294, 0]
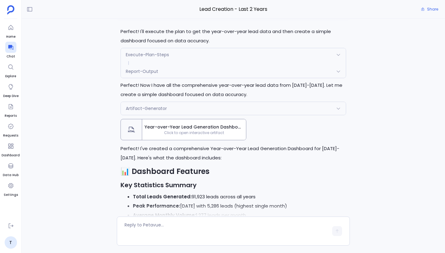
click at [196, 78] on div "Report-Output" at bounding box center [233, 71] width 225 height 13
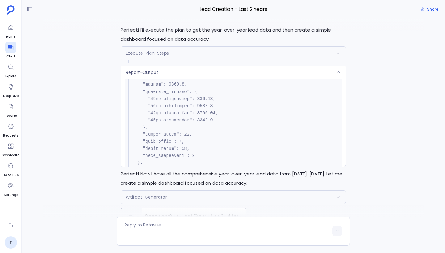
scroll to position [-384, 0]
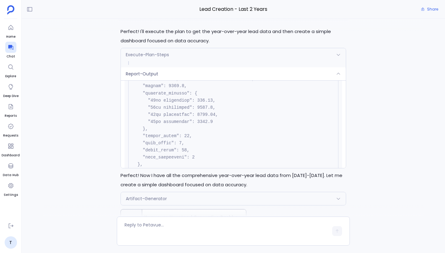
click at [305, 80] on div "Report-Output" at bounding box center [233, 73] width 225 height 13
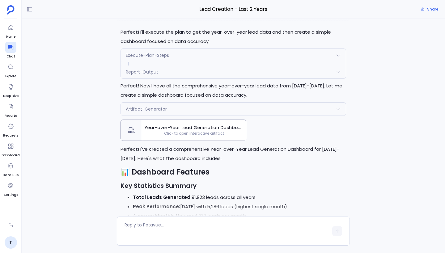
scroll to position [-294, 0]
click at [336, 111] on icon at bounding box center [338, 108] width 5 height 5
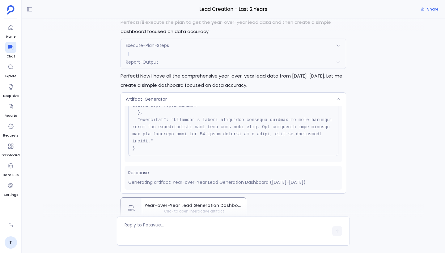
scroll to position [127, 0]
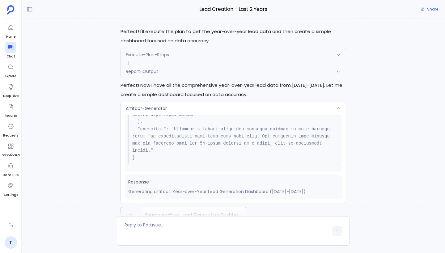
click at [336, 111] on icon at bounding box center [338, 108] width 5 height 5
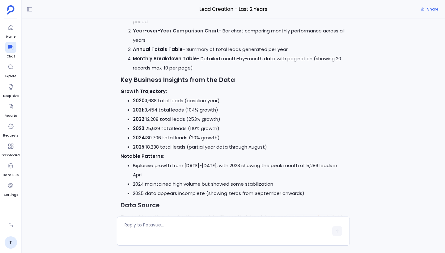
scroll to position [-254, 0]
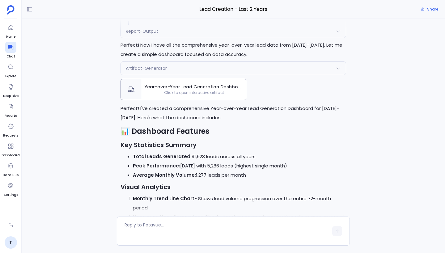
click at [219, 75] on div "Artifact-Generator" at bounding box center [233, 68] width 225 height 13
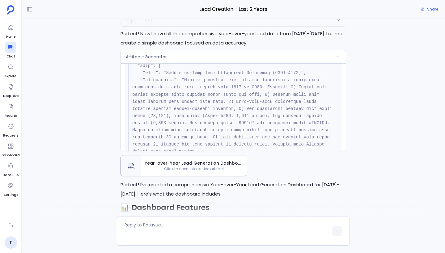
scroll to position [0, 0]
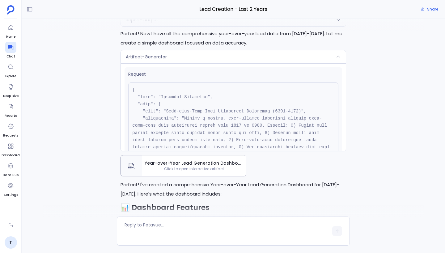
click at [230, 63] on div "Artifact-Generator" at bounding box center [233, 56] width 225 height 13
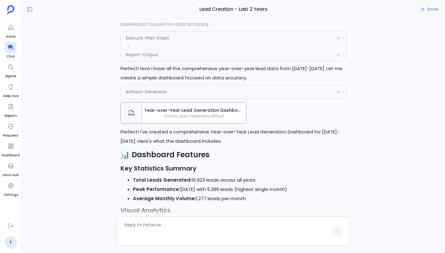
scroll to position [-331, 0]
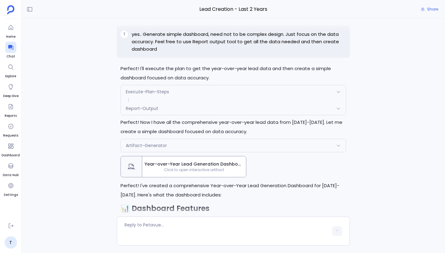
click at [223, 115] on div "Report-Output" at bounding box center [233, 108] width 225 height 13
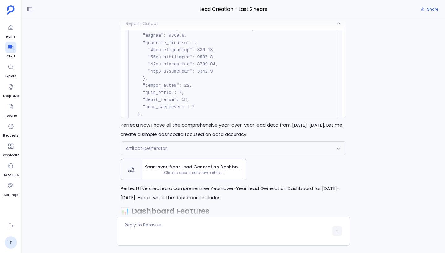
scroll to position [-334, 0]
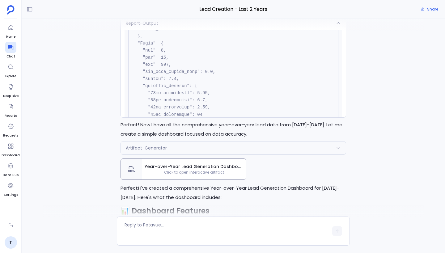
scroll to position [0, 0]
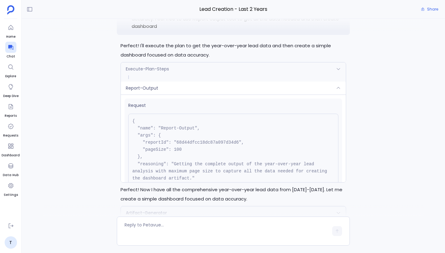
click at [211, 95] on div "Report-Output" at bounding box center [233, 88] width 225 height 13
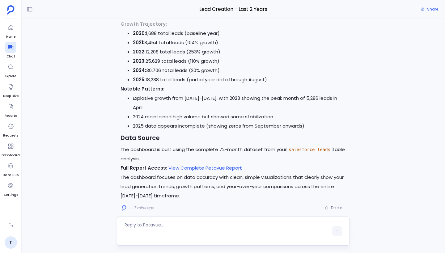
click at [200, 225] on textarea at bounding box center [227, 231] width 204 height 19
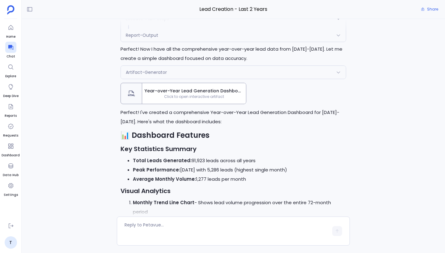
scroll to position [-357, 0]
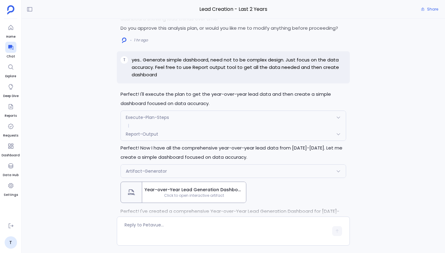
click at [193, 141] on div "Report-Output" at bounding box center [233, 134] width 225 height 13
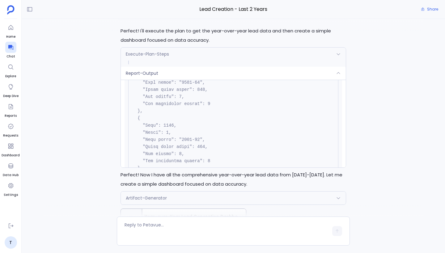
scroll to position [1549, 0]
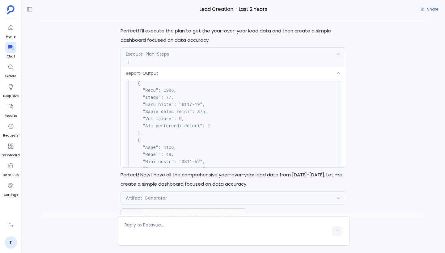
click at [195, 80] on div "Report-Output" at bounding box center [233, 73] width 225 height 13
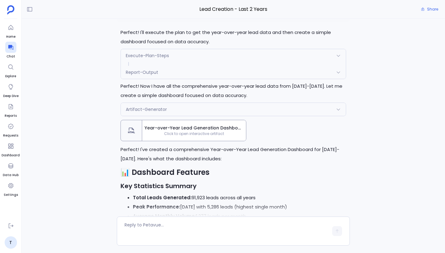
scroll to position [-293, 0]
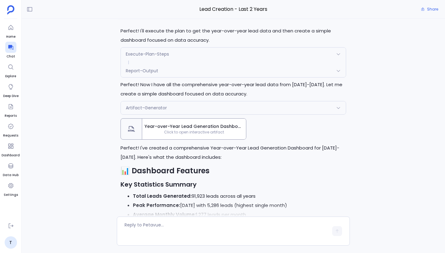
click at [213, 114] on div "Artifact-Generator" at bounding box center [233, 107] width 225 height 13
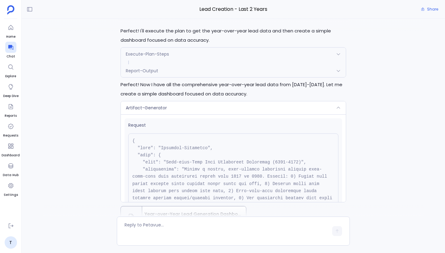
click at [213, 114] on div "Artifact-Generator" at bounding box center [233, 107] width 225 height 13
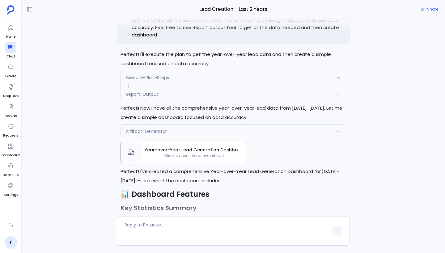
scroll to position [-322, 0]
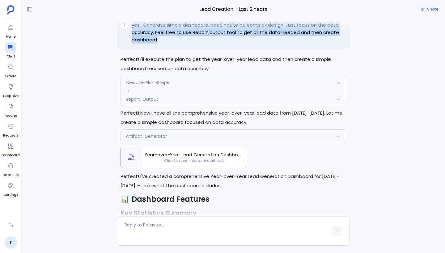
drag, startPoint x: 133, startPoint y: 44, endPoint x: 175, endPoint y: 69, distance: 49.0
copy p "yes.. Generate simple dashboard, need not to be complex design. Just focus on t…"
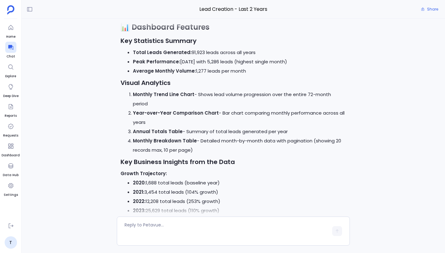
scroll to position [0, 0]
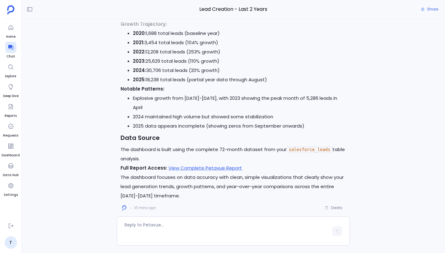
click at [331, 209] on div at bounding box center [233, 210] width 381 height 12
click at [334, 22] on div at bounding box center [233, 25] width 381 height 12
click at [301, 47] on li "2021: 3,454 total leads (104% growth)" at bounding box center [239, 42] width 213 height 9
click at [291, 66] on li "2023: 25,629 total leads (110% growth)" at bounding box center [239, 61] width 213 height 9
click at [208, 114] on li "2024 maintained high volume but showed some stabilization" at bounding box center [239, 116] width 213 height 9
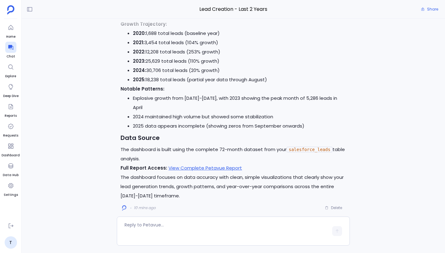
click at [277, 188] on p "The dashboard focuses on data accuracy with clean, simple visualizations that c…" at bounding box center [234, 187] width 226 height 28
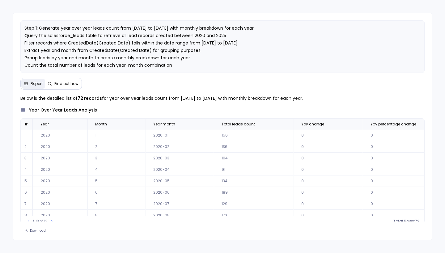
scroll to position [30, 0]
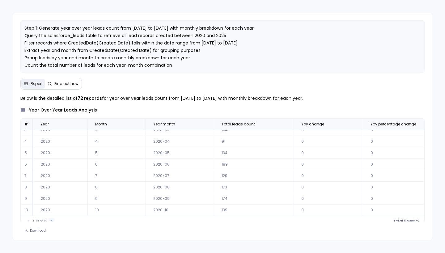
click at [52, 221] on icon at bounding box center [52, 221] width 4 height 4
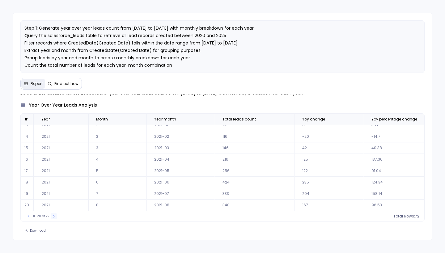
click at [54, 217] on icon at bounding box center [54, 217] width 4 height 4
click at [30, 216] on icon at bounding box center [29, 217] width 4 height 4
click at [53, 216] on icon at bounding box center [54, 216] width 2 height 2
click at [53, 216] on icon at bounding box center [55, 217] width 4 height 4
click at [28, 217] on icon at bounding box center [29, 217] width 4 height 4
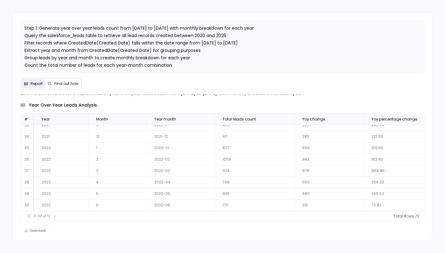
click at [28, 217] on icon at bounding box center [29, 217] width 4 height 4
click at [50, 218] on icon at bounding box center [52, 217] width 4 height 4
click at [26, 216] on button at bounding box center [29, 216] width 6 height 6
click at [50, 217] on icon at bounding box center [52, 217] width 4 height 4
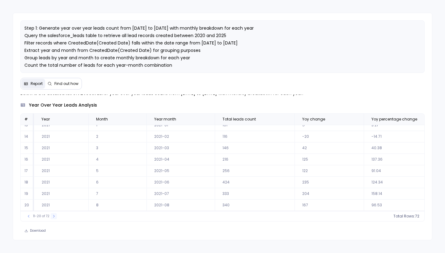
click at [51, 217] on button at bounding box center [54, 216] width 6 height 6
click at [52, 217] on button at bounding box center [55, 216] width 6 height 6
click at [50, 217] on div "31-40 of 72" at bounding box center [42, 216] width 38 height 6
click at [57, 217] on div "31-40 of 72" at bounding box center [42, 216] width 38 height 6
click at [56, 217] on icon at bounding box center [55, 217] width 4 height 4
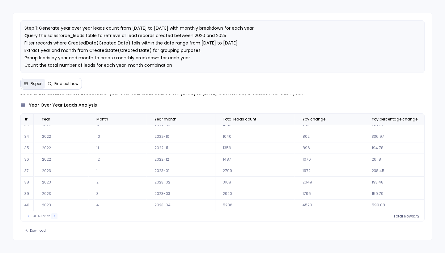
click at [56, 217] on icon at bounding box center [55, 217] width 4 height 4
click at [56, 217] on button at bounding box center [54, 216] width 6 height 6
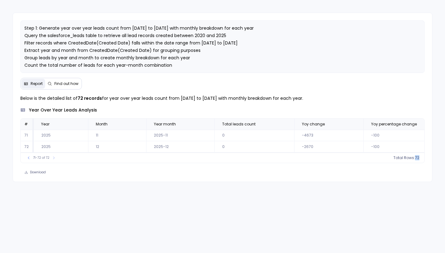
click at [56, 217] on div "Step 1: Generate year over year leads count from [DATE] to [DATE] with monthly …" at bounding box center [222, 126] width 445 height 253
click at [30, 160] on icon at bounding box center [29, 158] width 4 height 4
click at [30, 160] on td "63" at bounding box center [28, 158] width 14 height 11
click at [30, 193] on td "66" at bounding box center [28, 192] width 14 height 11
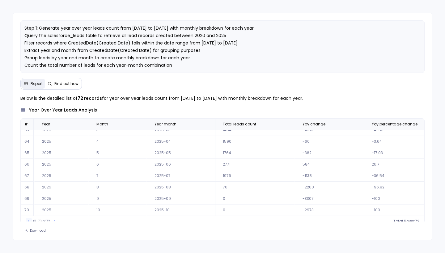
scroll to position [5, 0]
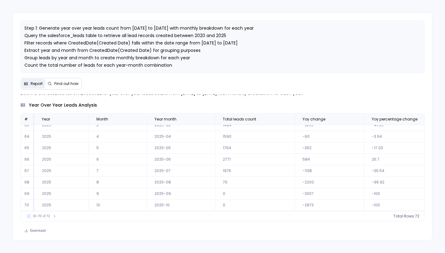
click at [28, 218] on icon at bounding box center [29, 217] width 4 height 4
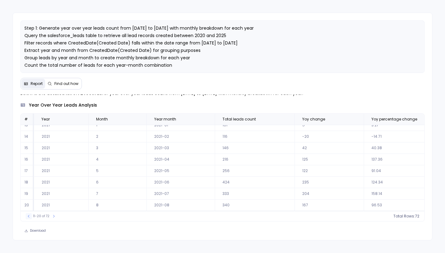
click at [28, 218] on icon at bounding box center [29, 217] width 4 height 4
click at [53, 218] on icon at bounding box center [52, 217] width 4 height 4
click at [53, 218] on icon at bounding box center [54, 217] width 4 height 4
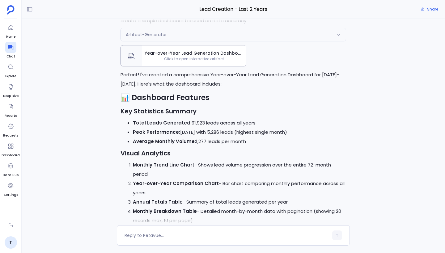
scroll to position [-338, 0]
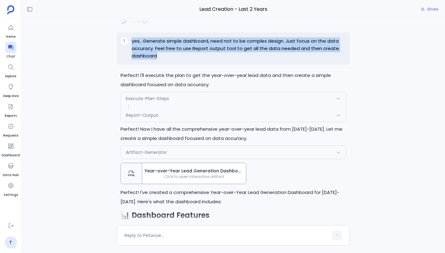
drag, startPoint x: 132, startPoint y: 61, endPoint x: 165, endPoint y: 77, distance: 36.6
click at [165, 60] on p "yes.. Generate simple dashboard, need not to be complex design. Just focus on t…" at bounding box center [239, 48] width 215 height 22
copy p "yes.. Generate simple dashboard, need not to be complex design. Just focus on t…"
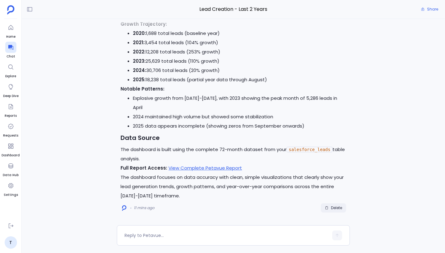
click at [334, 208] on span "Delete" at bounding box center [336, 208] width 11 height 5
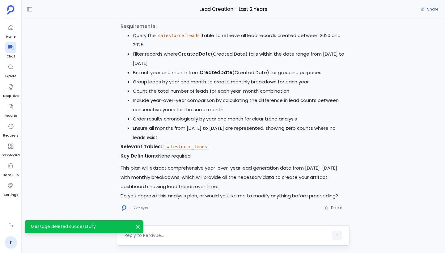
click at [173, 233] on textarea at bounding box center [227, 235] width 204 height 6
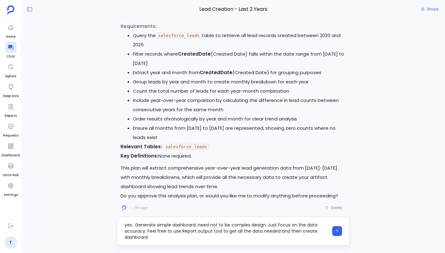
drag, startPoint x: 147, startPoint y: 231, endPoint x: 157, endPoint y: 240, distance: 13.6
click at [157, 240] on div "yes.. Generate simple dashboard, need not to be complex design. Just focus on t…" at bounding box center [233, 231] width 233 height 29
type textarea "yes.. Generate simple dashboard, need not to be complex design. Just focus on t…"
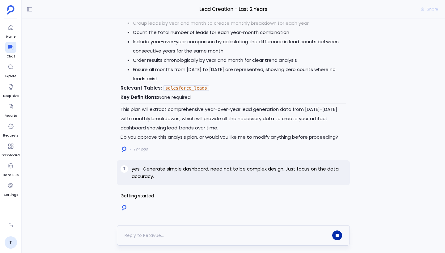
click at [336, 235] on icon "button" at bounding box center [337, 235] width 3 height 3
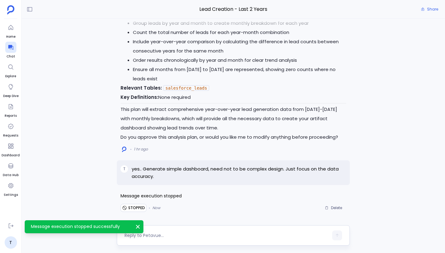
click at [267, 196] on span "Message execution stopped" at bounding box center [234, 195] width 226 height 9
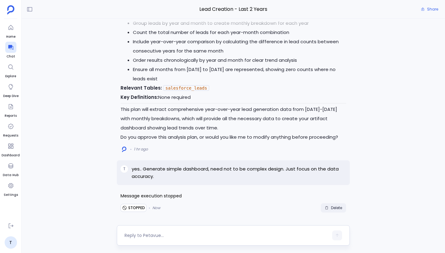
click at [334, 209] on span "Delete" at bounding box center [336, 208] width 11 height 5
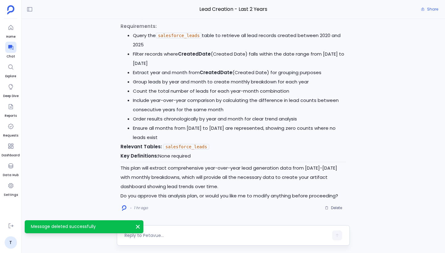
click at [210, 232] on textarea at bounding box center [227, 235] width 204 height 6
click at [198, 235] on textarea at bounding box center [227, 235] width 204 height 6
type textarea "Feel free to use Report output tool to get all the data needed and then create …"
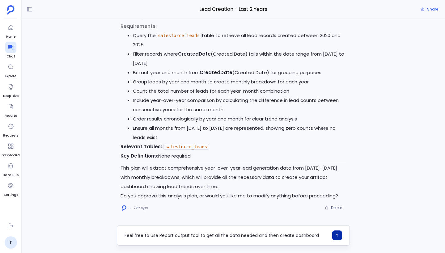
click at [191, 236] on textarea "Feel free to use Report output tool to get all the data needed and then create …" at bounding box center [227, 235] width 204 height 6
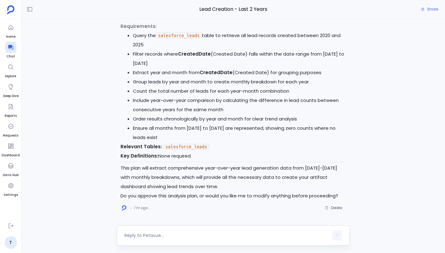
click at [150, 238] on textarea at bounding box center [227, 235] width 204 height 6
click at [188, 236] on textarea at bounding box center [227, 235] width 204 height 6
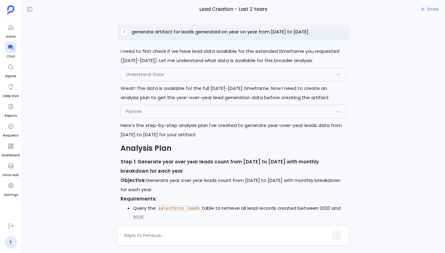
scroll to position [-190, 0]
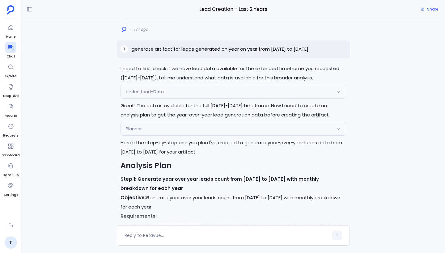
click at [233, 131] on div "Planner" at bounding box center [233, 128] width 225 height 13
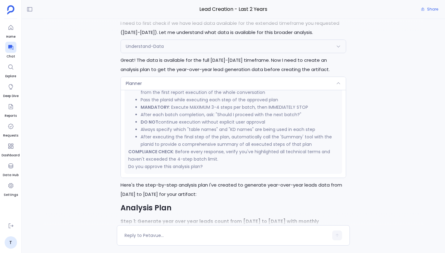
scroll to position [-223, 0]
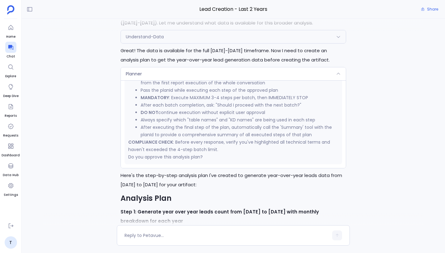
click at [226, 75] on div "Planner" at bounding box center [233, 73] width 225 height 13
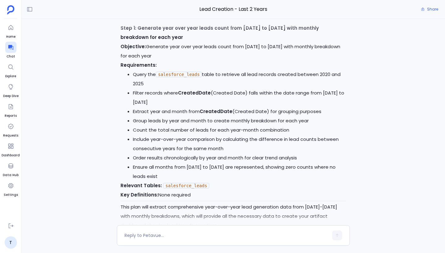
scroll to position [0, 0]
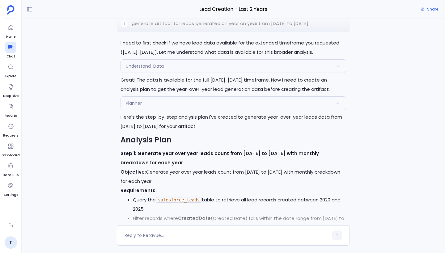
click at [211, 106] on div "Planner" at bounding box center [233, 103] width 225 height 13
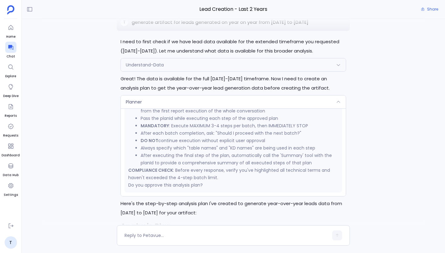
scroll to position [-252, 0]
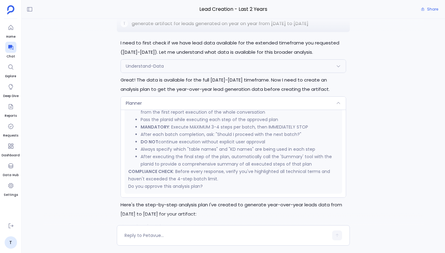
click at [219, 149] on li "Always specify which "table names" and "KD names" are being used in each step" at bounding box center [240, 149] width 198 height 7
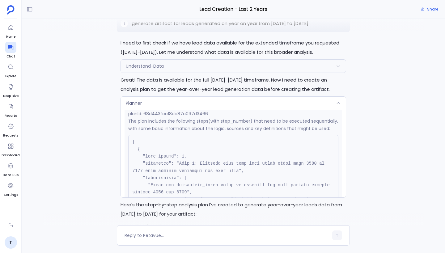
scroll to position [136, 0]
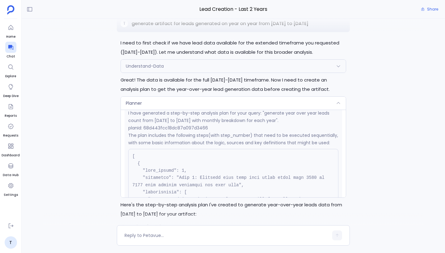
click at [215, 106] on div "Planner" at bounding box center [233, 103] width 225 height 13
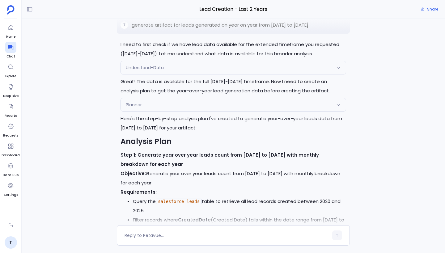
scroll to position [-164, 0]
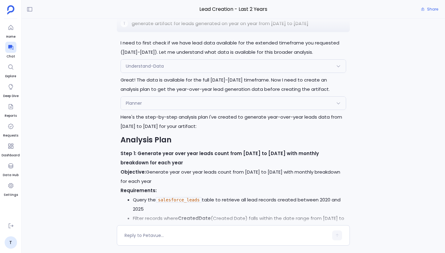
click at [215, 106] on div "Planner" at bounding box center [233, 103] width 225 height 13
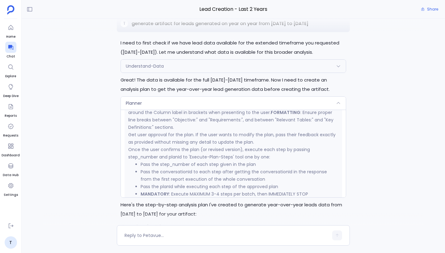
scroll to position [491, 0]
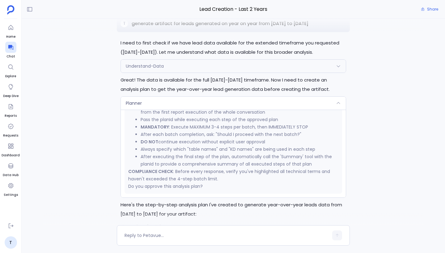
click at [220, 105] on div "Planner" at bounding box center [233, 103] width 225 height 13
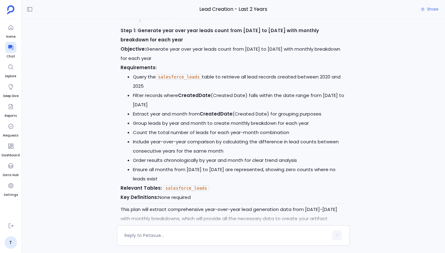
scroll to position [0, 0]
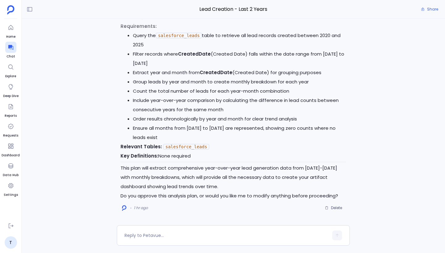
click at [190, 188] on p "This plan will extract comprehensive year-over-year lead generation data from […" at bounding box center [234, 178] width 226 height 28
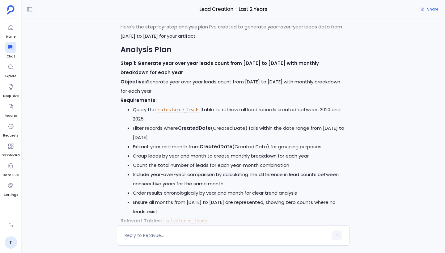
scroll to position [-102, 0]
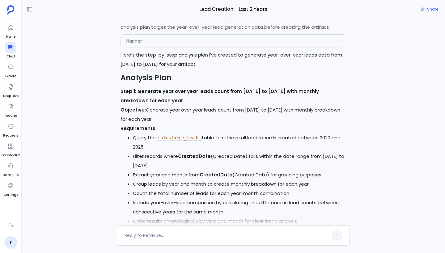
click at [222, 44] on div "Planner" at bounding box center [233, 41] width 225 height 13
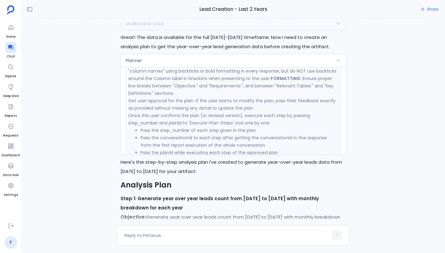
scroll to position [491, 0]
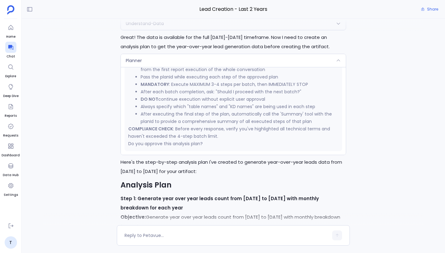
click at [227, 64] on div "Planner" at bounding box center [233, 60] width 225 height 13
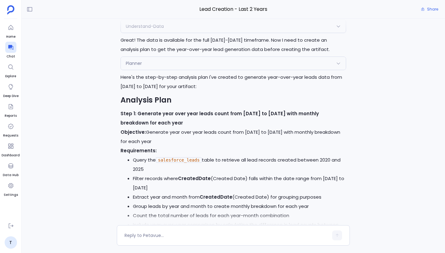
scroll to position [-122, 0]
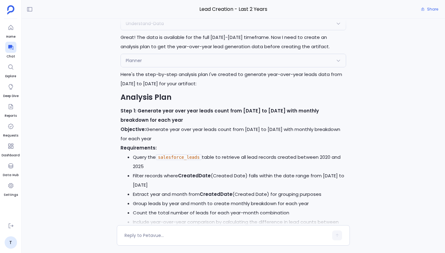
click at [227, 64] on div "Planner" at bounding box center [233, 60] width 225 height 13
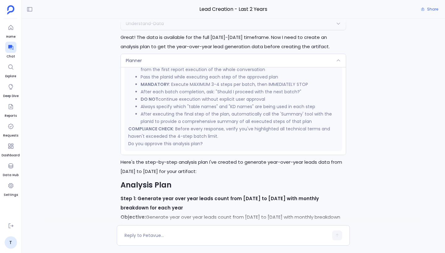
click at [227, 64] on div "Planner" at bounding box center [233, 60] width 225 height 13
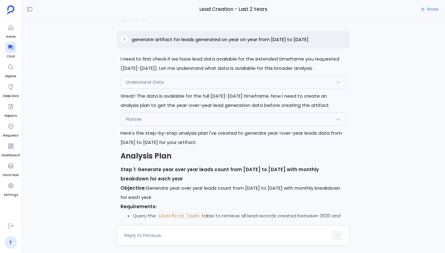
click at [230, 83] on div "Understand-Data" at bounding box center [233, 82] width 225 height 13
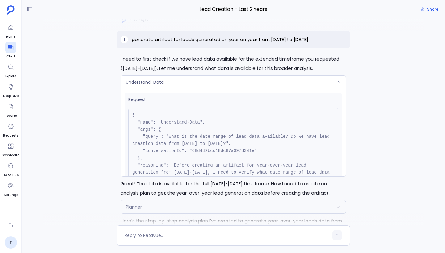
scroll to position [196, 0]
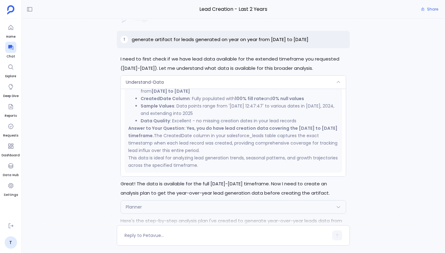
click at [228, 80] on div "Understand-Data" at bounding box center [233, 82] width 225 height 13
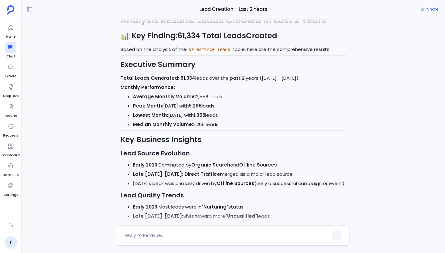
scroll to position [-715, 0]
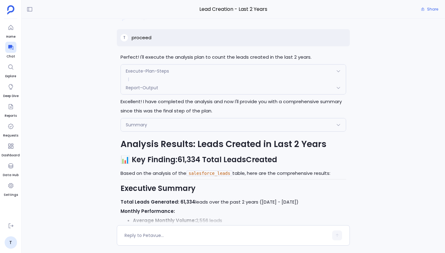
click at [225, 118] on div "Summary" at bounding box center [233, 124] width 225 height 13
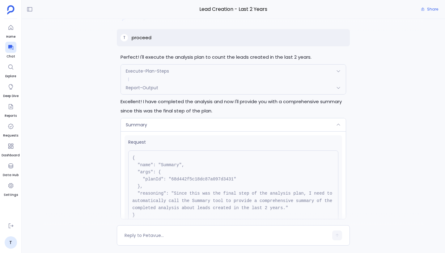
click at [225, 118] on div "Summary" at bounding box center [233, 124] width 225 height 13
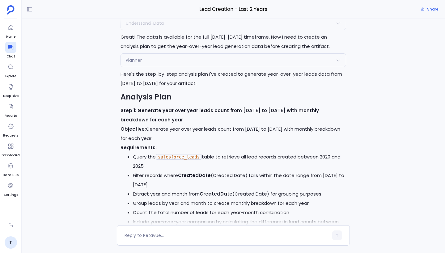
scroll to position [-158, 0]
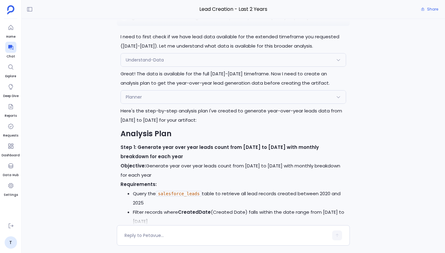
click at [222, 95] on div "Planner" at bounding box center [233, 97] width 225 height 13
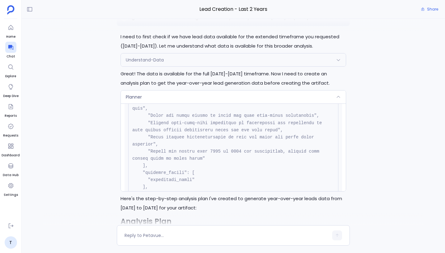
scroll to position [192, 0]
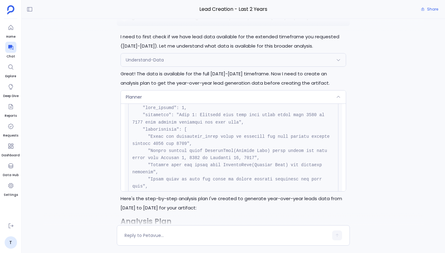
click at [229, 101] on div "Planner" at bounding box center [233, 97] width 225 height 13
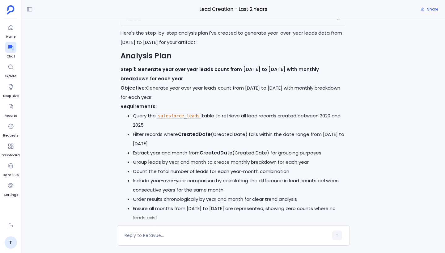
scroll to position [0, 0]
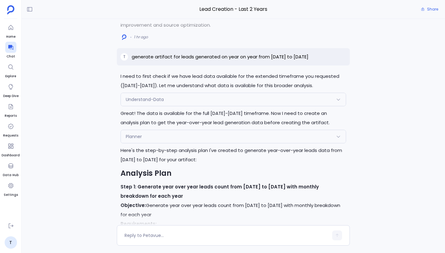
click at [231, 136] on div "Planner" at bounding box center [233, 136] width 225 height 13
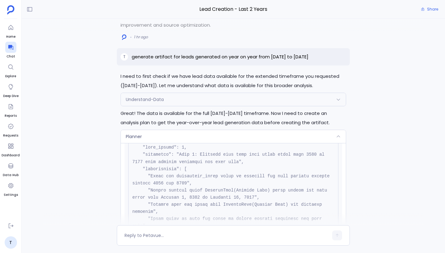
click at [231, 136] on div "Planner" at bounding box center [233, 136] width 225 height 13
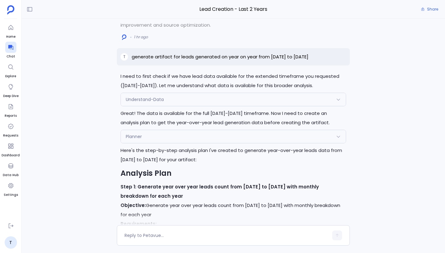
click at [228, 99] on div "Understand-Data" at bounding box center [233, 99] width 225 height 13
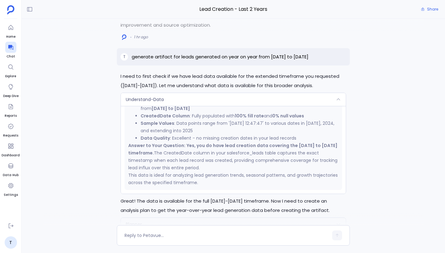
click at [228, 99] on div "Understand-Data" at bounding box center [233, 99] width 225 height 13
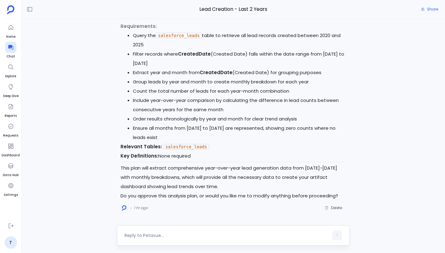
click at [171, 233] on textarea at bounding box center [227, 235] width 204 height 6
click at [152, 236] on textarea "Yes.." at bounding box center [227, 235] width 204 height 6
click at [182, 235] on textarea "Yes.." at bounding box center [227, 235] width 204 height 6
click at [136, 237] on textarea "Yes.. create .md style report, focus on the data accuracy." at bounding box center [227, 235] width 204 height 6
type textarea "Yes.. create .md style report, focus on the data accuracy."
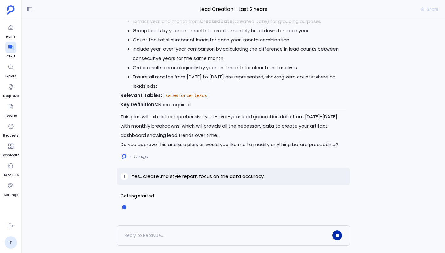
click at [334, 233] on button "button" at bounding box center [337, 236] width 10 height 10
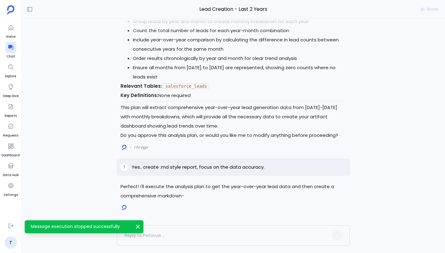
click at [212, 167] on p "Yes.. create .md style report, focus on the data accuracy." at bounding box center [198, 167] width 133 height 7
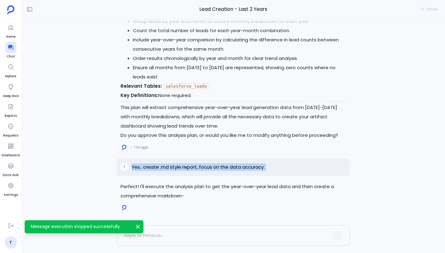
click at [212, 167] on p "Yes.. create .md style report, focus on the data accuracy." at bounding box center [198, 167] width 133 height 7
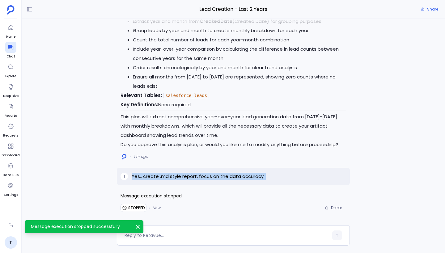
copy p "Yes.. create .md style report, focus on the data accuracy."
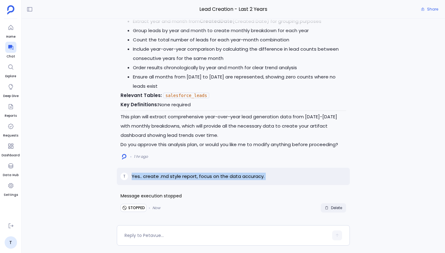
click at [338, 209] on span "Delete" at bounding box center [336, 208] width 11 height 5
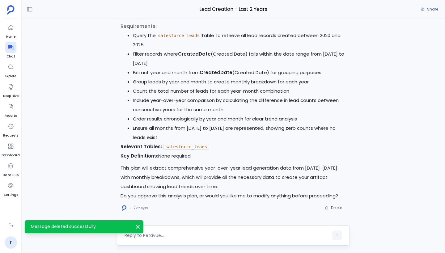
click at [177, 235] on textarea at bounding box center [227, 235] width 204 height 6
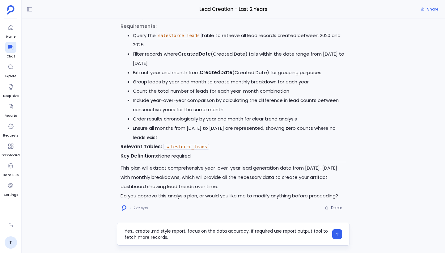
click at [185, 237] on textarea "Yes.. create .md style report, focus on the data accuracy. If required use repo…" at bounding box center [227, 234] width 204 height 12
click at [270, 232] on textarea "Yes.. create .md style report, focus on the data accuracy. If required use repo…" at bounding box center [227, 234] width 204 height 12
click at [310, 238] on textarea "Yes.. create .md style report, focus on the data accuracy. If required, use rep…" at bounding box center [227, 234] width 204 height 12
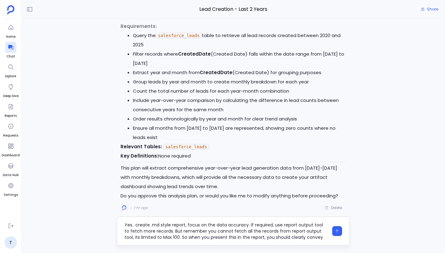
scroll to position [6, 0]
type textarea "Yes.. create .md style report, focus on the data accuracy. If required, use rep…"
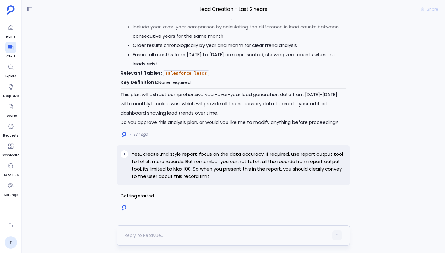
scroll to position [0, 0]
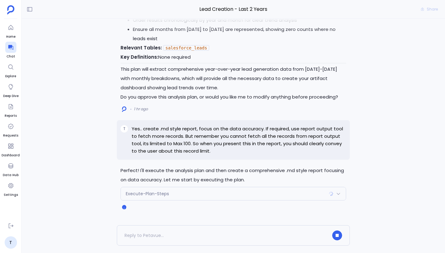
click at [243, 198] on div "Execute-Plan-Steps" at bounding box center [233, 193] width 225 height 13
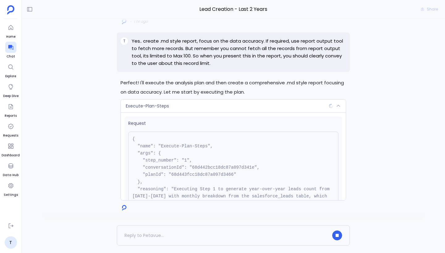
click at [228, 105] on div "Execute-Plan-Steps" at bounding box center [233, 106] width 225 height 13
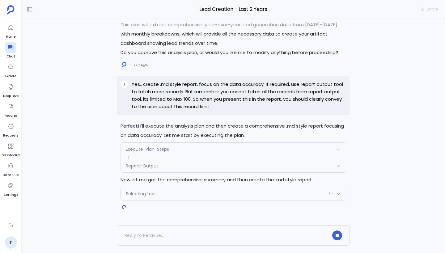
click at [190, 165] on div "Report-Output" at bounding box center [233, 166] width 225 height 13
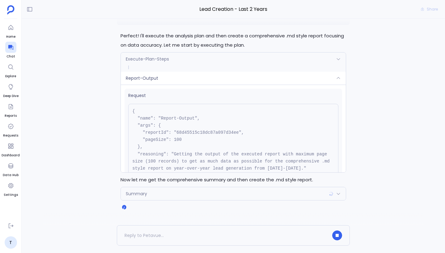
click at [203, 81] on div "Report-Output" at bounding box center [233, 78] width 225 height 13
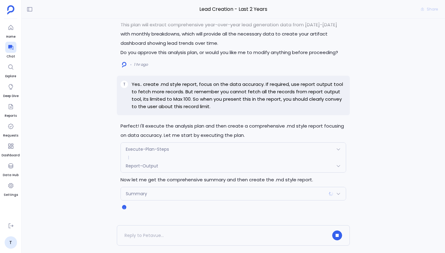
click at [189, 196] on div "Summary" at bounding box center [233, 193] width 225 height 13
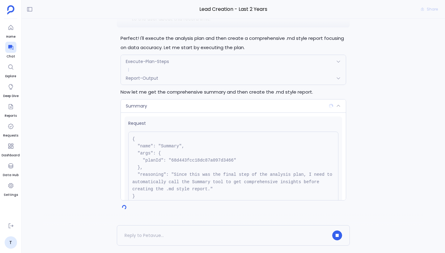
click at [197, 109] on div "Summary" at bounding box center [233, 106] width 225 height 13
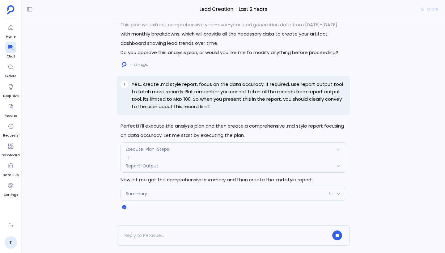
click at [173, 168] on div "Report-Output" at bounding box center [233, 166] width 225 height 13
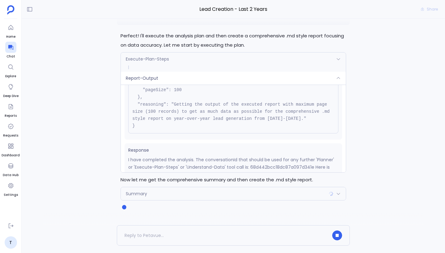
scroll to position [50, 0]
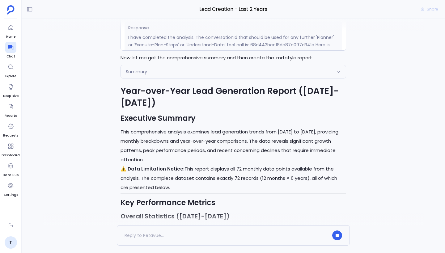
click at [183, 70] on div "Summary" at bounding box center [233, 71] width 225 height 13
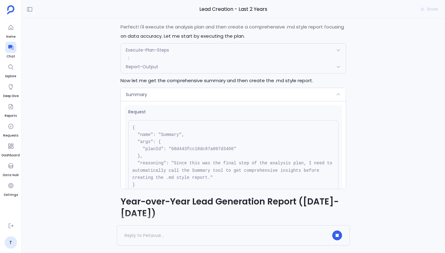
click at [184, 96] on div "Summary" at bounding box center [233, 94] width 225 height 13
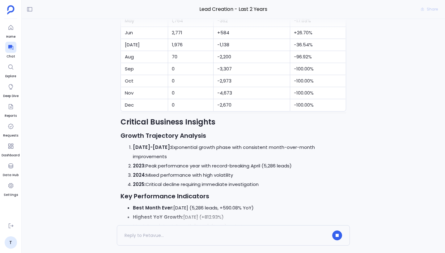
scroll to position [0, 0]
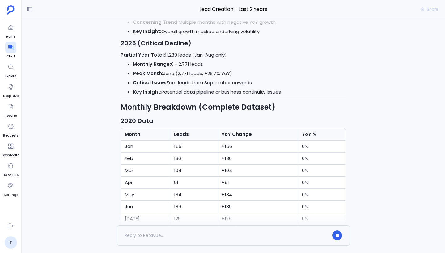
click at [215, 69] on li "Monthly Range: 0 - 2,771 leads" at bounding box center [239, 64] width 213 height 9
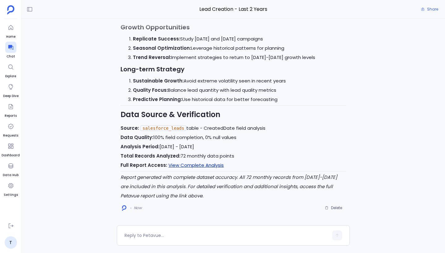
click at [193, 166] on link "View Complete Analysis" at bounding box center [195, 165] width 55 height 6
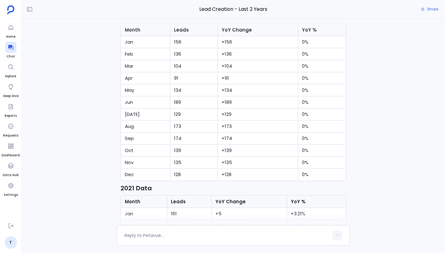
scroll to position [-1262, 0]
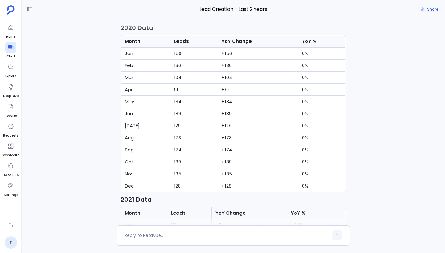
click at [223, 120] on td "+189" at bounding box center [258, 114] width 80 height 12
drag, startPoint x: 176, startPoint y: 122, endPoint x: 193, endPoint y: 122, distance: 17.0
click at [193, 120] on td "189" at bounding box center [194, 114] width 48 height 12
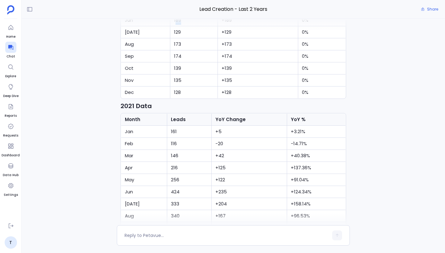
scroll to position [-1117, 0]
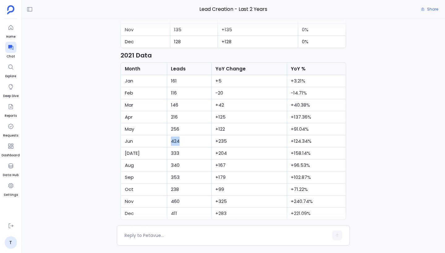
drag, startPoint x: 171, startPoint y: 149, endPoint x: 191, endPoint y: 149, distance: 20.7
click at [192, 147] on td "424" at bounding box center [189, 141] width 45 height 12
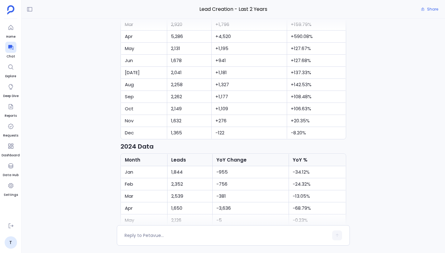
scroll to position [-708, 0]
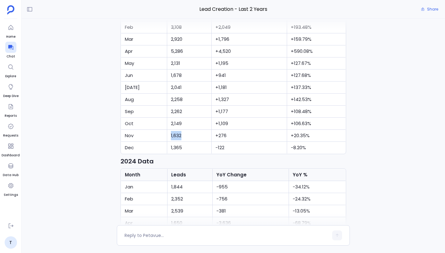
drag, startPoint x: 171, startPoint y: 144, endPoint x: 191, endPoint y: 144, distance: 19.5
click at [191, 142] on td "1,632" at bounding box center [189, 136] width 45 height 12
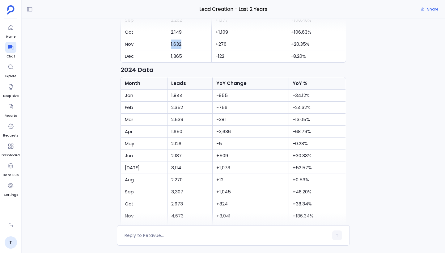
scroll to position [-576, 0]
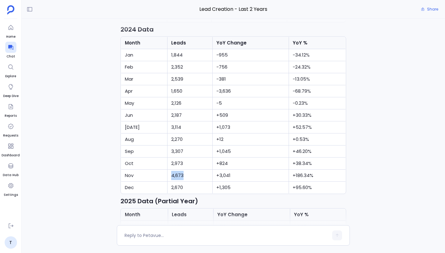
drag, startPoint x: 172, startPoint y: 185, endPoint x: 197, endPoint y: 185, distance: 25.7
click at [198, 182] on td "4,673" at bounding box center [190, 176] width 45 height 12
click at [197, 182] on td "4,673" at bounding box center [190, 176] width 45 height 12
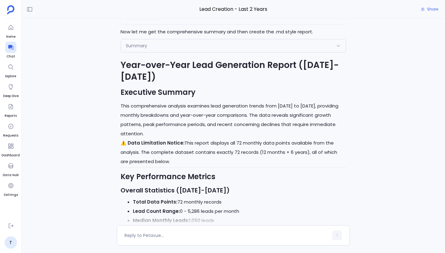
scroll to position [-1993, 0]
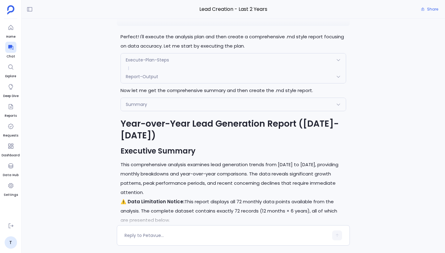
click at [219, 83] on div "Report-Output" at bounding box center [233, 76] width 225 height 13
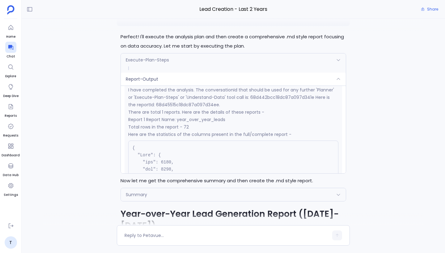
scroll to position [132, 0]
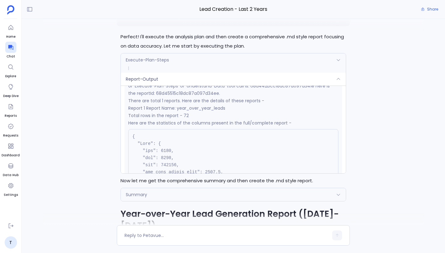
click at [164, 86] on div "Report-Output" at bounding box center [233, 79] width 225 height 13
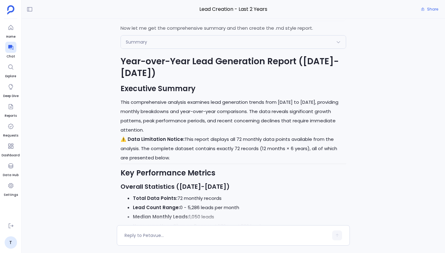
scroll to position [-1911, 0]
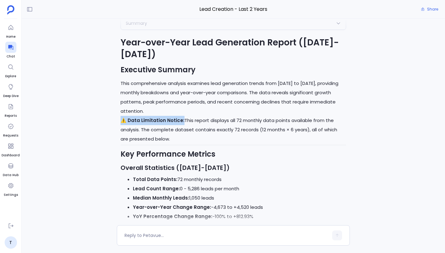
drag, startPoint x: 121, startPoint y: 130, endPoint x: 180, endPoint y: 130, distance: 58.4
click at [180, 130] on p "⚠️ Data Limitation Notice: This report displays all 72 monthly data points avai…" at bounding box center [234, 130] width 226 height 28
click at [177, 145] on hr at bounding box center [234, 145] width 226 height 0
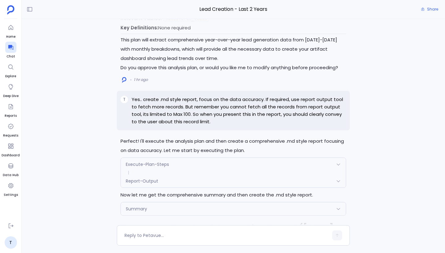
scroll to position [-2102, 0]
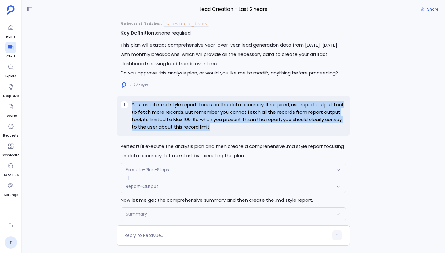
drag, startPoint x: 133, startPoint y: 113, endPoint x: 204, endPoint y: 138, distance: 75.5
click at [204, 131] on p "Yes.. create .md style report, focus on the data accuracy. If required, use rep…" at bounding box center [239, 116] width 215 height 30
copy p "Yes.. create .md style report, focus on the data accuracy. If required, use rep…"
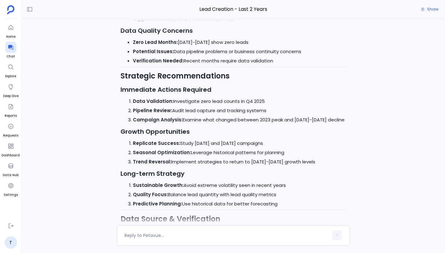
scroll to position [0, 0]
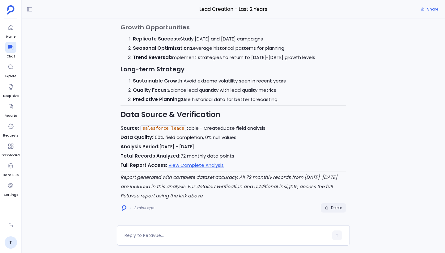
click at [337, 210] on span "Delete" at bounding box center [336, 208] width 11 height 5
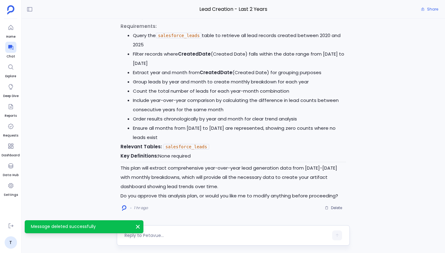
click at [155, 234] on textarea at bounding box center [227, 235] width 204 height 6
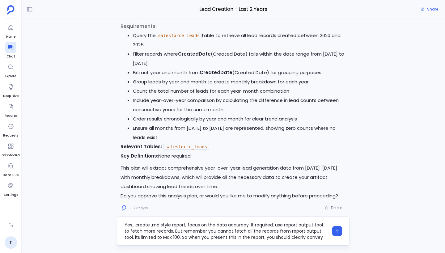
scroll to position [6, 0]
click at [160, 231] on textarea "Yes.. create .md style report, focus on the data accuracy. If required, use rep…" at bounding box center [227, 231] width 204 height 19
type textarea "Yes.. create .md style report, focus on the data accuracy. If required, use rep…"
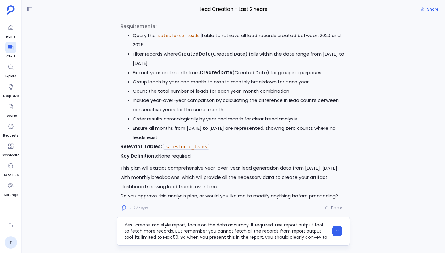
click at [249, 238] on textarea "Yes.. create .md style report, focus on the data accuracy. If required, use rep…" at bounding box center [227, 231] width 204 height 19
click at [192, 239] on textarea "Yes.. create .md style report, focus on the data accuracy. If required, use rep…" at bounding box center [227, 231] width 204 height 19
click at [162, 232] on textarea "Yes.. create .md style report, focus on the data accuracy. If required, use rep…" at bounding box center [227, 231] width 204 height 19
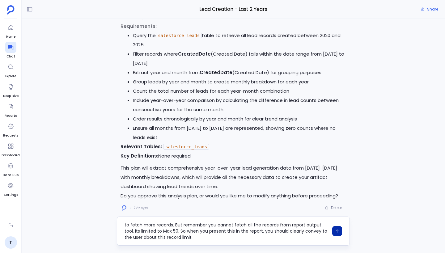
click at [339, 232] on icon "button" at bounding box center [337, 231] width 4 height 4
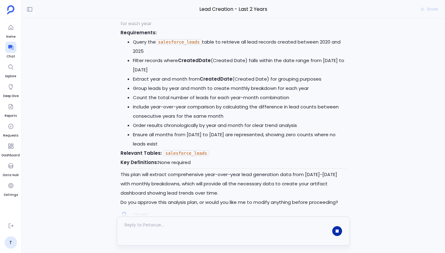
scroll to position [0, 0]
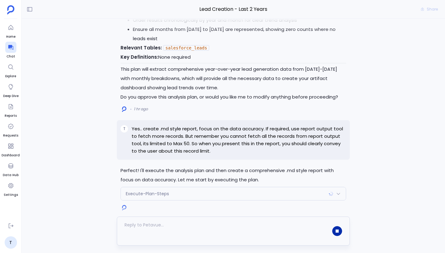
click at [341, 195] on icon at bounding box center [338, 193] width 5 height 5
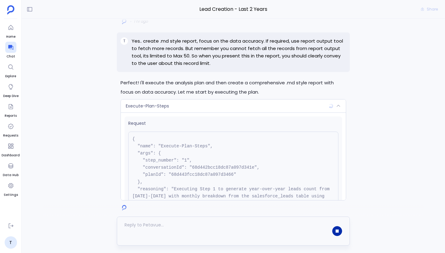
click at [338, 105] on icon at bounding box center [338, 106] width 3 height 2
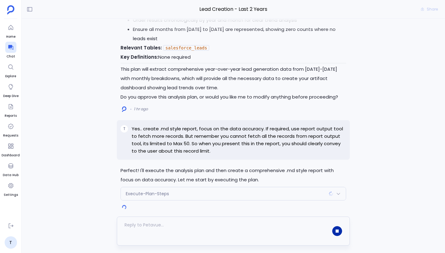
click at [321, 193] on div "Execute-Plan-Steps" at bounding box center [233, 193] width 225 height 13
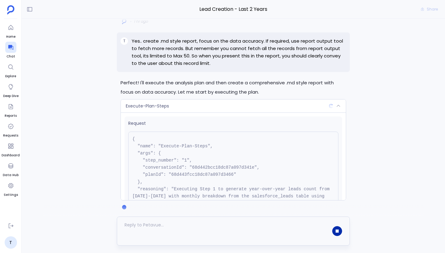
scroll to position [63, 0]
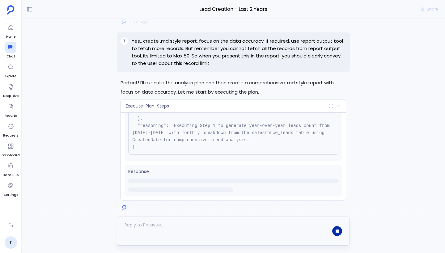
click at [338, 106] on icon at bounding box center [338, 106] width 5 height 5
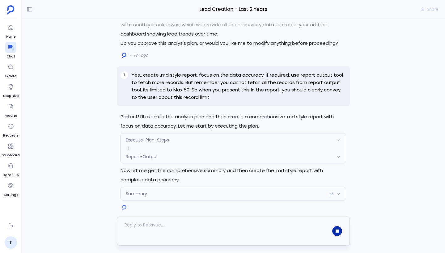
click at [237, 160] on div "Report-Output" at bounding box center [233, 156] width 225 height 13
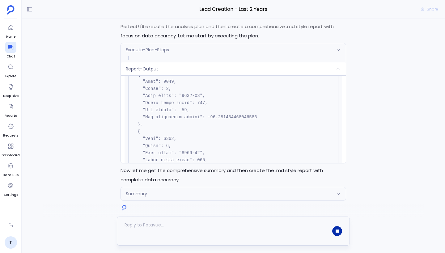
scroll to position [1858, 0]
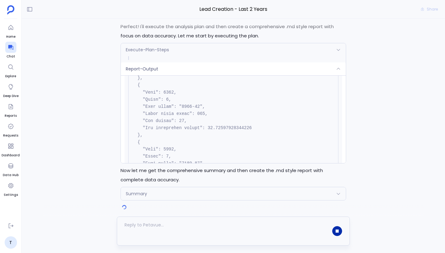
click at [202, 67] on div "Report-Output" at bounding box center [233, 68] width 225 height 13
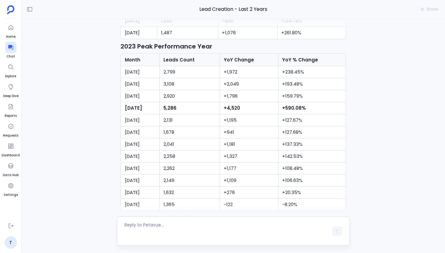
scroll to position [-638, 0]
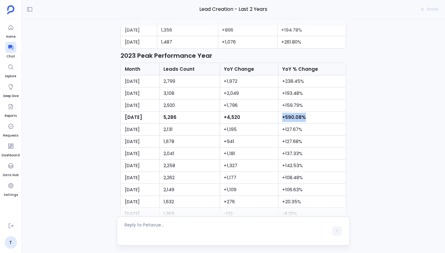
drag, startPoint x: 169, startPoint y: 89, endPoint x: 317, endPoint y: 117, distance: 151.1
click at [317, 117] on td "+590.08%" at bounding box center [312, 118] width 67 height 12
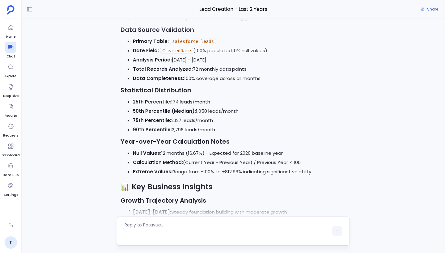
scroll to position [-364, 0]
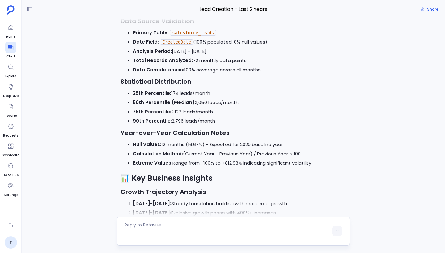
drag, startPoint x: 133, startPoint y: 94, endPoint x: 236, endPoint y: 125, distance: 107.6
click at [236, 125] on ul "25th Percentile: 174 leads/month 50th Percentile (Median): 1,050 leads/month 75…" at bounding box center [234, 107] width 226 height 37
click at [223, 122] on li "90th Percentile: 2,796 leads/month" at bounding box center [239, 121] width 213 height 9
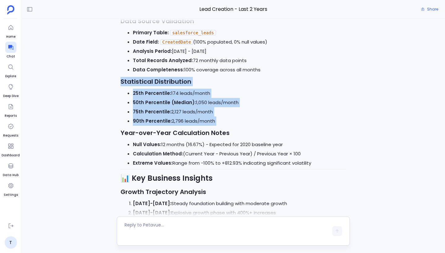
drag, startPoint x: 223, startPoint y: 122, endPoint x: 112, endPoint y: 82, distance: 118.6
click at [112, 82] on div "Perfect! I'll execute the analysis plan and then create a comprehensive .md sty…" at bounding box center [233, 122] width 423 height 206
click at [169, 107] on li "75th Percentile: 2,127 leads/month" at bounding box center [239, 111] width 213 height 9
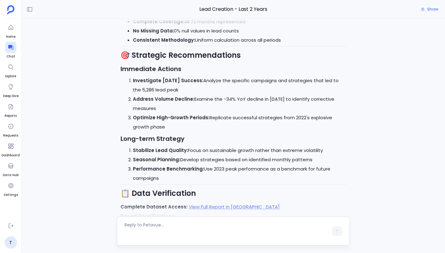
scroll to position [0, 0]
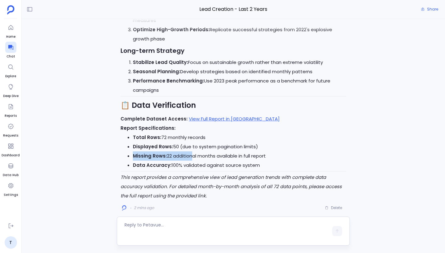
drag, startPoint x: 133, startPoint y: 156, endPoint x: 191, endPoint y: 156, distance: 57.8
click at [191, 156] on li "Missing Rows: 22 additional months available in full report" at bounding box center [239, 155] width 213 height 9
drag, startPoint x: 167, startPoint y: 154, endPoint x: 288, endPoint y: 162, distance: 121.1
click at [288, 162] on ul "Total Rows: 72 monthly records Displayed Rows: 50 (due to system pagination lim…" at bounding box center [234, 151] width 226 height 37
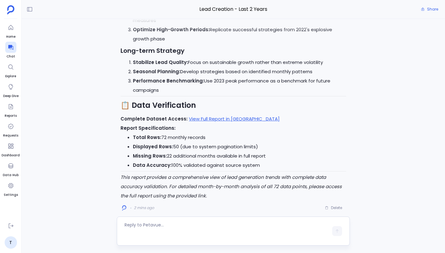
click at [279, 156] on li "Missing Rows: 22 additional months available in full report" at bounding box center [239, 155] width 213 height 9
click at [244, 159] on li "Missing Rows: 22 additional months available in full report" at bounding box center [239, 155] width 213 height 9
drag, startPoint x: 168, startPoint y: 156, endPoint x: 267, endPoint y: 156, distance: 99.5
click at [267, 156] on li "Missing Rows: 22 additional months available in full report" at bounding box center [239, 155] width 213 height 9
click at [220, 167] on li "Data Accuracy: 100% validated against source system" at bounding box center [239, 165] width 213 height 9
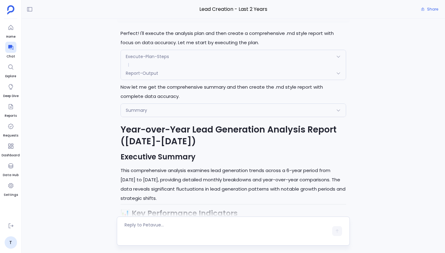
scroll to position [-1475, 0]
click at [186, 116] on div "Summary" at bounding box center [233, 110] width 225 height 13
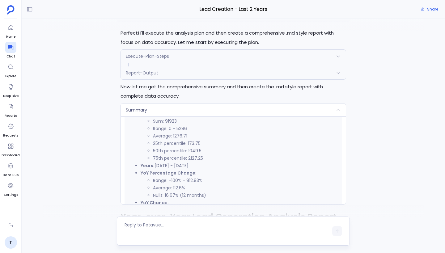
scroll to position [142, 0]
click at [200, 109] on div "Summary" at bounding box center [233, 110] width 225 height 13
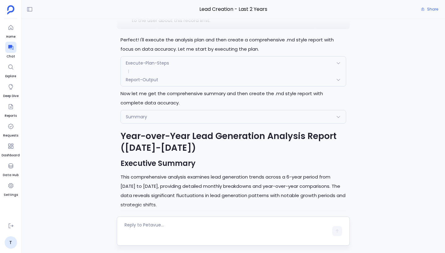
scroll to position [-1475, 0]
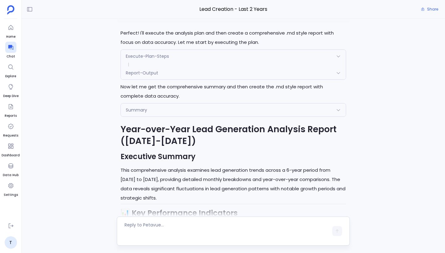
click at [133, 128] on h1 "Year-over-Year Lead Generation Analysis Report ([DATE]-[DATE])" at bounding box center [234, 135] width 226 height 23
click at [144, 113] on div "Summary" at bounding box center [233, 110] width 225 height 13
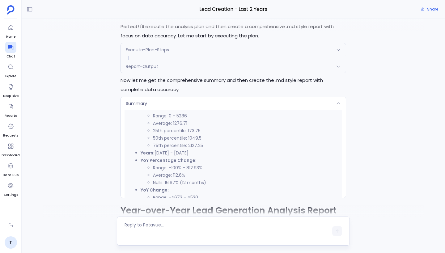
scroll to position [-1563, 0]
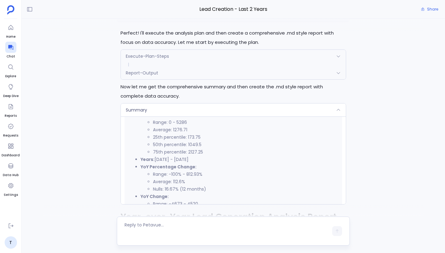
click at [163, 74] on div "Report-Output" at bounding box center [233, 72] width 225 height 13
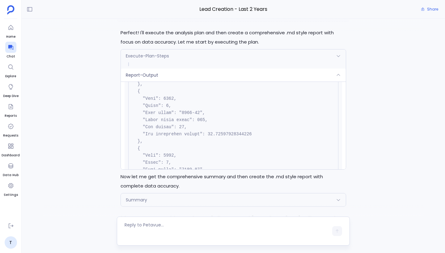
scroll to position [-1565, 0]
click at [163, 74] on div "Report-Output" at bounding box center [233, 75] width 225 height 13
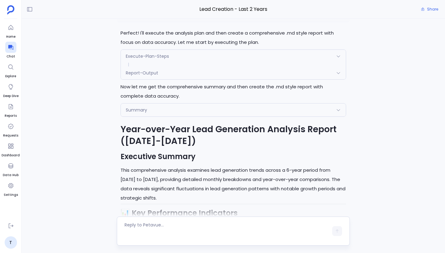
click at [175, 115] on div "Summary" at bounding box center [233, 110] width 225 height 13
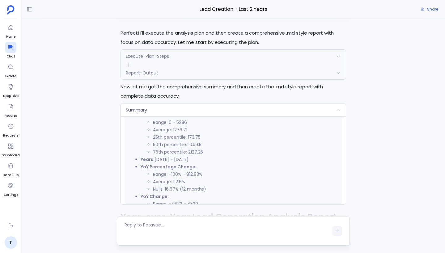
click at [175, 115] on div "Summary" at bounding box center [233, 110] width 225 height 13
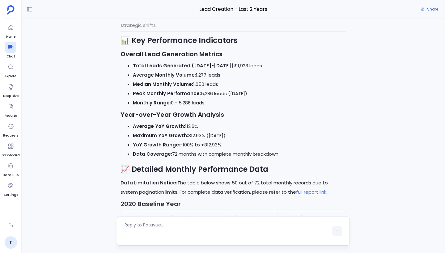
scroll to position [-1300, 0]
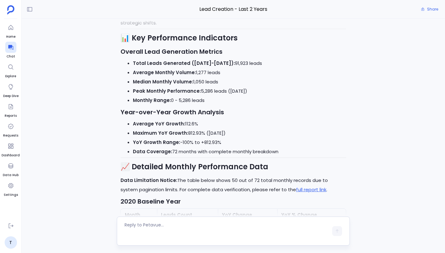
drag, startPoint x: 285, startPoint y: 152, endPoint x: 113, endPoint y: 42, distance: 203.9
click at [113, 42] on div "Perfect! I'll execute the analysis plan and then create a comprehensive .md sty…" at bounding box center [233, 122] width 423 height 206
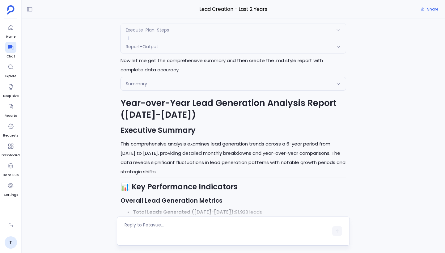
click at [200, 86] on div "Summary" at bounding box center [233, 83] width 225 height 13
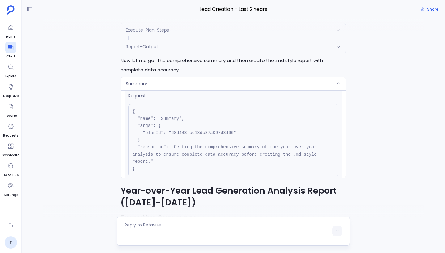
scroll to position [0, 0]
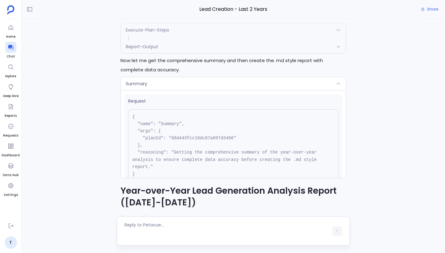
click at [227, 86] on div "Summary" at bounding box center [233, 83] width 225 height 13
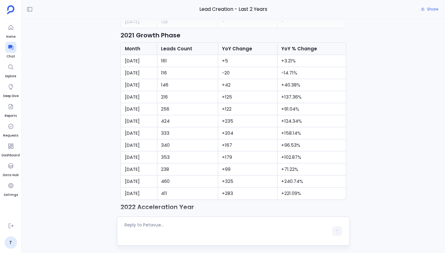
scroll to position [-906, 0]
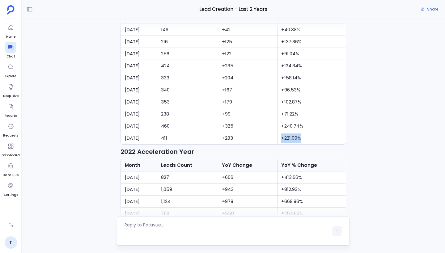
drag, startPoint x: 285, startPoint y: 139, endPoint x: 314, endPoint y: 138, distance: 29.4
click at [315, 138] on td "+221.09%" at bounding box center [312, 138] width 68 height 12
click at [314, 138] on td "+221.09%" at bounding box center [312, 138] width 68 height 12
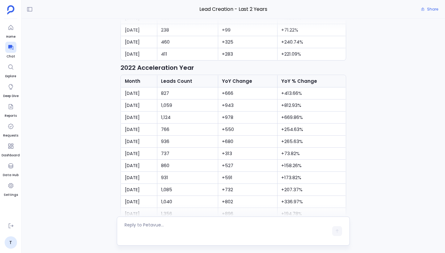
scroll to position [-806, 0]
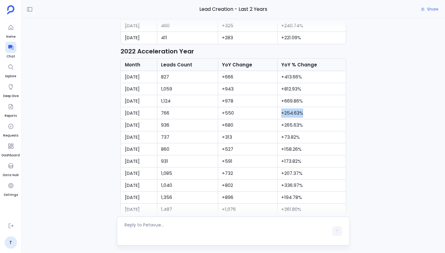
drag, startPoint x: 286, startPoint y: 113, endPoint x: 327, endPoint y: 113, distance: 41.4
click at [327, 113] on td "+254.63%" at bounding box center [312, 113] width 68 height 12
drag, startPoint x: 285, startPoint y: 147, endPoint x: 322, endPoint y: 150, distance: 37.5
click at [323, 150] on td "+158.26%" at bounding box center [312, 149] width 68 height 12
click at [322, 150] on td "+158.26%" at bounding box center [312, 149] width 68 height 12
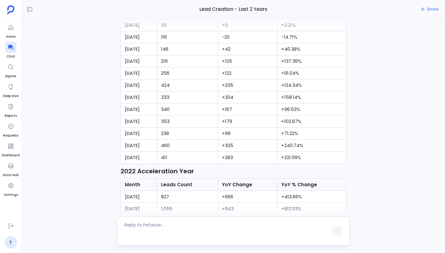
scroll to position [-990, 0]
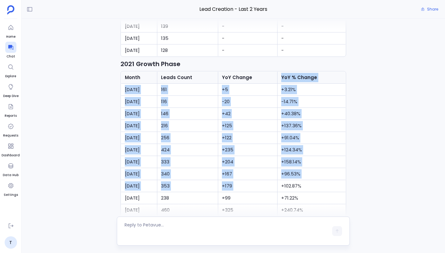
drag, startPoint x: 285, startPoint y: 79, endPoint x: 313, endPoint y: 180, distance: 105.2
click at [315, 180] on table "Month Leads Count YoY Change YoY % Change Jan 2021 161 +5 +3.21% Feb 2021 116 -…" at bounding box center [233, 149] width 225 height 157
click at [313, 180] on td "+102.87%" at bounding box center [312, 186] width 68 height 12
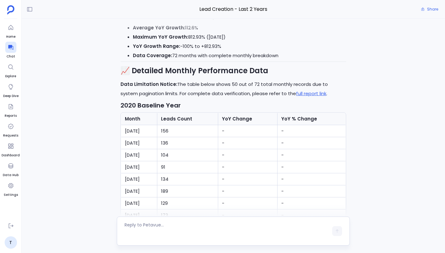
scroll to position [-1233, 0]
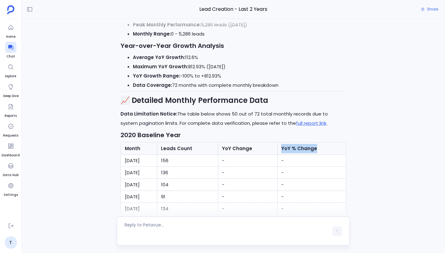
drag, startPoint x: 286, startPoint y: 147, endPoint x: 322, endPoint y: 148, distance: 36.8
click at [323, 148] on th "YoY % Change" at bounding box center [312, 149] width 68 height 12
click at [322, 148] on th "YoY % Change" at bounding box center [312, 149] width 68 height 12
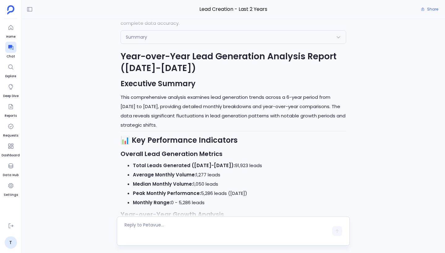
scroll to position [-1451, 0]
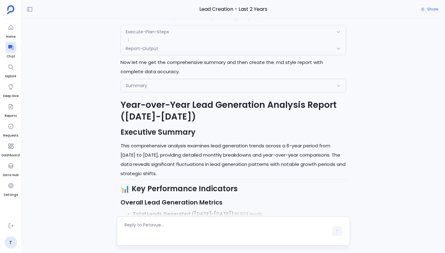
click at [253, 87] on div "Summary" at bounding box center [233, 85] width 225 height 13
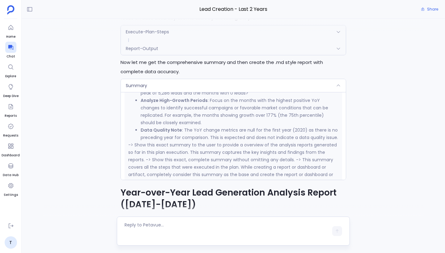
scroll to position [405, 0]
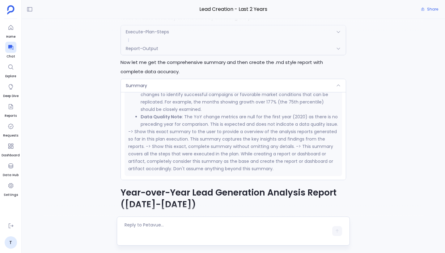
click at [245, 82] on div "Summary" at bounding box center [233, 85] width 225 height 13
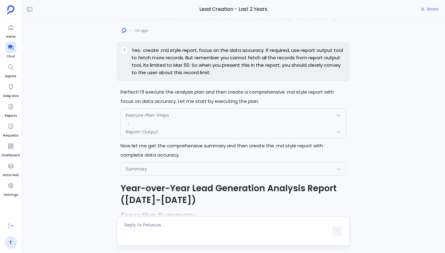
scroll to position [-1568, 0]
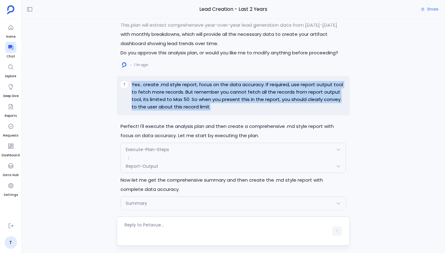
drag, startPoint x: 131, startPoint y: 84, endPoint x: 204, endPoint y: 112, distance: 78.1
click at [205, 113] on div "T Yes.. create .md style report, focus on the data accuracy. If required, use r…" at bounding box center [233, 96] width 233 height 40
click at [204, 112] on div "T Yes.. create .md style report, focus on the data accuracy. If required, use r…" at bounding box center [233, 96] width 233 height 40
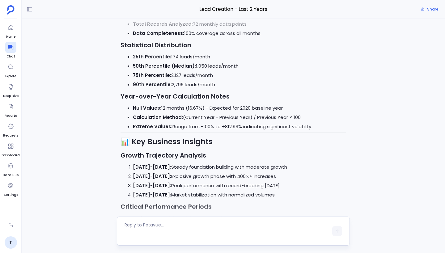
scroll to position [0, 0]
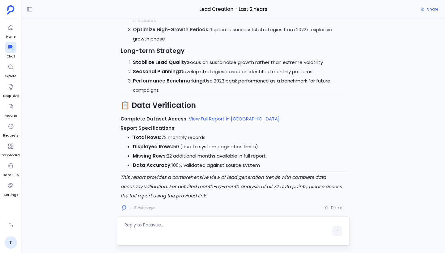
click at [150, 210] on div at bounding box center [233, 210] width 381 height 12
click at [333, 208] on div at bounding box center [233, 210] width 381 height 12
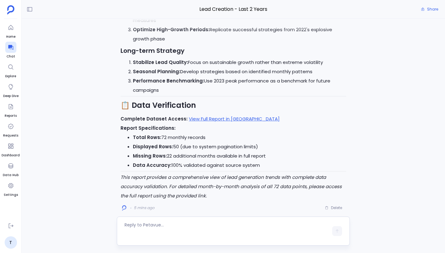
click at [333, 208] on div at bounding box center [233, 210] width 381 height 12
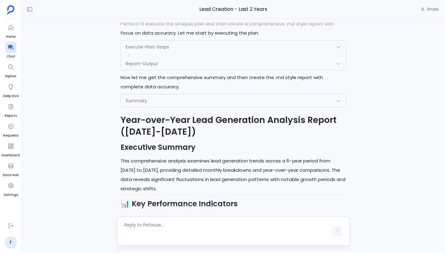
scroll to position [-1467, 0]
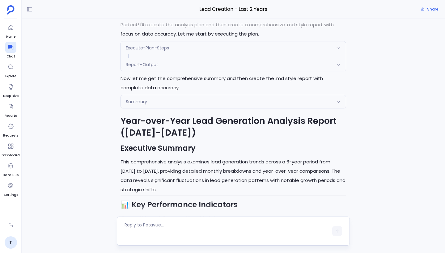
click at [217, 102] on div "Summary" at bounding box center [233, 101] width 225 height 13
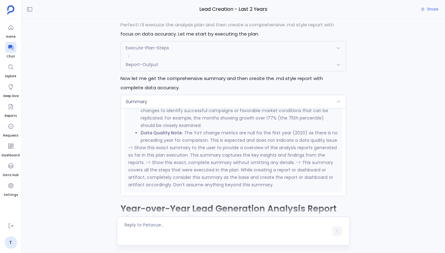
click at [217, 102] on div "Summary" at bounding box center [233, 101] width 225 height 13
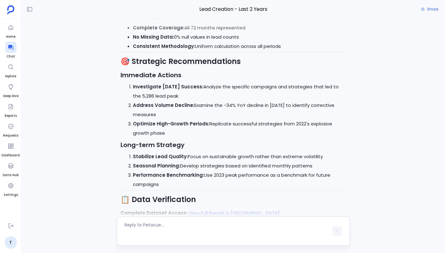
scroll to position [0, 0]
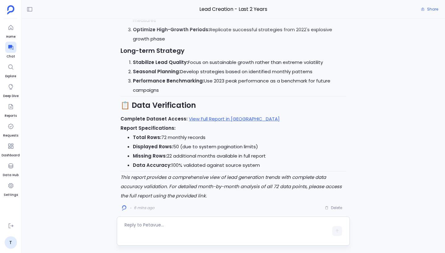
click at [138, 207] on div at bounding box center [233, 210] width 381 height 12
click at [133, 208] on div at bounding box center [233, 210] width 381 height 12
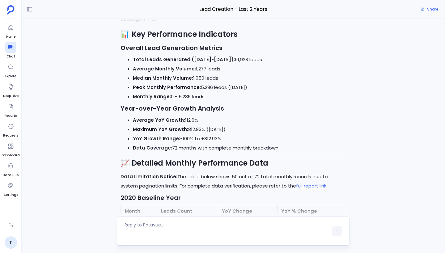
scroll to position [-1392, 0]
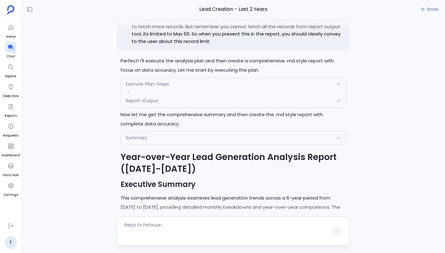
click at [181, 137] on div "Summary" at bounding box center [233, 137] width 225 height 13
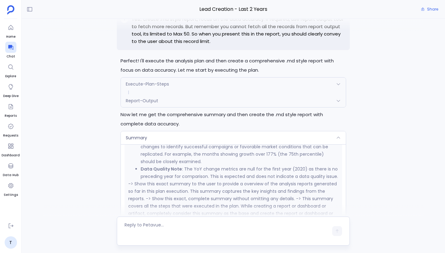
click at [181, 137] on div "Summary" at bounding box center [233, 137] width 225 height 13
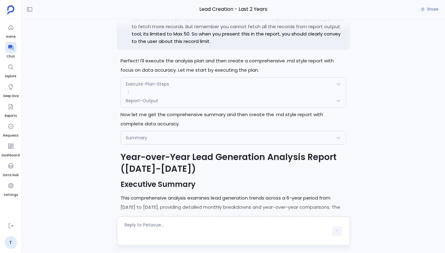
click at [176, 104] on div "Report-Output" at bounding box center [233, 100] width 225 height 13
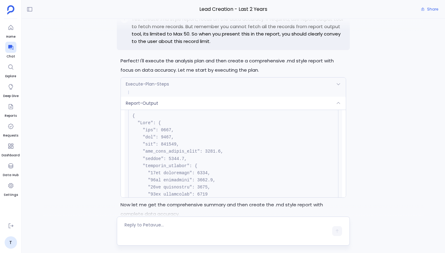
scroll to position [179, 0]
drag, startPoint x: 140, startPoint y: 120, endPoint x: 168, endPoint y: 144, distance: 36.1
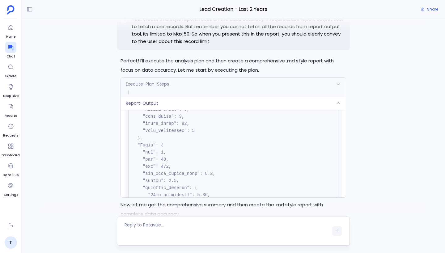
scroll to position [295, 0]
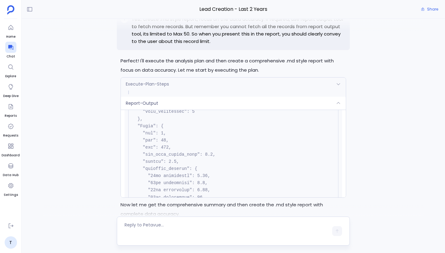
drag, startPoint x: 160, startPoint y: 148, endPoint x: 172, endPoint y: 148, distance: 12.1
drag, startPoint x: 139, startPoint y: 126, endPoint x: 151, endPoint y: 128, distance: 12.0
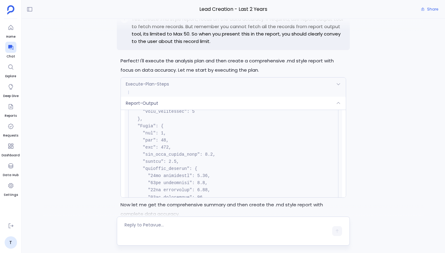
drag, startPoint x: 161, startPoint y: 169, endPoint x: 168, endPoint y: 169, distance: 7.4
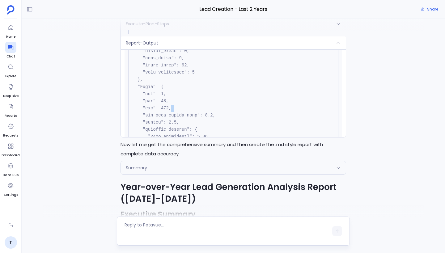
scroll to position [-1531, 0]
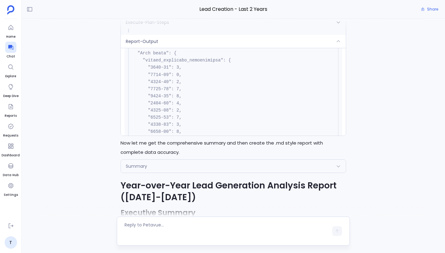
scroll to position [428, 0]
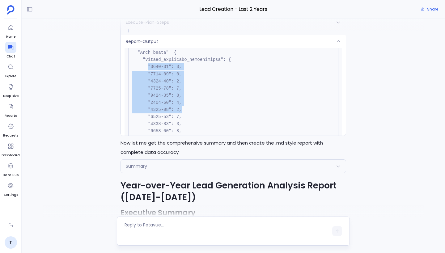
drag, startPoint x: 147, startPoint y: 66, endPoint x: 182, endPoint y: 112, distance: 57.4
click at [182, 111] on pre at bounding box center [233, 213] width 210 height 836
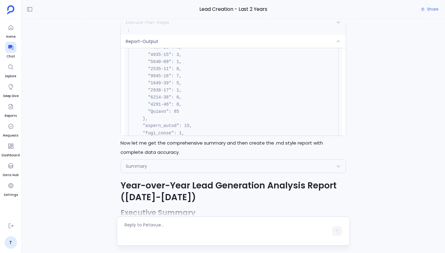
scroll to position [526, 0]
click at [183, 105] on pre at bounding box center [233, 115] width 210 height 836
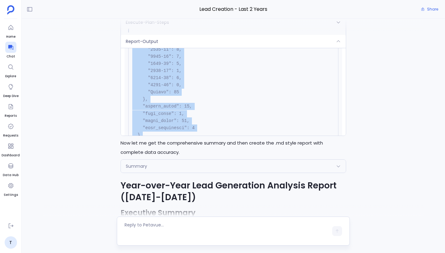
drag, startPoint x: 148, startPoint y: 79, endPoint x: 178, endPoint y: 136, distance: 64.6
click at [189, 118] on pre at bounding box center [233, 92] width 210 height 836
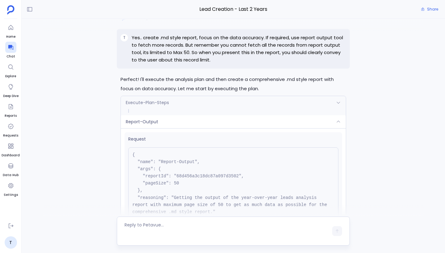
scroll to position [-1623, 0]
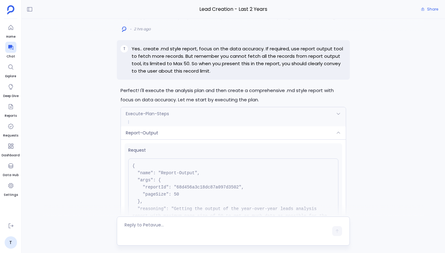
click at [189, 113] on div "Execute-Plan-Steps" at bounding box center [233, 113] width 225 height 13
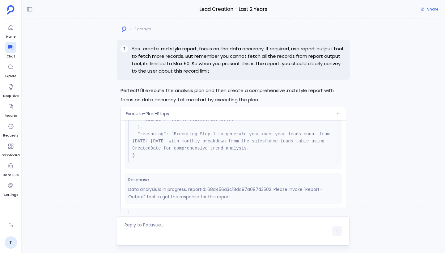
scroll to position [63, 0]
click at [189, 113] on div "Execute-Plan-Steps" at bounding box center [233, 113] width 225 height 13
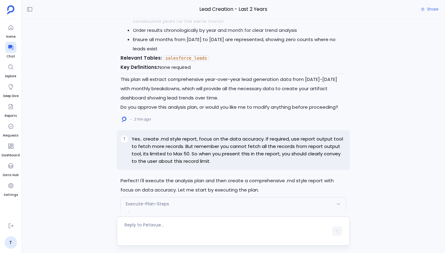
scroll to position [63, 0]
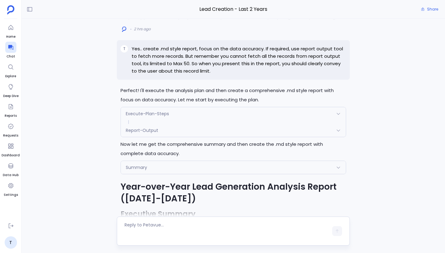
click at [193, 131] on div "Report-Output" at bounding box center [233, 130] width 225 height 13
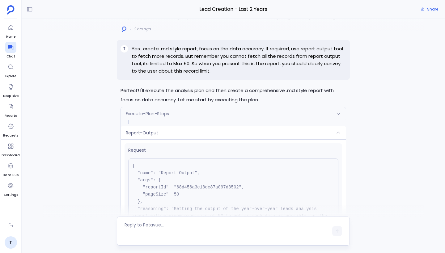
click at [193, 131] on div "Report-Output" at bounding box center [233, 132] width 225 height 13
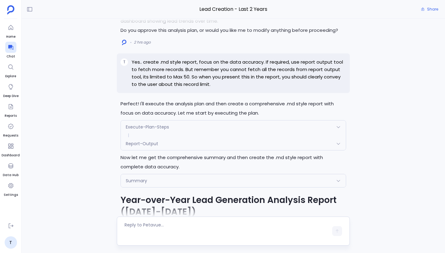
scroll to position [-1533, 0]
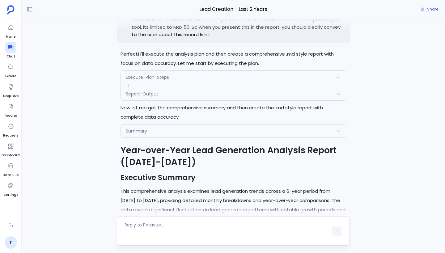
click at [168, 92] on div "Report-Output" at bounding box center [233, 93] width 225 height 13
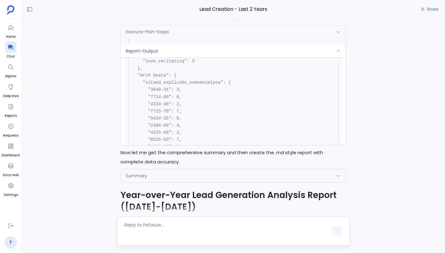
scroll to position [421, 0]
drag, startPoint x: 143, startPoint y: 76, endPoint x: 222, endPoint y: 78, distance: 78.5
click at [222, 78] on code at bounding box center [193, 230] width 122 height 826
click at [194, 107] on pre at bounding box center [233, 230] width 210 height 836
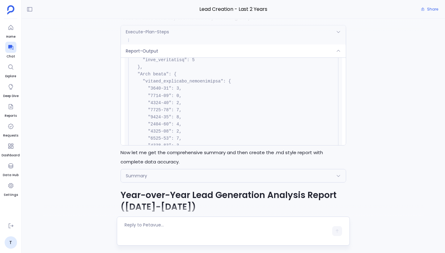
drag, startPoint x: 151, startPoint y: 89, endPoint x: 168, endPoint y: 89, distance: 17.6
click at [168, 89] on code at bounding box center [193, 235] width 122 height 826
drag, startPoint x: 147, startPoint y: 93, endPoint x: 176, endPoint y: 94, distance: 28.8
click at [176, 94] on code at bounding box center [193, 235] width 122 height 826
drag, startPoint x: 149, startPoint y: 99, endPoint x: 193, endPoint y: 102, distance: 44.3
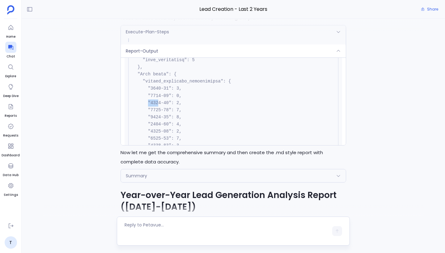
click at [193, 102] on pre at bounding box center [233, 235] width 210 height 836
drag, startPoint x: 156, startPoint y: 111, endPoint x: 191, endPoint y: 111, distance: 34.9
click at [191, 111] on pre at bounding box center [233, 235] width 210 height 836
drag, startPoint x: 139, startPoint y: 119, endPoint x: 179, endPoint y: 123, distance: 40.7
click at [179, 122] on code at bounding box center [193, 235] width 122 height 826
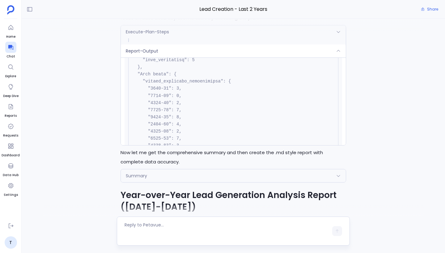
click at [170, 129] on code at bounding box center [193, 235] width 122 height 826
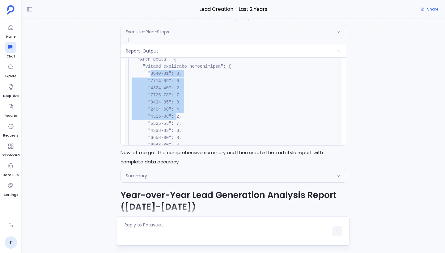
drag, startPoint x: 150, startPoint y: 73, endPoint x: 177, endPoint y: 119, distance: 53.4
click at [177, 119] on pre at bounding box center [233, 220] width 210 height 836
click at [181, 121] on code at bounding box center [193, 220] width 122 height 826
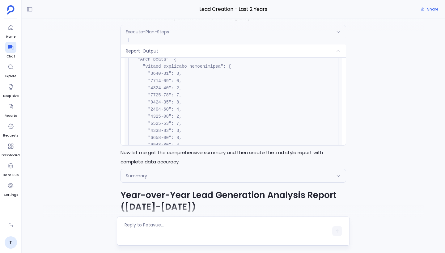
click at [206, 122] on pre at bounding box center [233, 220] width 210 height 836
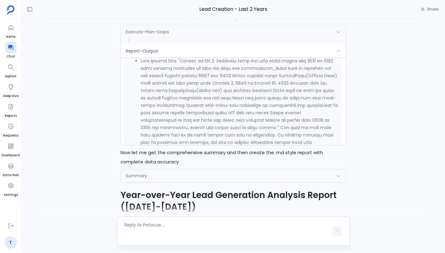
scroll to position [3906, 0]
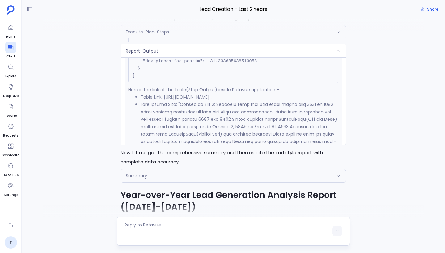
click at [234, 31] on div at bounding box center [233, 25] width 381 height 12
click at [234, 49] on div "Report-Output" at bounding box center [233, 51] width 225 height 13
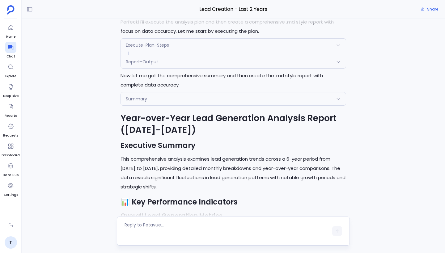
scroll to position [-1451, 0]
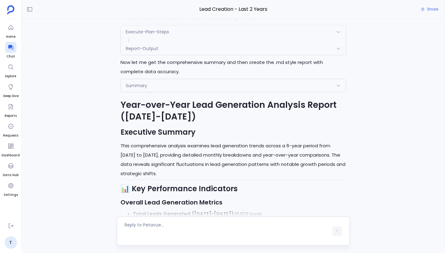
click at [188, 111] on h1 "Year-over-Year Lead Generation Analysis Report ([DATE]-[DATE])" at bounding box center [234, 110] width 226 height 23
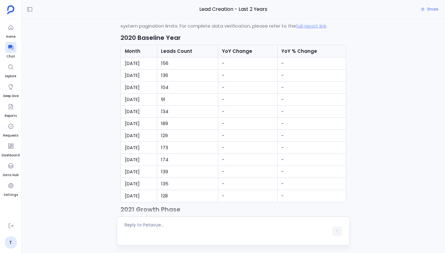
scroll to position [-1177, 0]
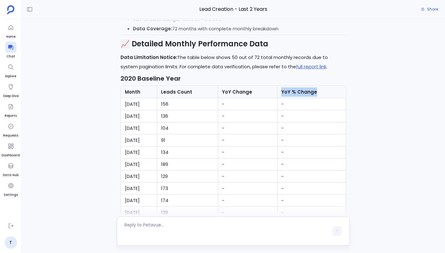
drag, startPoint x: 285, startPoint y: 91, endPoint x: 337, endPoint y: 92, distance: 51.6
click at [338, 92] on th "YoY % Change" at bounding box center [312, 92] width 68 height 12
click at [213, 95] on th "Leads Count" at bounding box center [187, 92] width 61 height 12
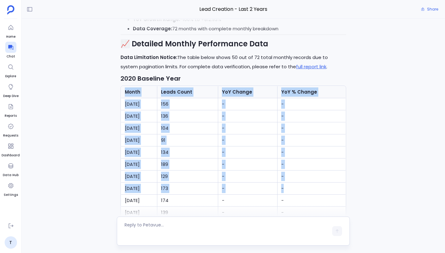
drag, startPoint x: 125, startPoint y: 93, endPoint x: 299, endPoint y: 184, distance: 196.6
click at [299, 184] on table "Month Leads Count YoY Change YoY % Change Jan 2020 156 - - Feb 2020 136 - - Mar…" at bounding box center [233, 164] width 225 height 157
click at [299, 184] on td "-" at bounding box center [312, 189] width 68 height 12
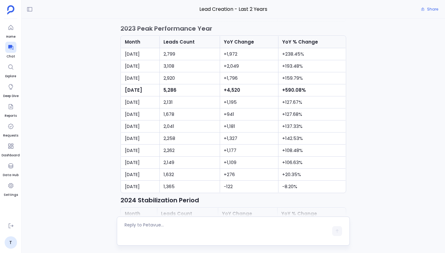
scroll to position [-447, 0]
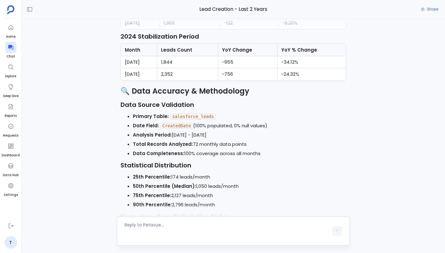
click at [187, 117] on code "salesforce_leads" at bounding box center [193, 117] width 46 height 6
click at [177, 127] on code "CreatedDate" at bounding box center [176, 126] width 33 height 6
click at [187, 115] on code "salesforce_leads" at bounding box center [193, 117] width 46 height 6
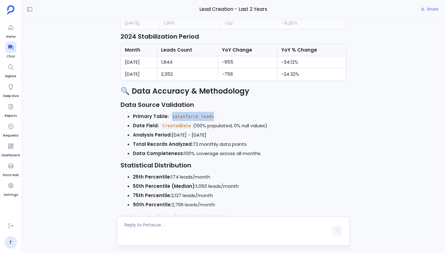
click at [187, 115] on code "salesforce_leads" at bounding box center [193, 117] width 46 height 6
click at [217, 112] on li "Primary Table: salesforce_leads" at bounding box center [239, 116] width 213 height 9
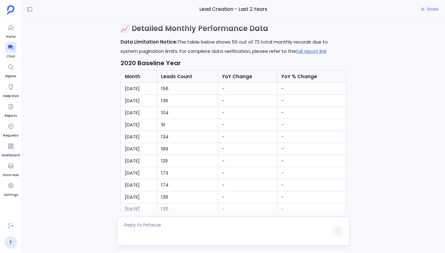
scroll to position [-1207, 0]
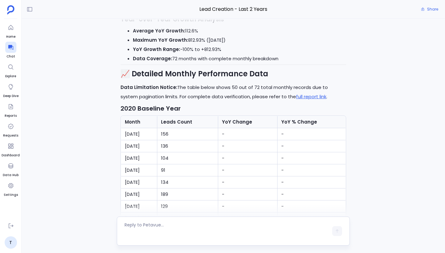
click at [243, 74] on h2 "📈 Detailed Monthly Performance Data" at bounding box center [234, 74] width 226 height 11
click at [191, 74] on h2 "📈 Detailed Monthly Performance Data" at bounding box center [234, 74] width 226 height 11
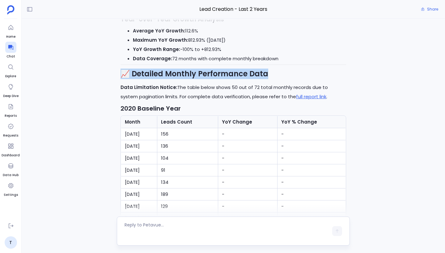
click at [191, 74] on h2 "📈 Detailed Monthly Performance Data" at bounding box center [234, 74] width 226 height 11
click at [136, 77] on h2 "📈 Detailed Monthly Performance Data" at bounding box center [234, 74] width 226 height 11
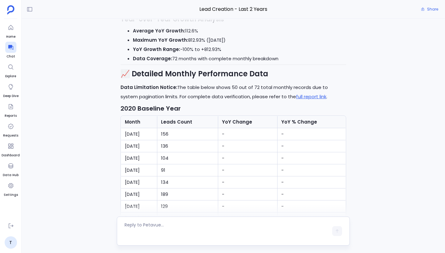
click at [136, 77] on h2 "📈 Detailed Monthly Performance Data" at bounding box center [234, 74] width 226 height 11
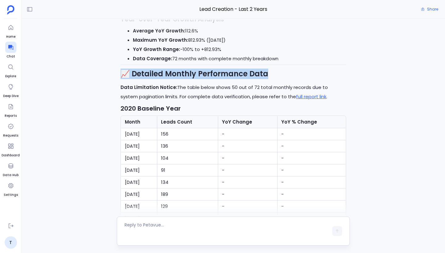
click at [136, 77] on h2 "📈 Detailed Monthly Performance Data" at bounding box center [234, 74] width 226 height 11
click at [121, 74] on h2 "📈 Detailed Monthly Performance Data" at bounding box center [234, 74] width 226 height 11
drag, startPoint x: 129, startPoint y: 74, endPoint x: 279, endPoint y: 79, distance: 150.0
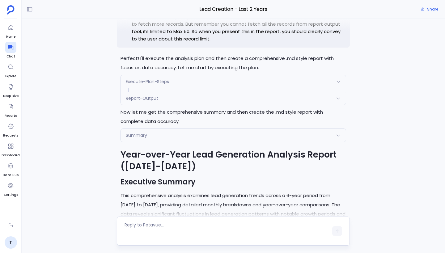
scroll to position [-1492, 0]
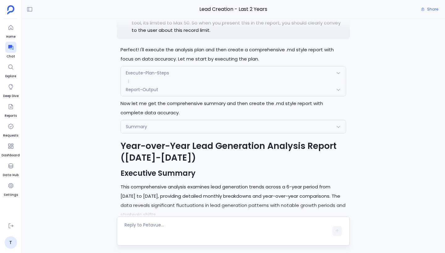
click at [222, 83] on span at bounding box center [233, 81] width 225 height 4
click at [221, 93] on div "Report-Output" at bounding box center [233, 89] width 225 height 13
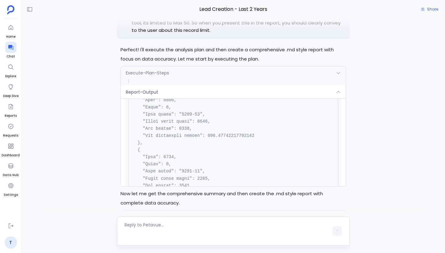
scroll to position [3471, 0]
click at [222, 96] on div "Report-Output" at bounding box center [233, 92] width 225 height 13
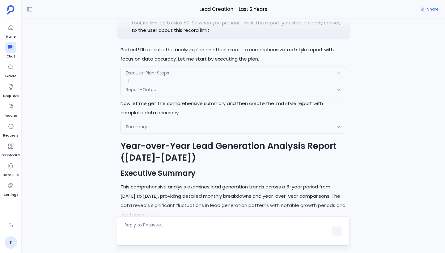
click at [224, 74] on div "Execute-Plan-Steps" at bounding box center [233, 72] width 225 height 13
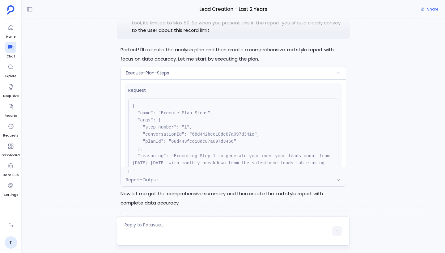
scroll to position [63, 0]
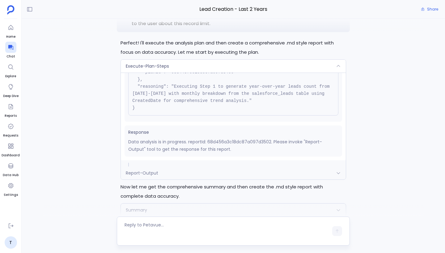
click at [216, 65] on div "Execute-Plan-Steps" at bounding box center [233, 66] width 225 height 13
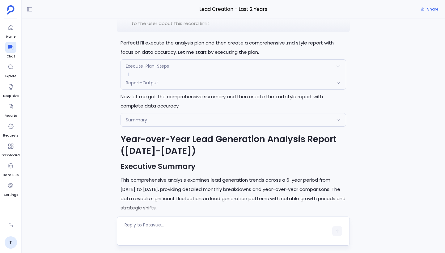
click at [211, 122] on div "Summary" at bounding box center [233, 119] width 225 height 13
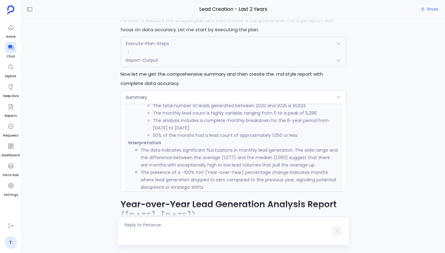
scroll to position [-1653, 0]
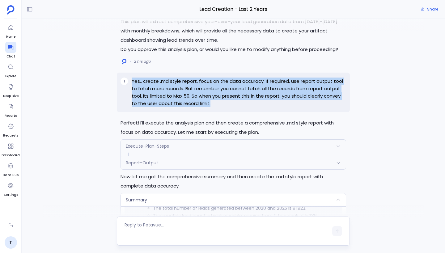
drag, startPoint x: 132, startPoint y: 81, endPoint x: 207, endPoint y: 107, distance: 78.9
click at [207, 108] on div "T Yes.. create .md style report, focus on the data accuracy. If required, use r…" at bounding box center [233, 93] width 233 height 40
copy p "Yes.. create .md style report, focus on the data accuracy. If required, use rep…"
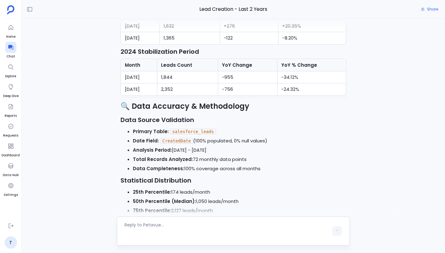
scroll to position [0, 0]
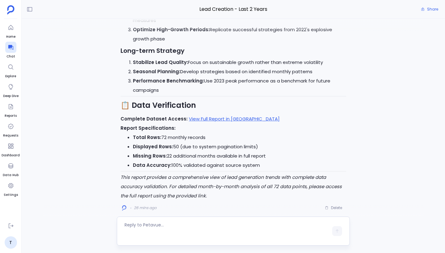
click at [336, 206] on div at bounding box center [233, 210] width 381 height 12
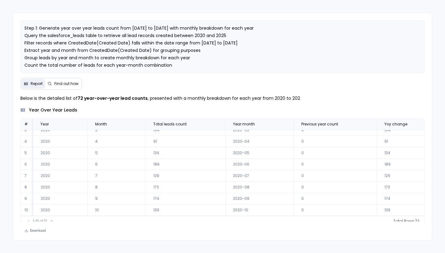
scroll to position [5, 0]
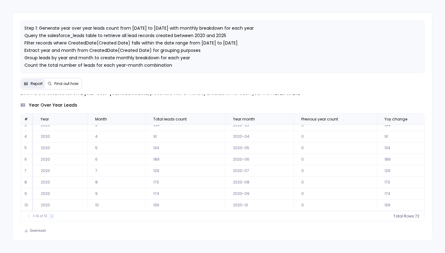
click at [52, 216] on icon at bounding box center [52, 217] width 4 height 4
drag, startPoint x: 166, startPoint y: 181, endPoint x: 154, endPoint y: 181, distance: 12.1
click at [154, 181] on td "424" at bounding box center [187, 182] width 80 height 11
click at [54, 215] on icon at bounding box center [54, 217] width 4 height 4
click at [54, 215] on icon at bounding box center [55, 217] width 4 height 4
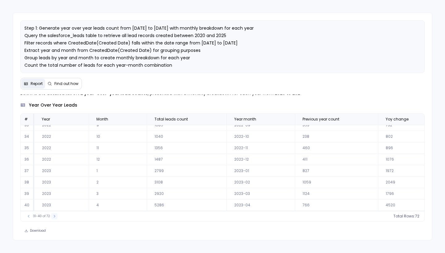
click at [54, 215] on icon at bounding box center [55, 217] width 4 height 4
drag, startPoint x: 154, startPoint y: 171, endPoint x: 171, endPoint y: 170, distance: 17.3
click at [171, 170] on td "1632" at bounding box center [187, 170] width 80 height 11
click at [54, 216] on icon at bounding box center [55, 216] width 2 height 2
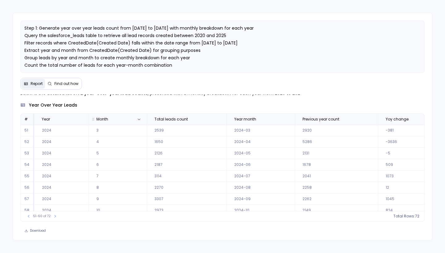
scroll to position [0, 0]
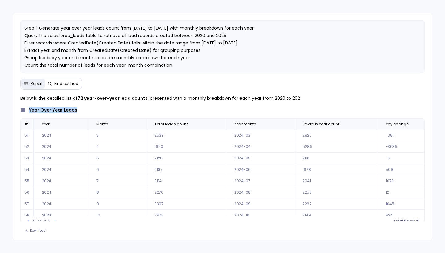
drag, startPoint x: 29, startPoint y: 110, endPoint x: 99, endPoint y: 110, distance: 69.2
click at [99, 110] on div "year over year leads" at bounding box center [222, 110] width 404 height 6
click at [98, 114] on div "Below is the detailed list of 72 year-over-year lead counts , presented with a …" at bounding box center [222, 161] width 404 height 132
drag, startPoint x: 146, startPoint y: 98, endPoint x: 79, endPoint y: 98, distance: 66.5
click at [79, 98] on p "Below is the detailed list of 72 year-over-year lead counts , presented with a …" at bounding box center [222, 98] width 404 height 7
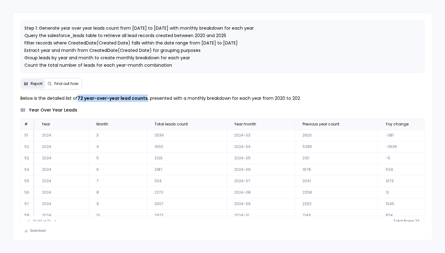
click at [79, 98] on strong "72 year-over-year lead counts" at bounding box center [113, 98] width 70 height 6
drag, startPoint x: 79, startPoint y: 98, endPoint x: 146, endPoint y: 99, distance: 67.1
click at [146, 99] on p "Below is the detailed list of 72 year-over-year lead counts , presented with a …" at bounding box center [222, 98] width 404 height 7
click at [153, 99] on p "Below is the detailed list of 72 year-over-year lead counts , presented with a …" at bounding box center [222, 98] width 404 height 7
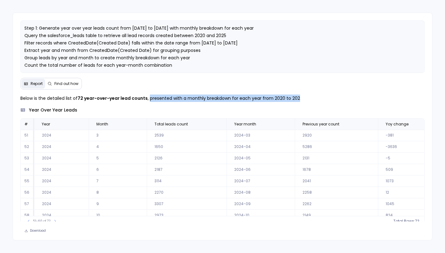
drag, startPoint x: 148, startPoint y: 99, endPoint x: 302, endPoint y: 99, distance: 154.6
click at [302, 99] on p "Below is the detailed list of 72 year-over-year lead counts , presented with a …" at bounding box center [222, 98] width 404 height 7
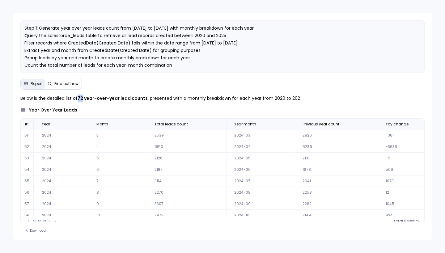
drag, startPoint x: 79, startPoint y: 97, endPoint x: 83, endPoint y: 98, distance: 4.0
click at [83, 98] on strong "72 year-over-year lead counts" at bounding box center [113, 98] width 70 height 6
drag, startPoint x: 79, startPoint y: 98, endPoint x: 83, endPoint y: 99, distance: 3.8
click at [83, 99] on strong "72 year-over-year lead counts" at bounding box center [113, 98] width 70 height 6
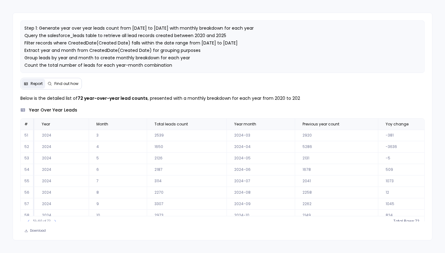
click at [110, 100] on strong "72 year-over-year lead counts" at bounding box center [113, 98] width 70 height 6
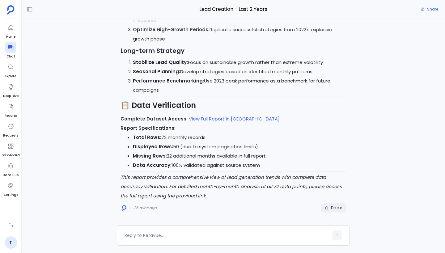
click at [334, 211] on button "Delete" at bounding box center [333, 207] width 25 height 9
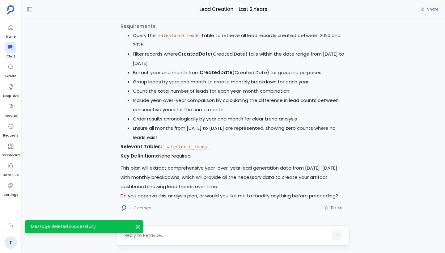
click at [175, 234] on textarea at bounding box center [227, 235] width 204 height 6
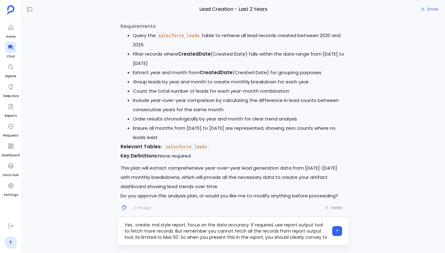
click at [179, 224] on textarea "Yes.. create .md style report, focus on the data accuracy. If required, use rep…" at bounding box center [227, 231] width 204 height 19
click at [216, 234] on textarea "Yes.. create .md style artifact, focus on the data accuracy. If required, use r…" at bounding box center [227, 231] width 204 height 19
type textarea "Yes.. create .md style artifact, focus on the data accuracy. If required, use r…"
click at [340, 229] on button "button" at bounding box center [337, 231] width 10 height 10
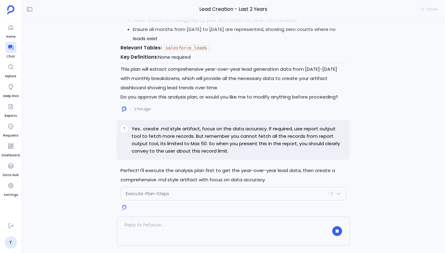
click at [229, 190] on div "Execute-Plan-Steps" at bounding box center [233, 193] width 225 height 13
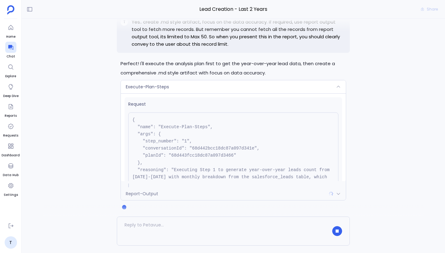
click at [203, 196] on div "Report-Output" at bounding box center [233, 193] width 225 height 13
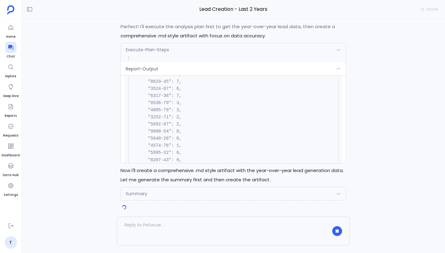
scroll to position [585, 0]
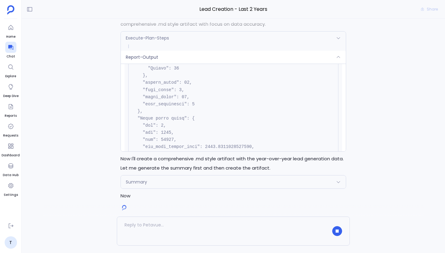
click at [252, 188] on div "Summary" at bounding box center [233, 182] width 225 height 13
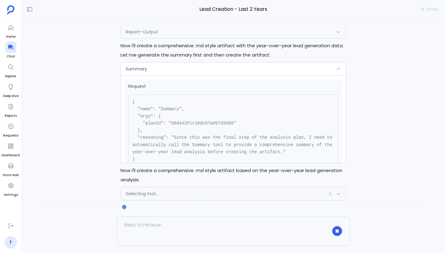
click at [236, 193] on div "Selecting tool..." at bounding box center [233, 193] width 225 height 13
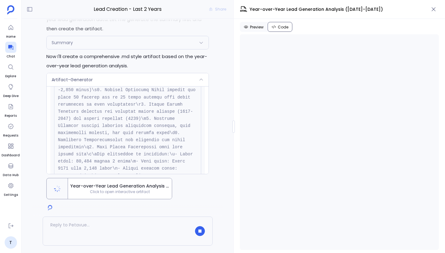
scroll to position [592, 0]
click at [182, 81] on div "Artifact-Generator" at bounding box center [128, 79] width 162 height 13
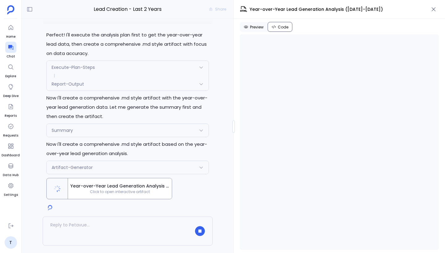
click at [159, 167] on div "Artifact-Generator" at bounding box center [128, 167] width 162 height 13
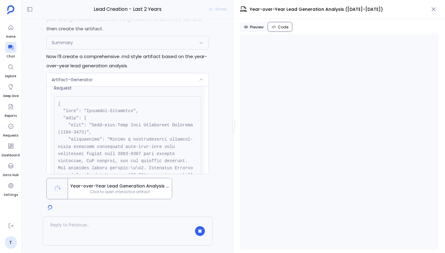
scroll to position [0, 0]
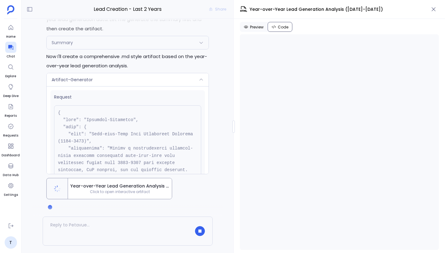
click at [172, 76] on div "Artifact-Generator" at bounding box center [128, 79] width 162 height 13
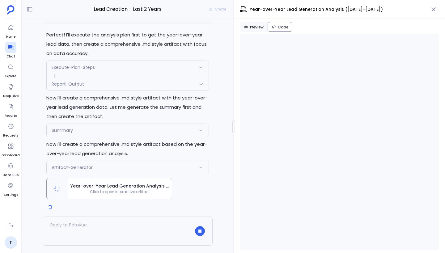
click at [147, 187] on span "Year-over-Year Lead Generation Analysis ([DATE]-[DATE])" at bounding box center [119, 186] width 99 height 6
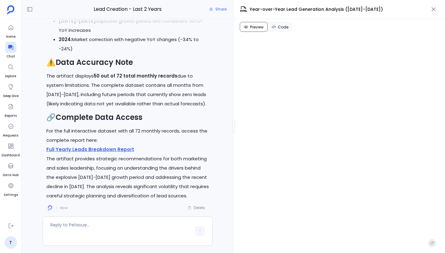
click at [284, 28] on span "Code" at bounding box center [283, 27] width 11 height 5
click at [258, 28] on span "Preview" at bounding box center [257, 27] width 14 height 5
click at [281, 25] on span "Code" at bounding box center [283, 27] width 11 height 5
click at [255, 30] on button "Preview" at bounding box center [254, 27] width 28 height 10
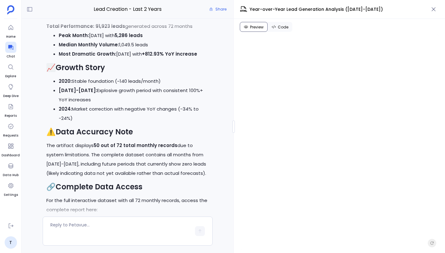
scroll to position [-60, 0]
